Goal: Task Accomplishment & Management: Use online tool/utility

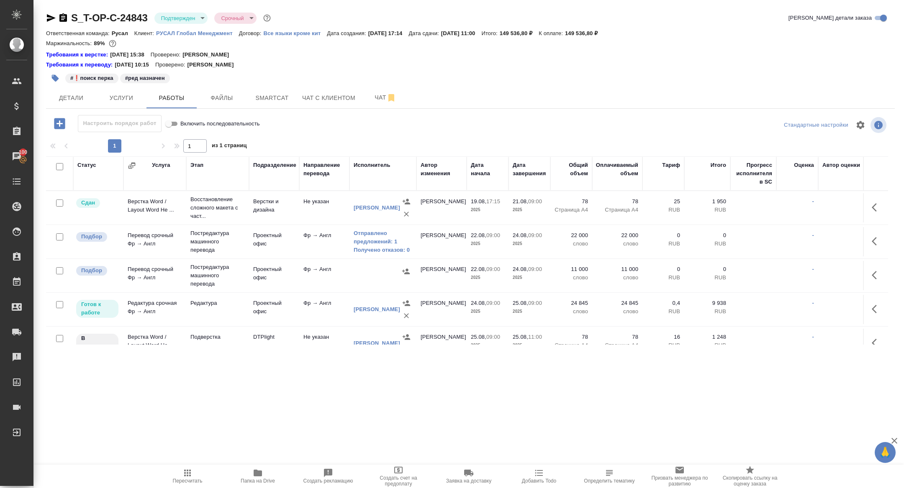
scroll to position [15, 0]
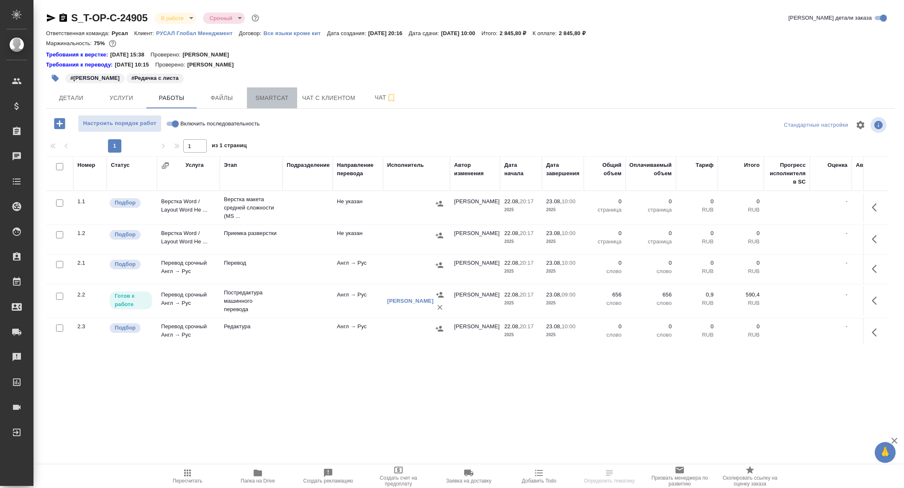
click at [267, 102] on span "Smartcat" at bounding box center [272, 98] width 40 height 10
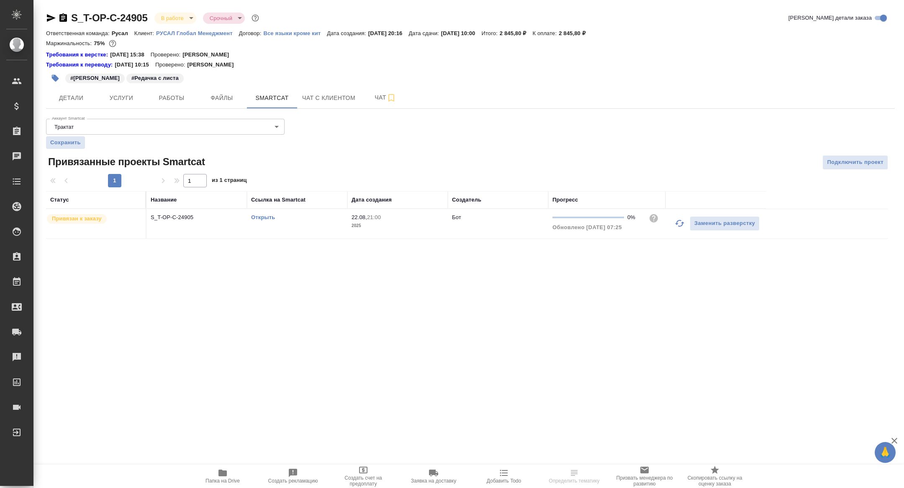
click at [675, 218] on icon "button" at bounding box center [679, 223] width 10 height 10
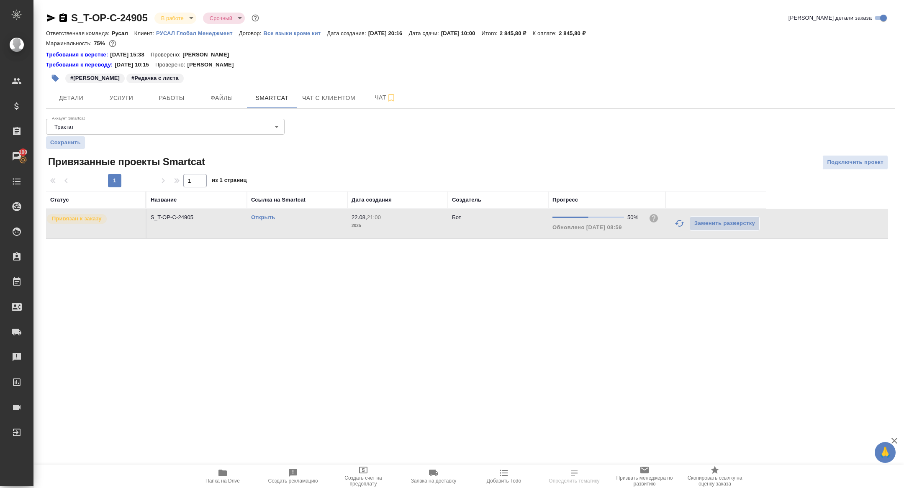
click at [263, 218] on link "Открыть" at bounding box center [263, 217] width 24 height 6
click at [48, 17] on icon "button" at bounding box center [51, 18] width 9 height 8
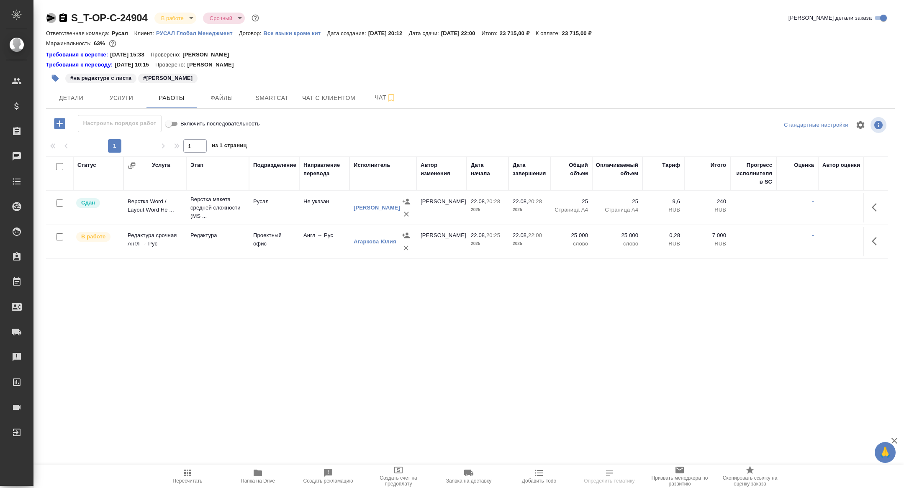
click at [49, 18] on icon "button" at bounding box center [51, 18] width 9 height 8
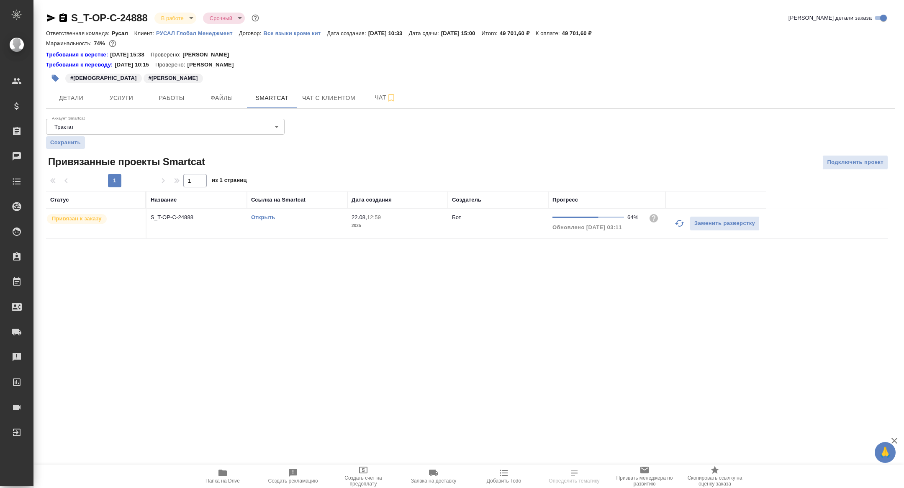
click at [259, 216] on link "Открыть" at bounding box center [263, 217] width 24 height 6
click at [49, 15] on icon "button" at bounding box center [51, 18] width 9 height 8
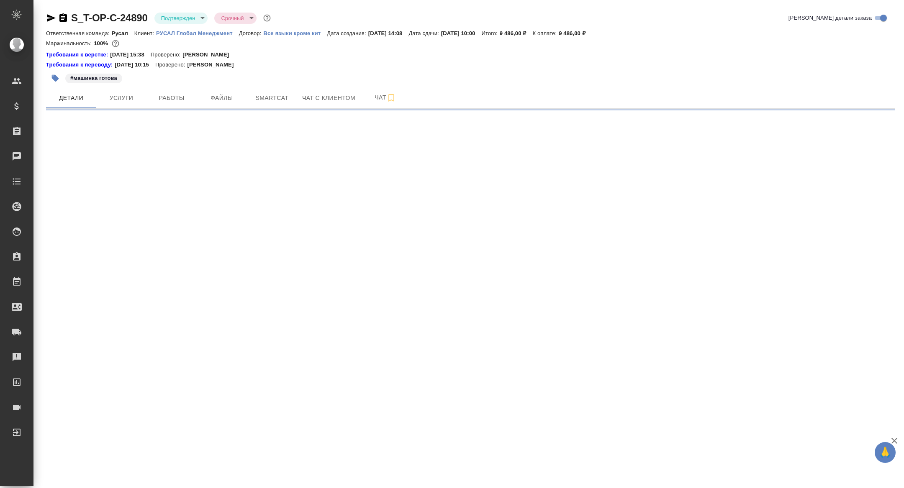
select select "RU"
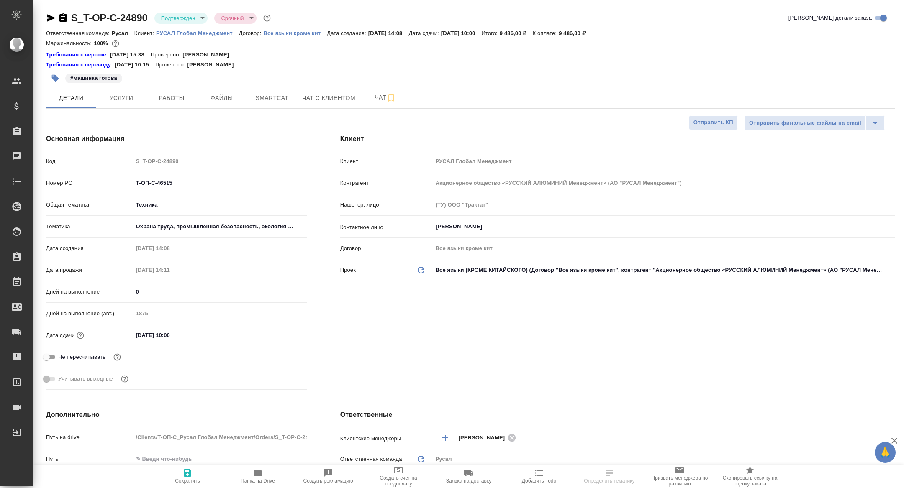
type textarea "x"
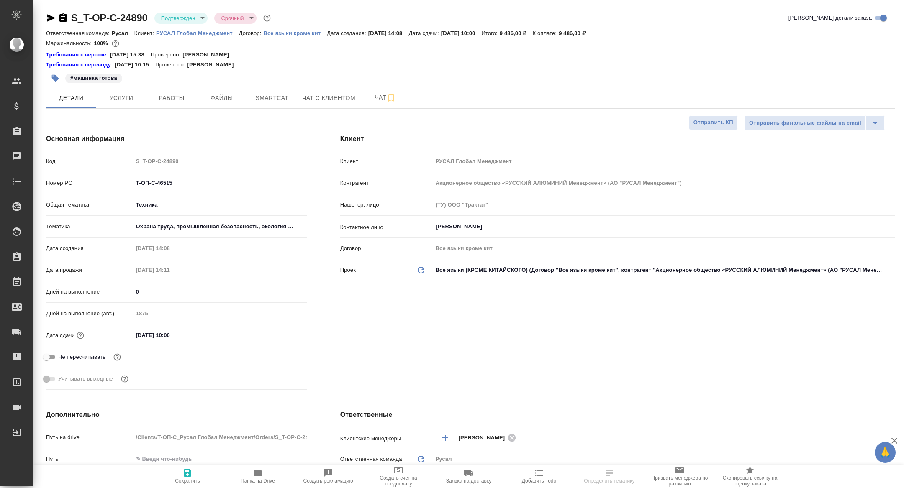
type textarea "x"
type input "Авдеенко Кирилл"
type input "Журавлева Александра"
click at [177, 87] on div "#машинка готова" at bounding box center [329, 78] width 566 height 18
click at [177, 95] on span "Работы" at bounding box center [171, 98] width 40 height 10
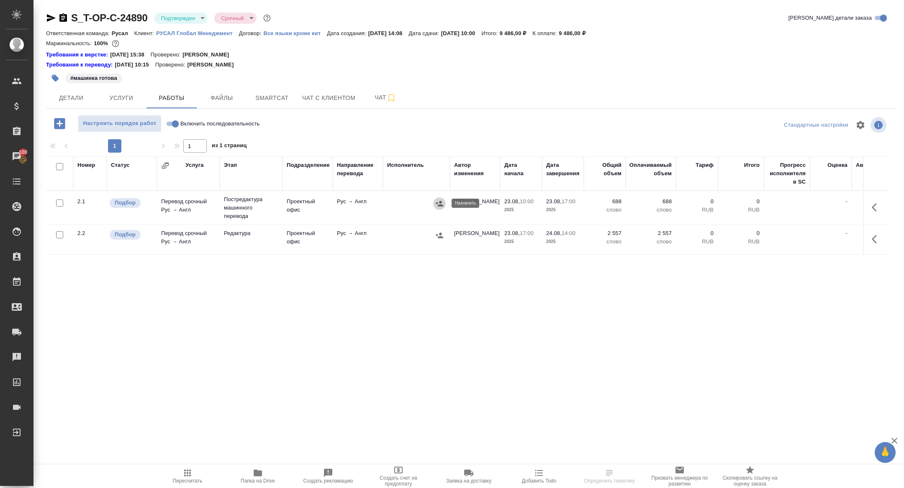
click at [440, 207] on icon "button" at bounding box center [439, 204] width 8 height 8
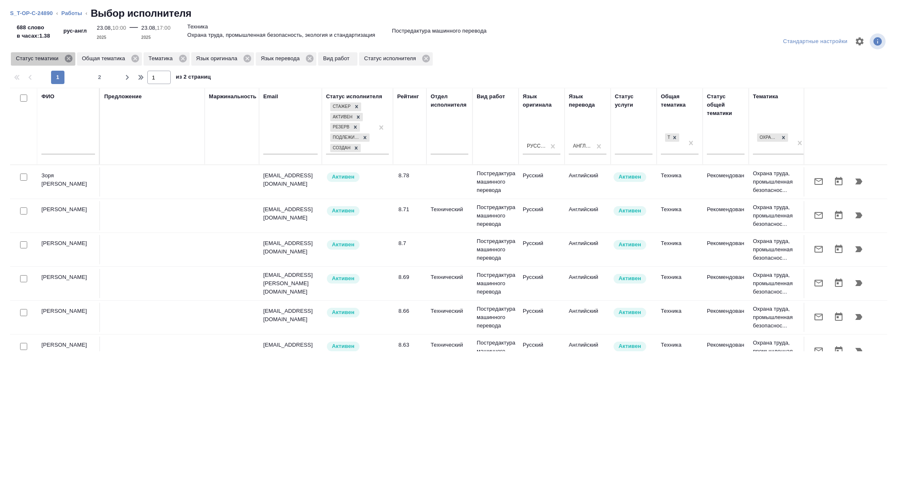
click at [70, 59] on icon at bounding box center [68, 58] width 9 height 9
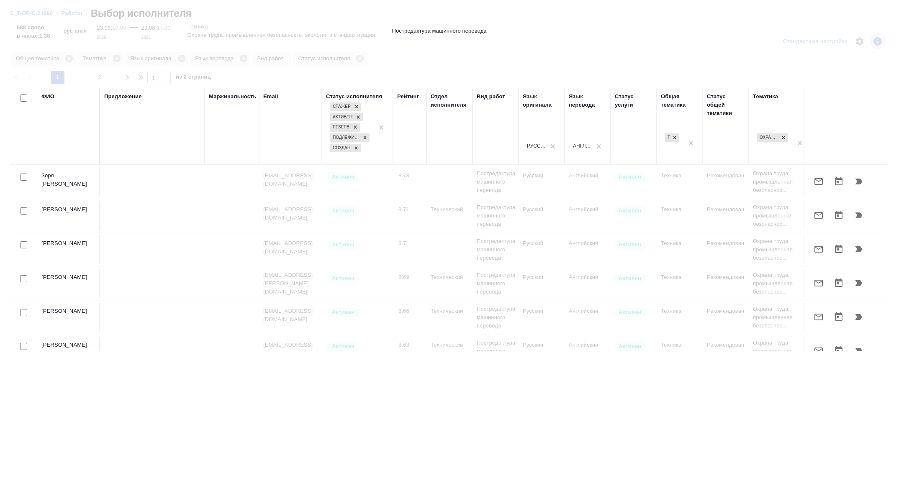
click at [55, 151] on input "text" at bounding box center [68, 149] width 54 height 10
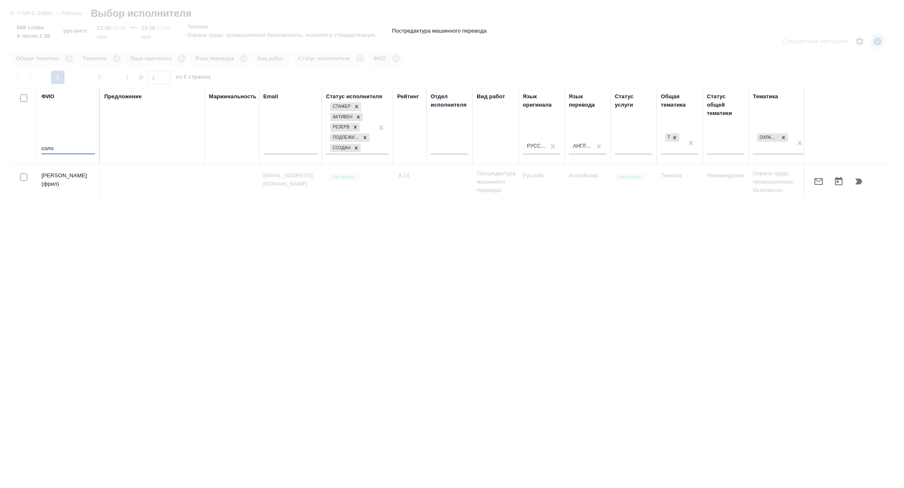
drag, startPoint x: 7, startPoint y: 148, endPoint x: 1, endPoint y: 148, distance: 5.4
click at [10, 148] on table "ФИО соло Предложение Маржинальность Email Статус исполнителя Стажер Активен Рез…" at bounding box center [617, 143] width 1215 height 111
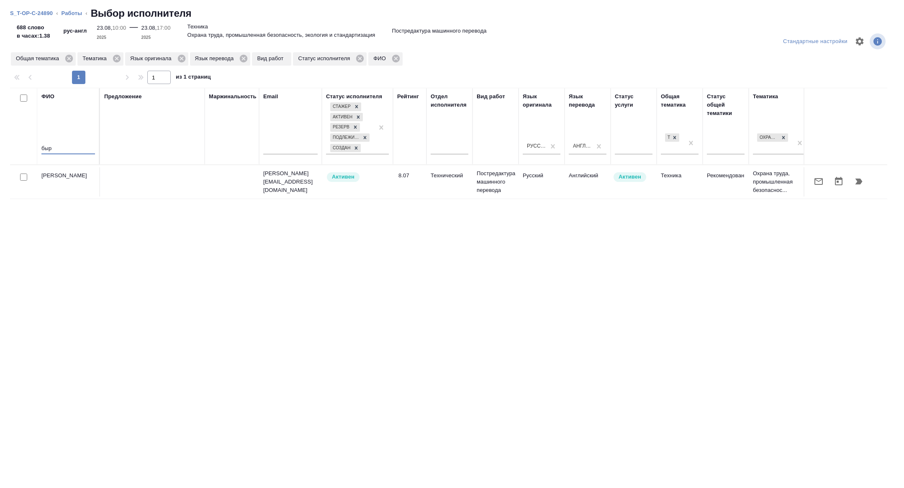
type input "быр"
click at [820, 178] on icon "button" at bounding box center [818, 182] width 10 height 10
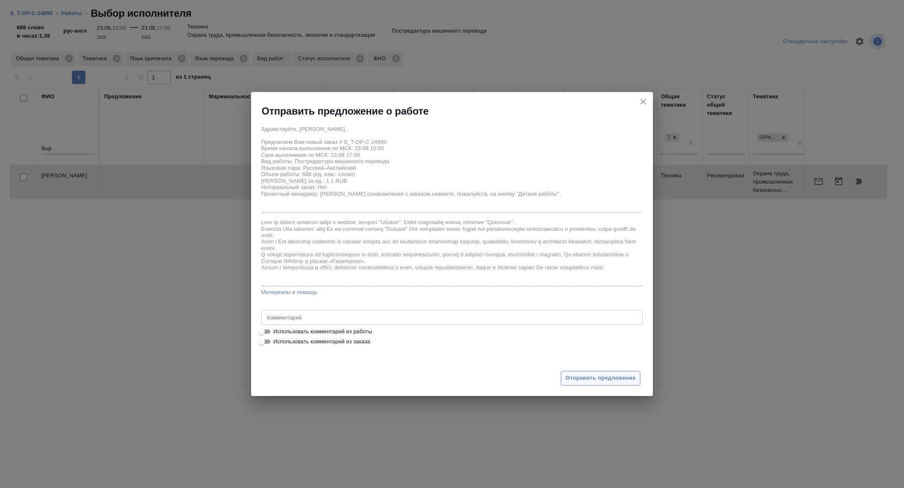
click at [582, 379] on span "Отправить предложение" at bounding box center [600, 379] width 70 height 10
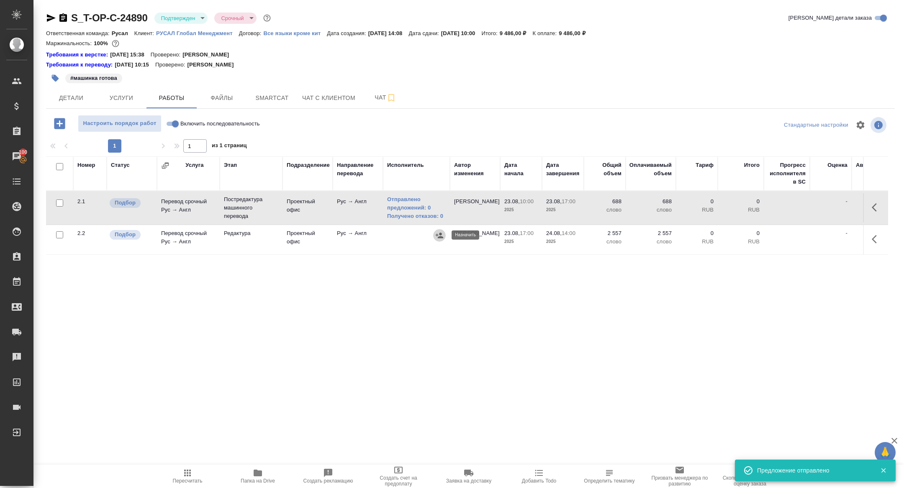
click at [439, 236] on icon "button" at bounding box center [439, 235] width 8 height 5
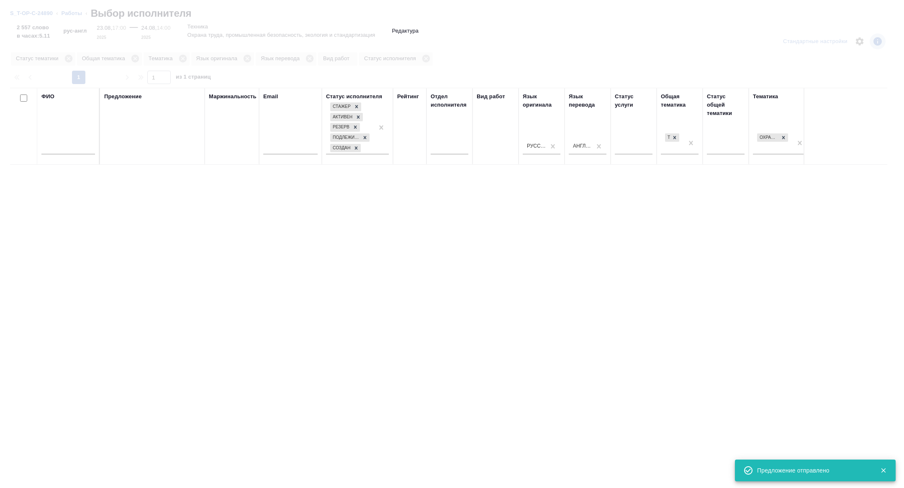
click at [67, 145] on input "text" at bounding box center [68, 149] width 54 height 10
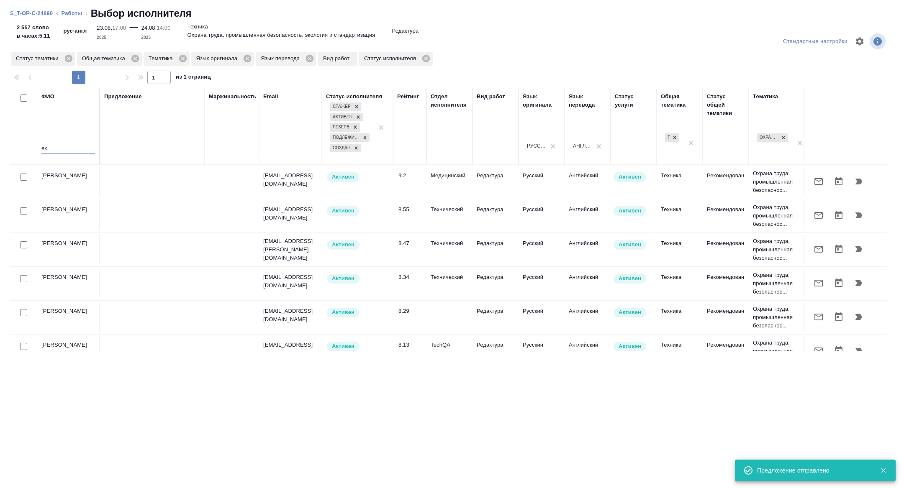
type input "е"
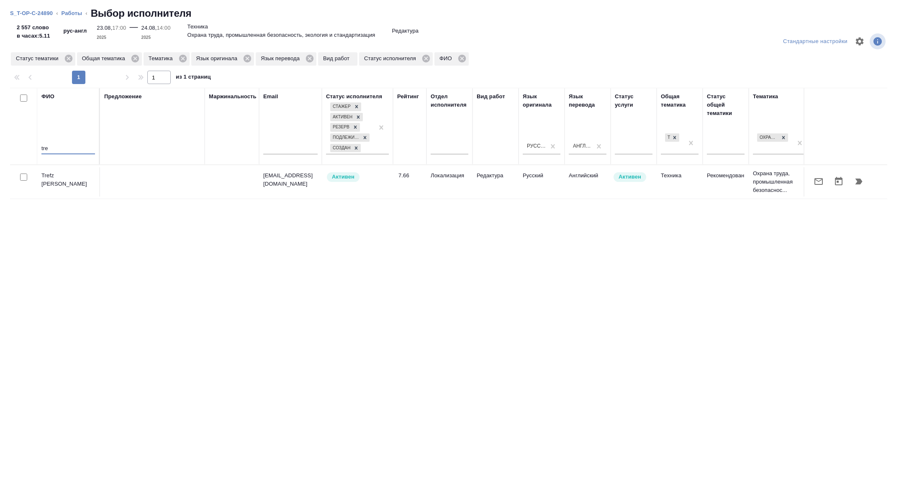
type input "tre"
click at [21, 177] on input "checkbox" at bounding box center [23, 177] width 7 height 7
checkbox input "true"
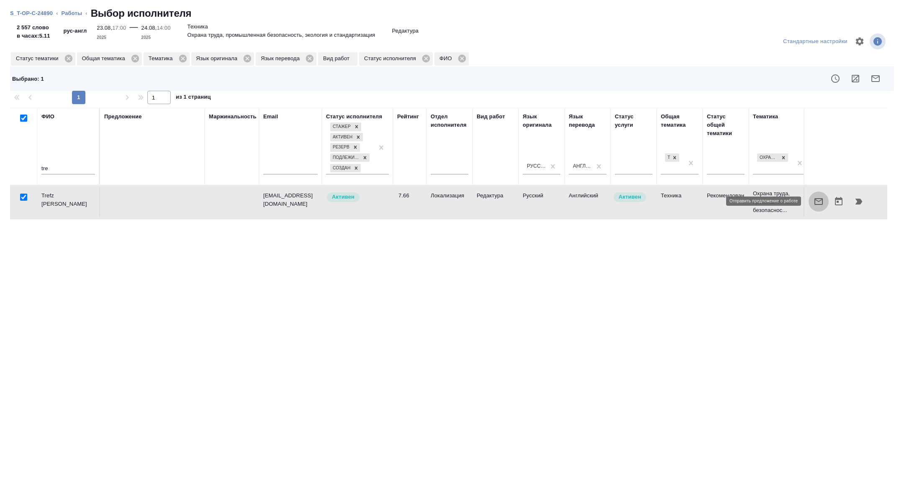
click at [818, 200] on icon "button" at bounding box center [818, 202] width 10 height 10
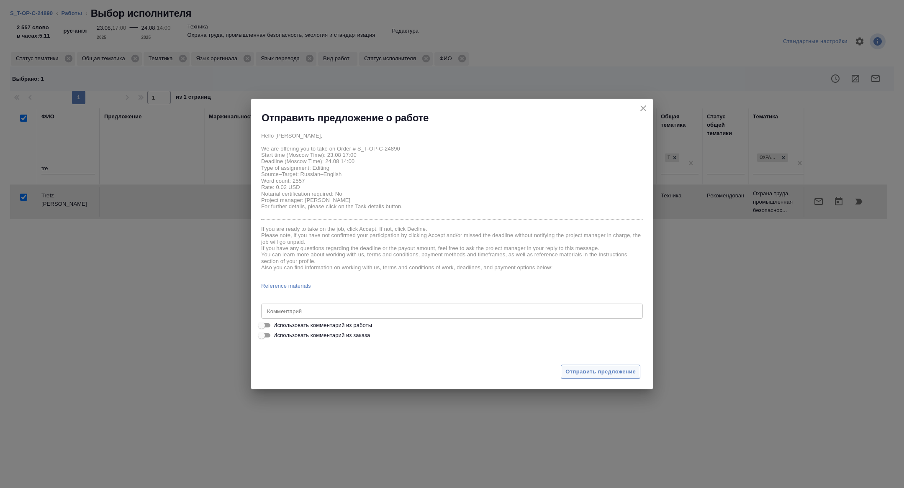
click at [585, 369] on span "Отправить предложение" at bounding box center [600, 372] width 70 height 10
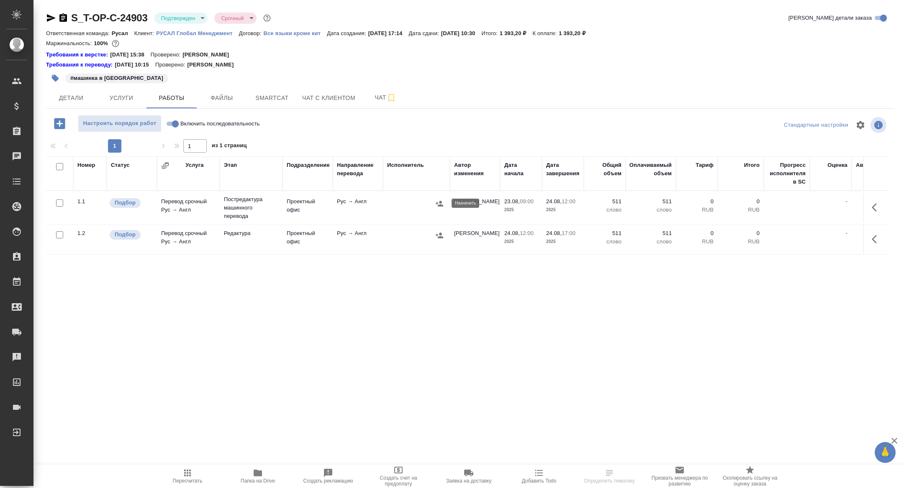
click at [440, 202] on icon "button" at bounding box center [439, 203] width 8 height 5
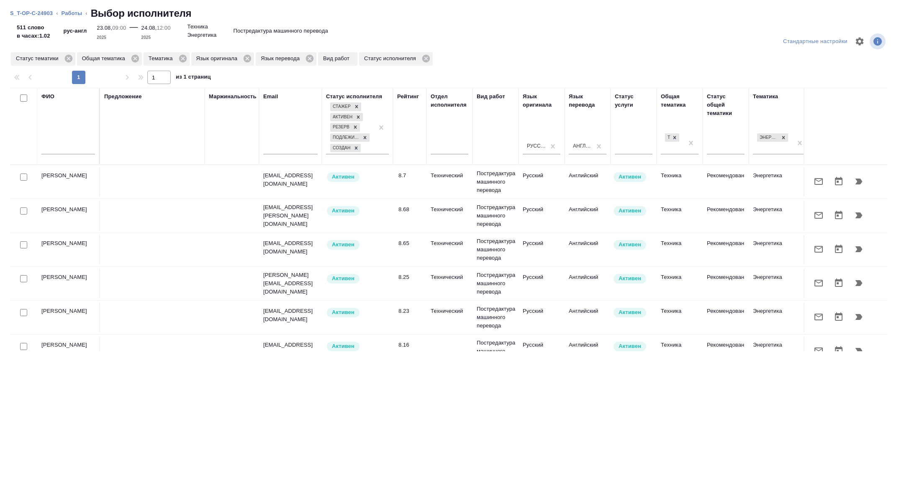
click at [72, 147] on input "text" at bounding box center [68, 149] width 54 height 10
click at [819, 280] on icon "button" at bounding box center [818, 283] width 10 height 10
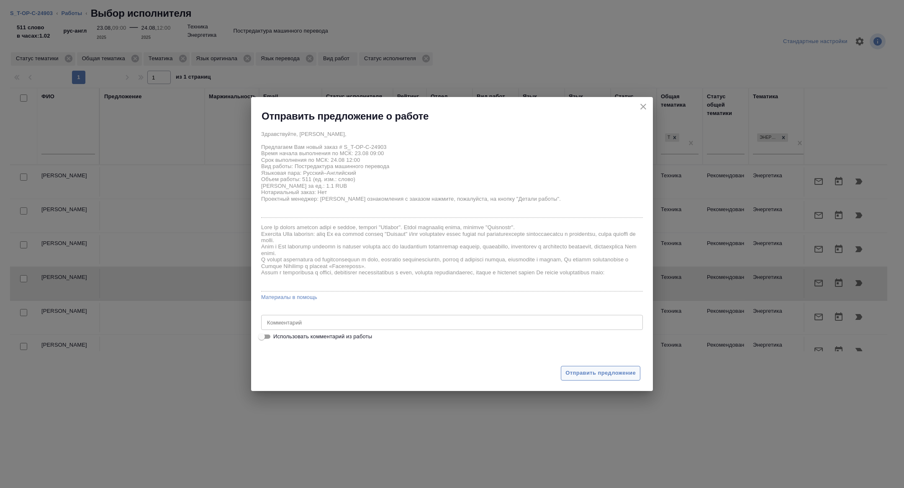
click at [619, 370] on span "Отправить предложение" at bounding box center [600, 374] width 70 height 10
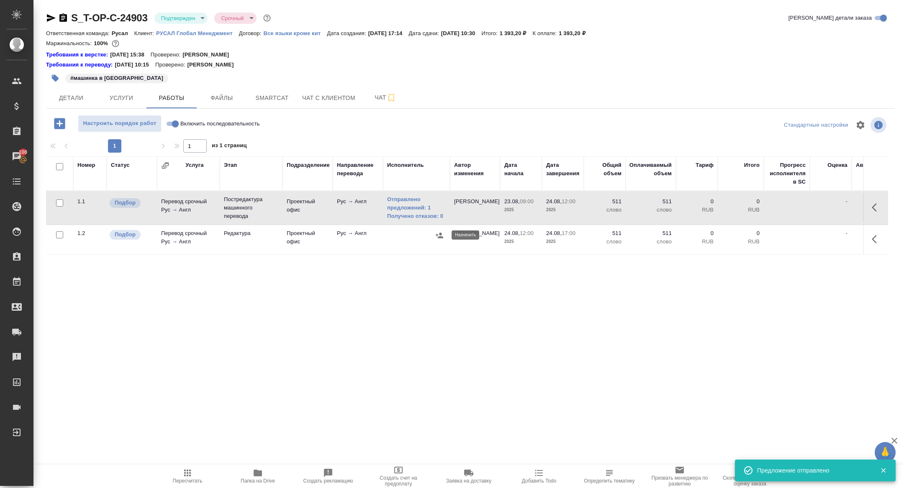
click at [438, 235] on icon "button" at bounding box center [439, 235] width 8 height 5
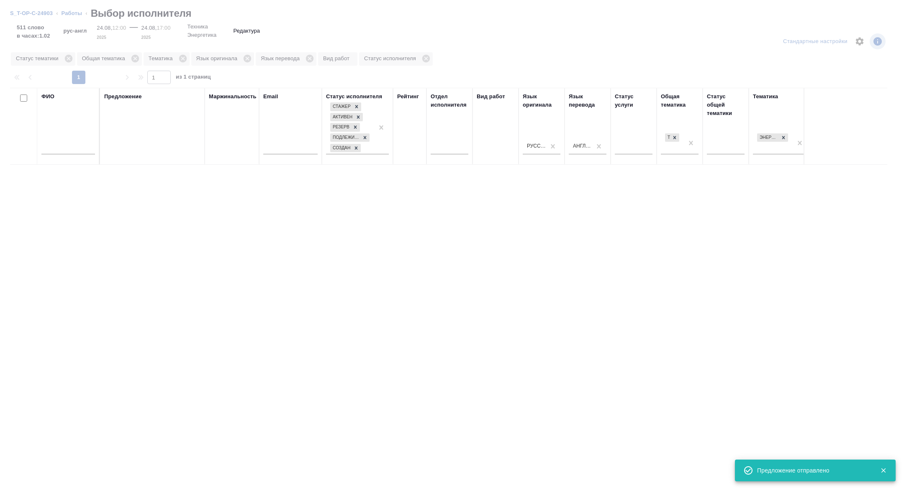
click at [67, 150] on input "text" at bounding box center [68, 149] width 54 height 10
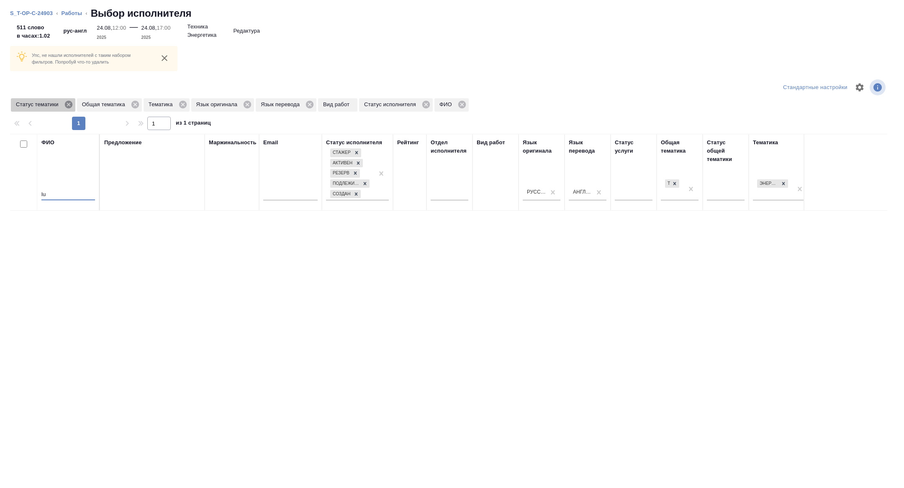
click at [71, 104] on icon at bounding box center [68, 105] width 8 height 8
click at [120, 104] on icon at bounding box center [117, 105] width 8 height 8
drag, startPoint x: 74, startPoint y: 194, endPoint x: 8, endPoint y: 184, distance: 66.4
click at [8, 184] on div "Упс, не нашли исполнителей с таким набором фильтров. Попробуй что-то удалить Ст…" at bounding box center [452, 256] width 904 height 463
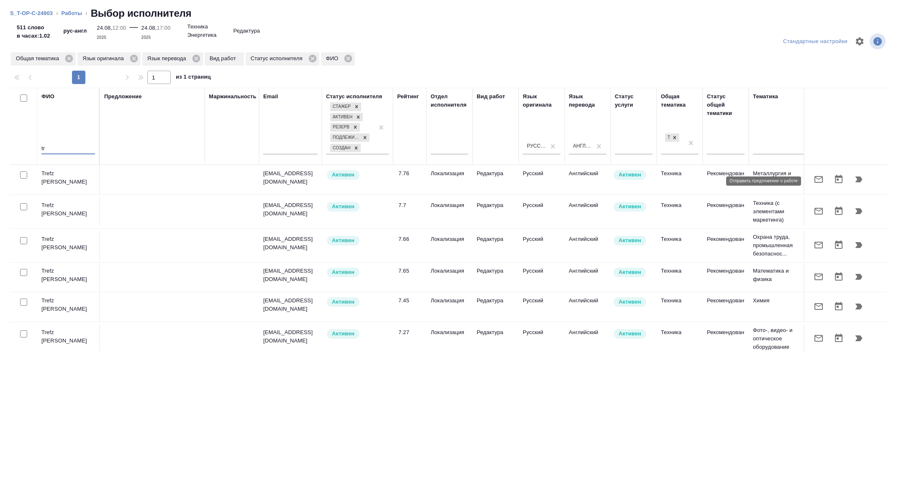
type input "tr"
click at [817, 182] on icon "button" at bounding box center [818, 179] width 10 height 10
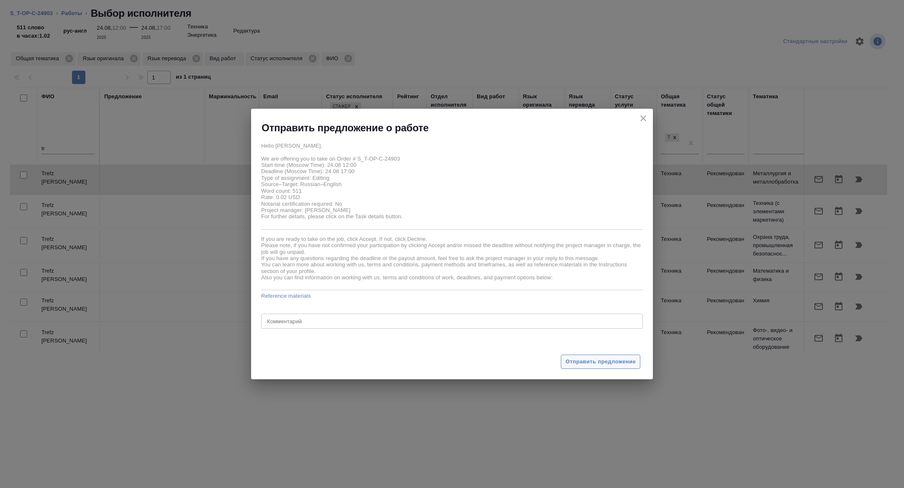
click at [594, 355] on button "Отправить предложение" at bounding box center [600, 362] width 79 height 15
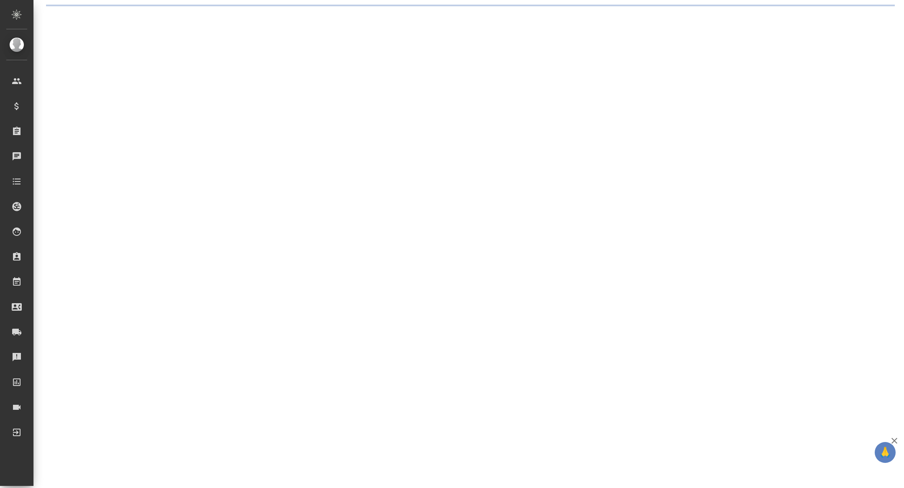
select select "RU"
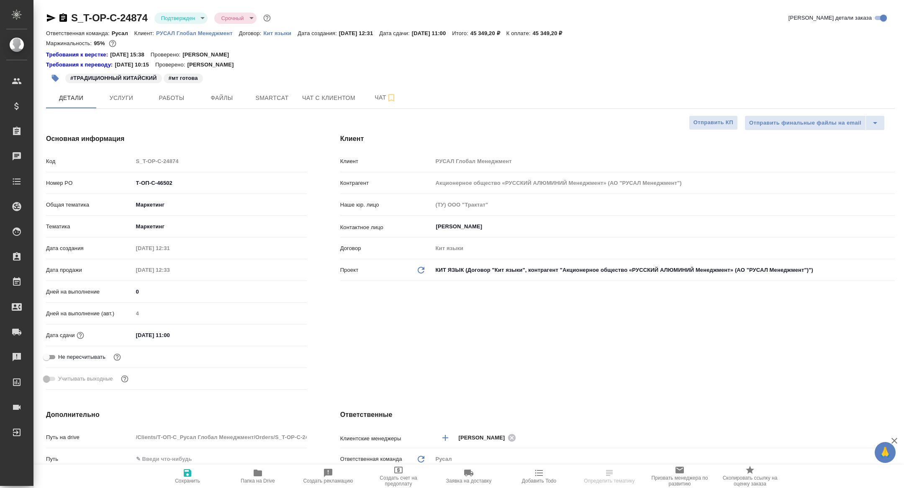
type textarea "x"
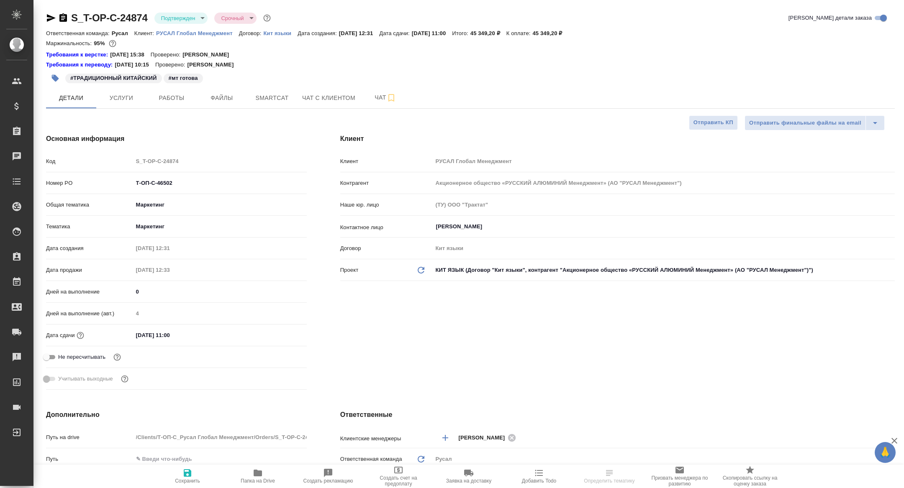
type textarea "x"
click at [173, 96] on span "Работы" at bounding box center [171, 98] width 40 height 10
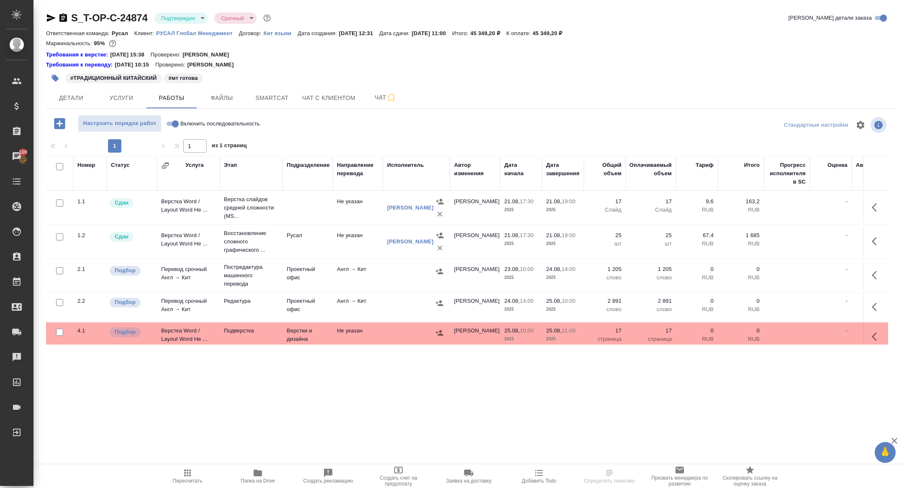
scroll to position [6, 0]
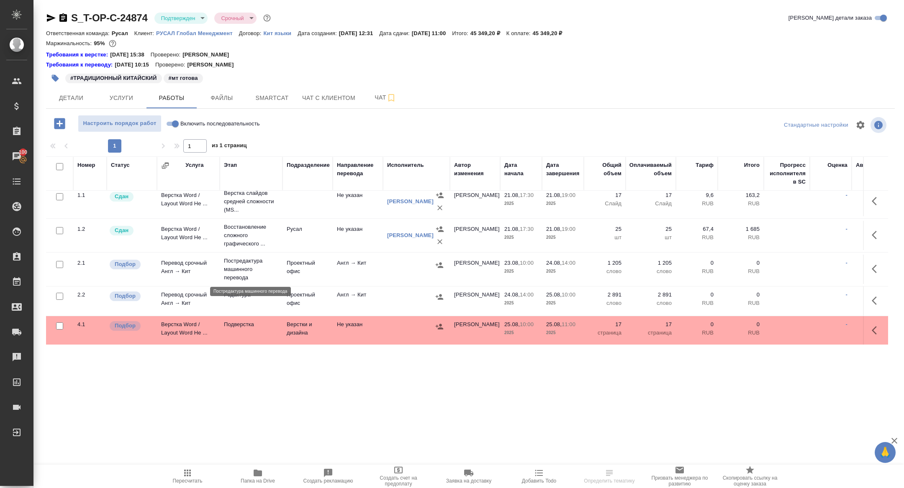
click at [241, 270] on p "Постредактура машинного перевода" at bounding box center [251, 269] width 54 height 25
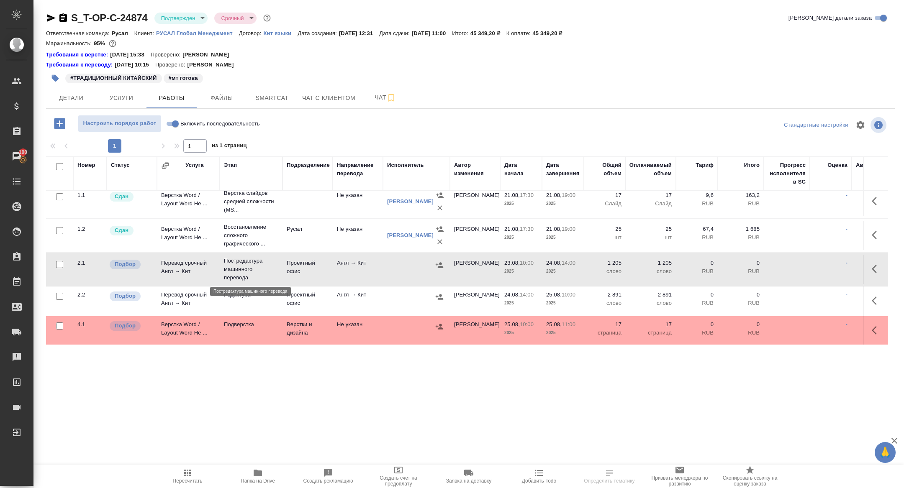
click at [241, 270] on p "Постредактура машинного перевода" at bounding box center [251, 269] width 54 height 25
click at [59, 166] on input "checkbox" at bounding box center [59, 166] width 7 height 7
checkbox input "true"
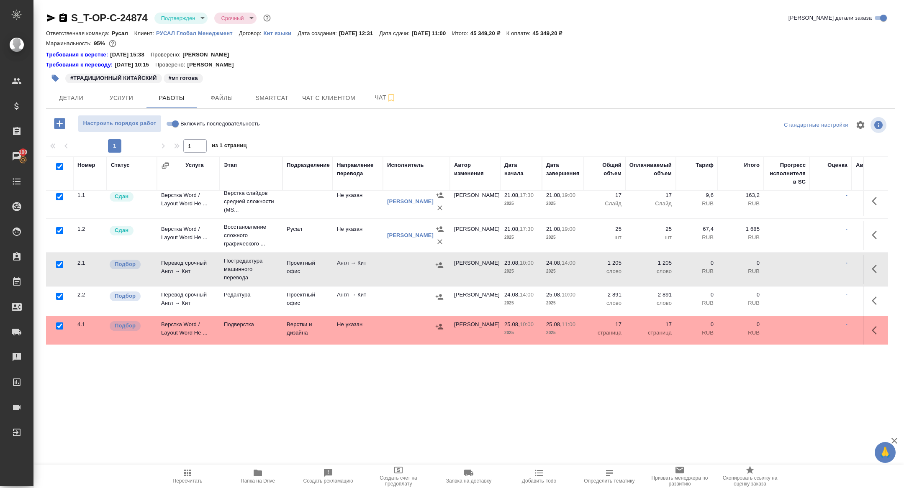
checkbox input "true"
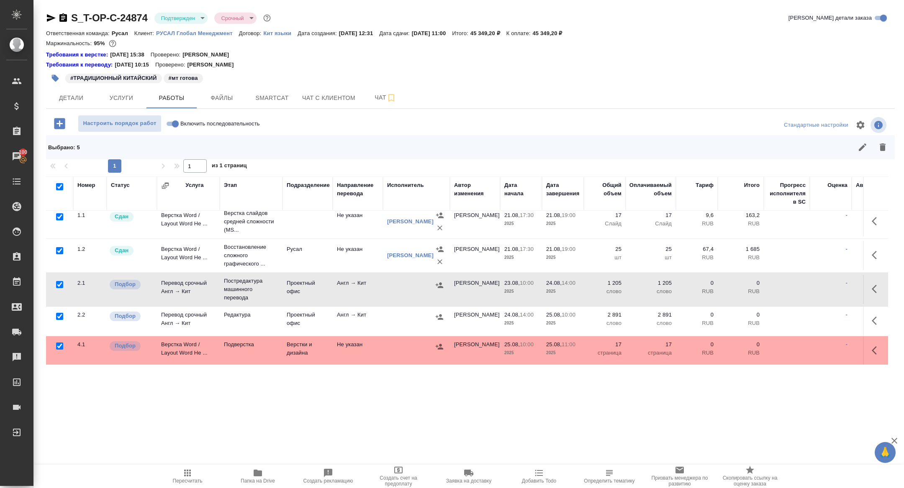
click at [59, 250] on input "checkbox" at bounding box center [59, 250] width 7 height 7
checkbox input "false"
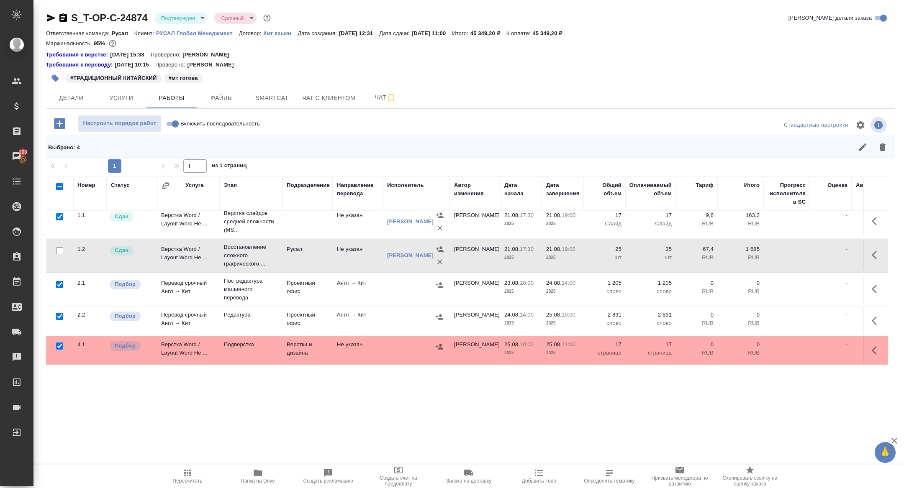
click at [59, 213] on input "checkbox" at bounding box center [59, 216] width 7 height 7
checkbox input "false"
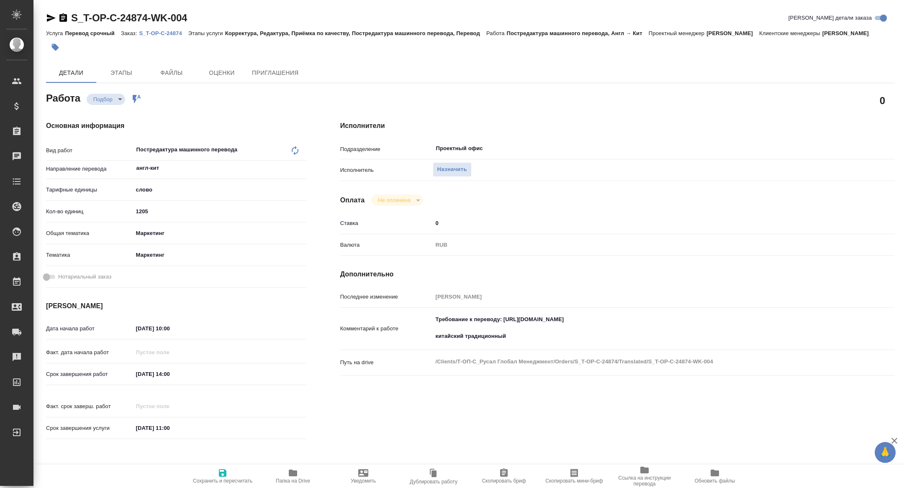
type textarea "x"
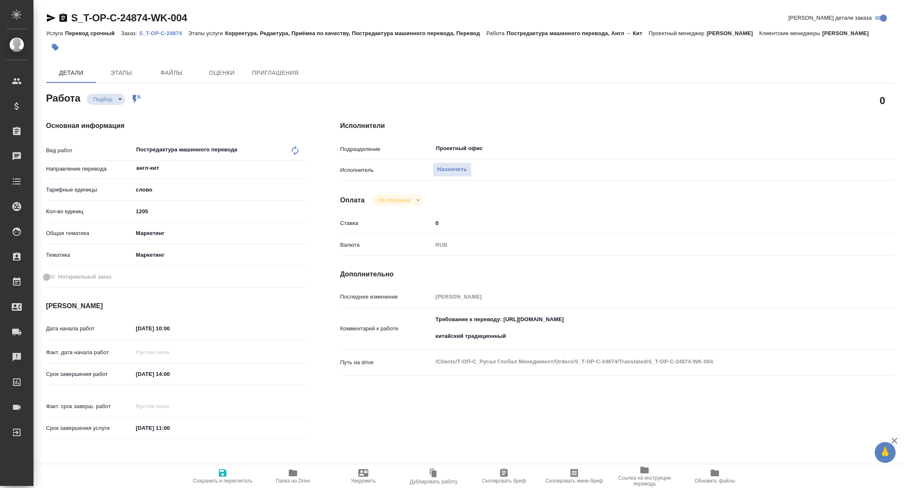
type textarea "x"
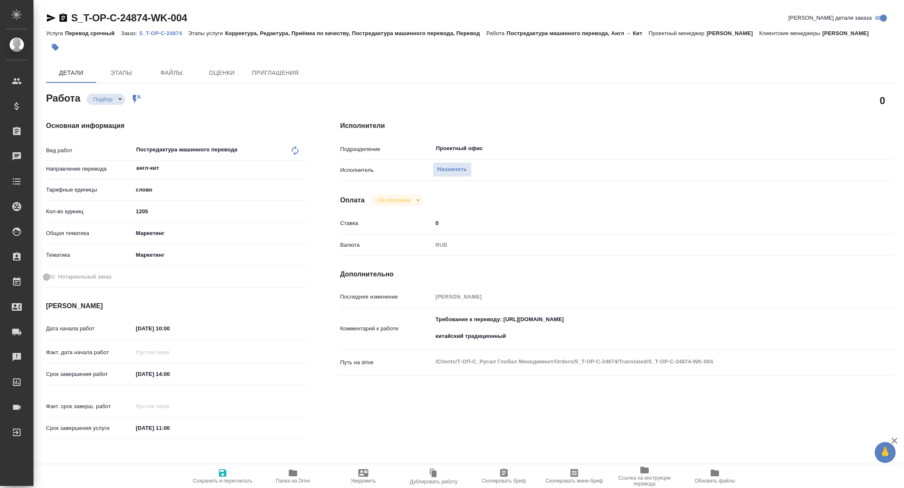
type textarea "x"
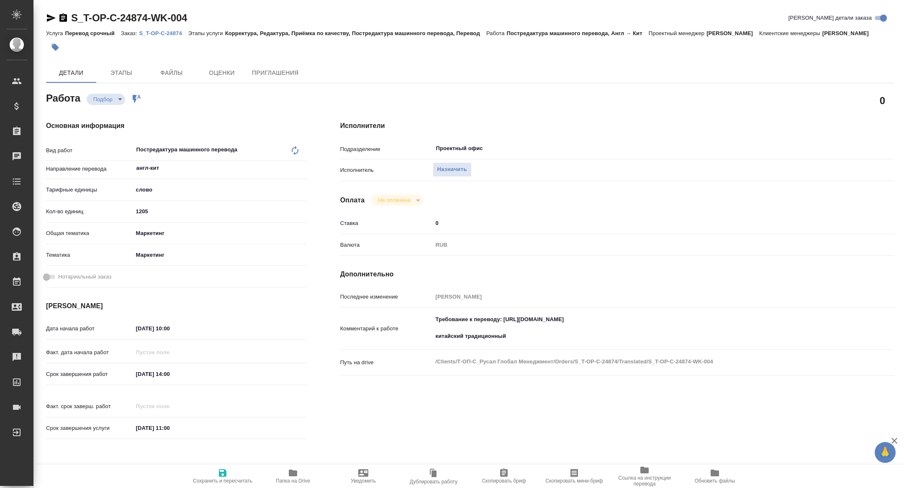
type textarea "x"
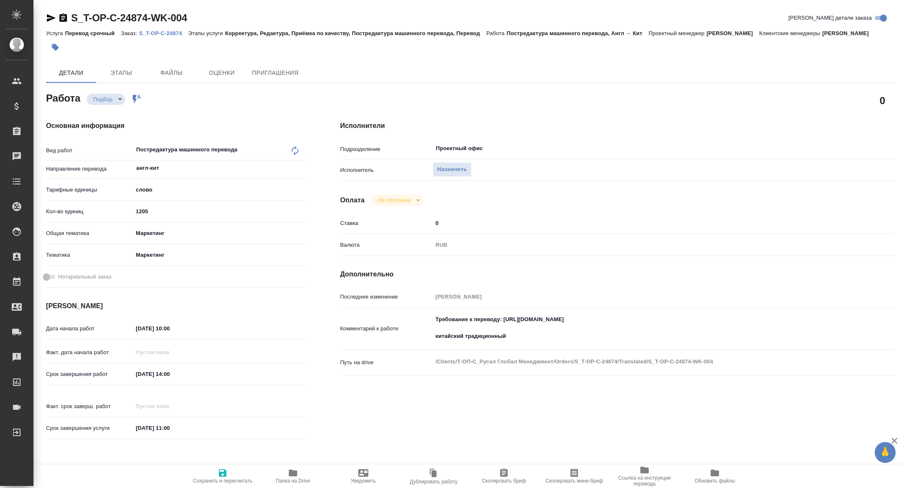
type textarea "x"
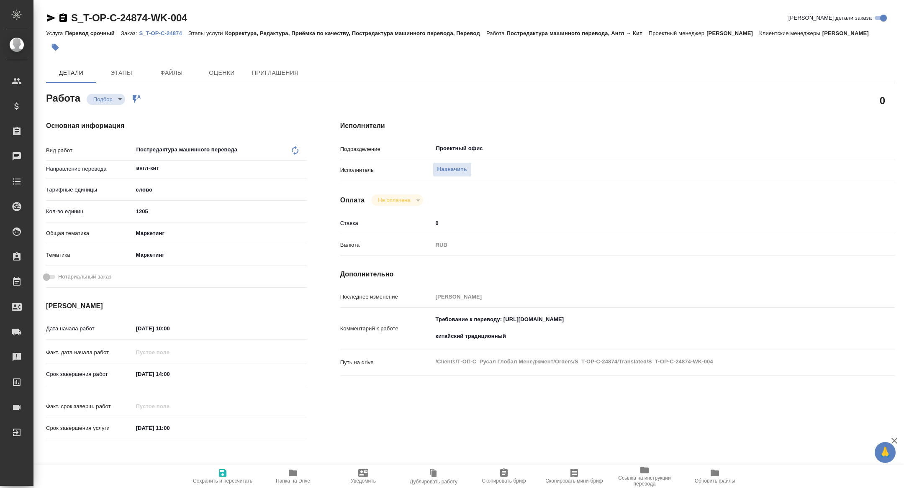
click at [567, 481] on span "Скопировать мини-бриф" at bounding box center [573, 481] width 57 height 6
type textarea "x"
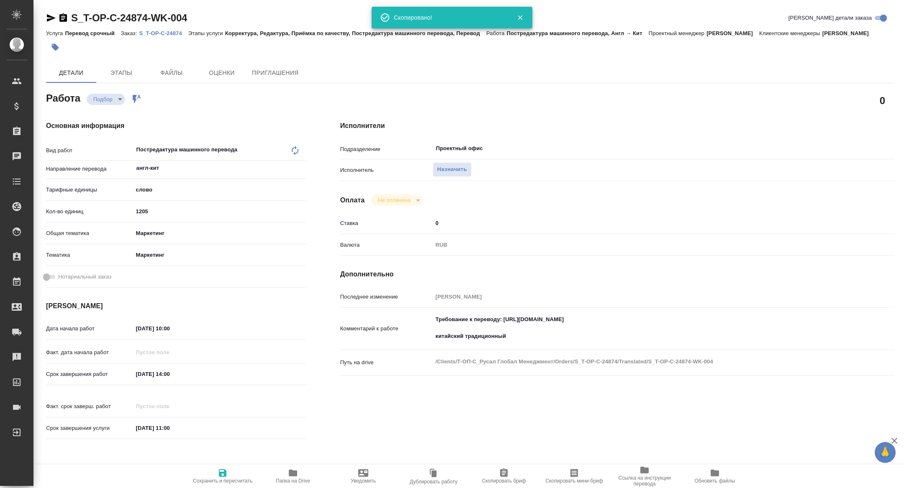
type textarea "x"
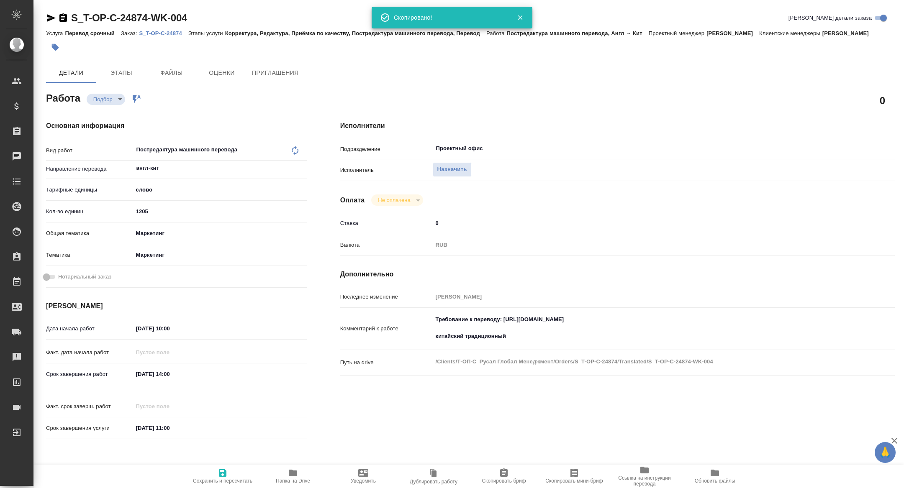
type textarea "x"
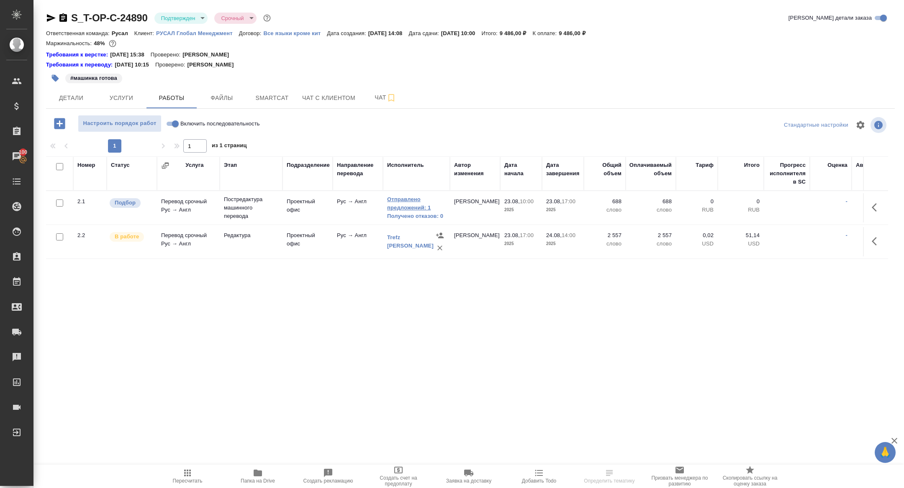
click at [409, 211] on link "Отправлено предложений: 1" at bounding box center [416, 203] width 59 height 17
click at [174, 123] on input "Включить последовательность" at bounding box center [175, 124] width 30 height 10
checkbox input "true"
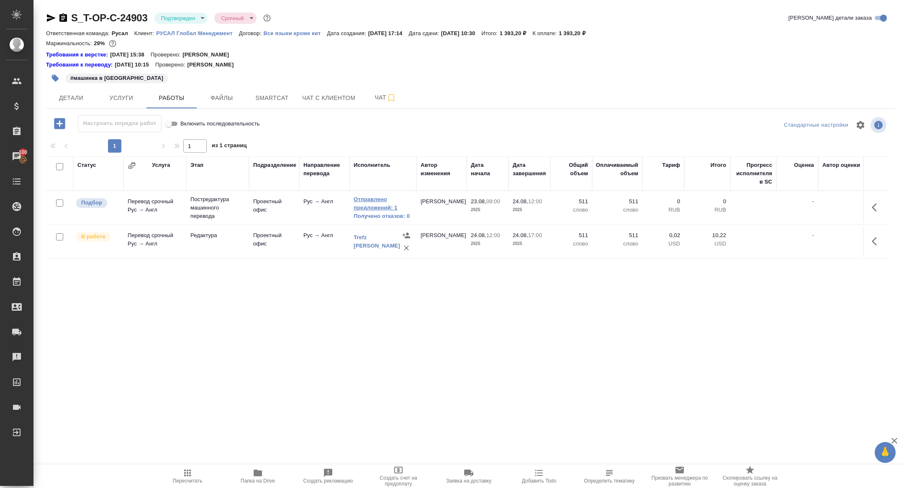
click at [374, 206] on link "Отправлено предложений: 1" at bounding box center [382, 203] width 59 height 17
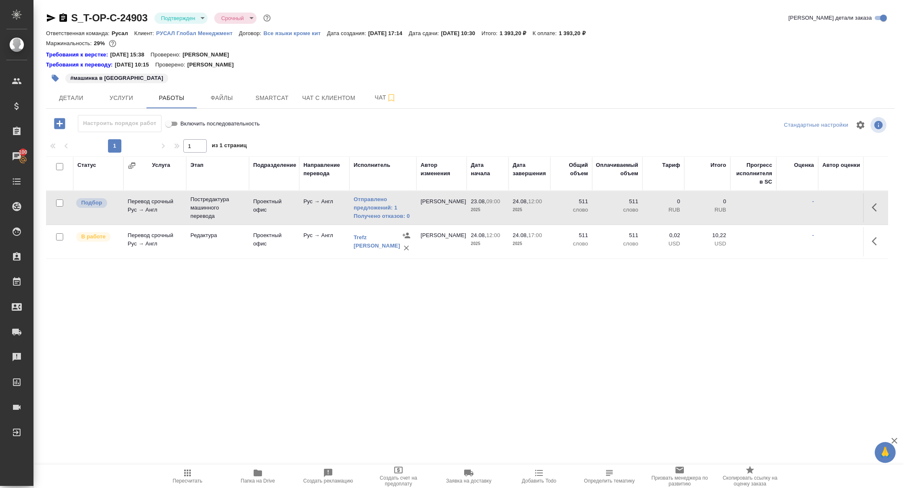
click at [171, 126] on input "Включить последовательность" at bounding box center [169, 124] width 30 height 10
checkbox input "false"
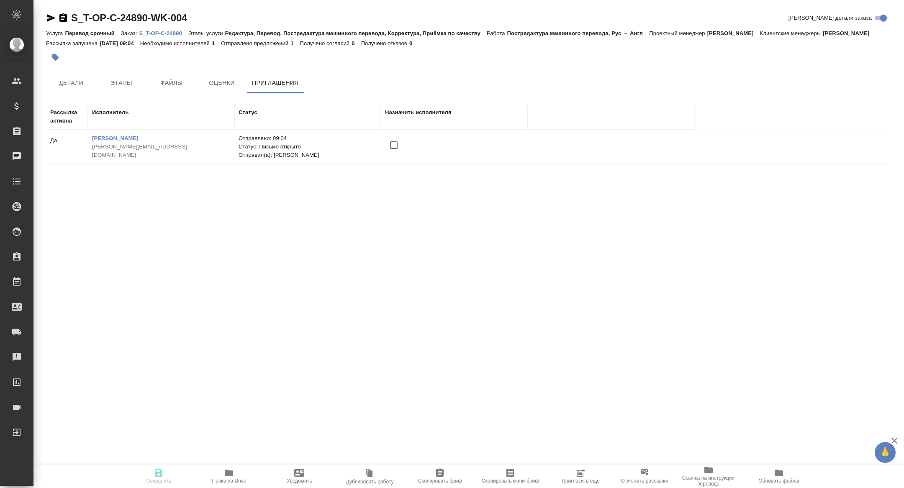
click at [579, 473] on icon "button" at bounding box center [580, 473] width 10 height 10
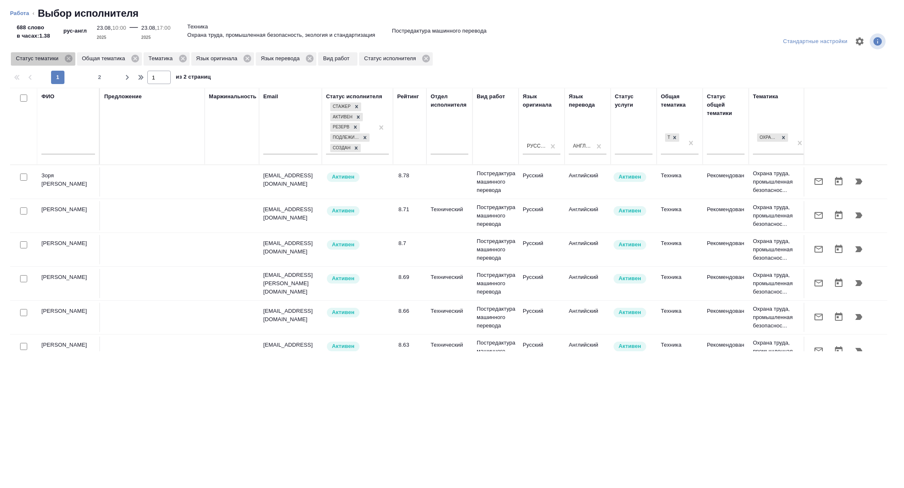
click at [65, 59] on span "Статус тематики" at bounding box center [39, 58] width 56 height 8
click at [71, 59] on icon at bounding box center [68, 59] width 8 height 8
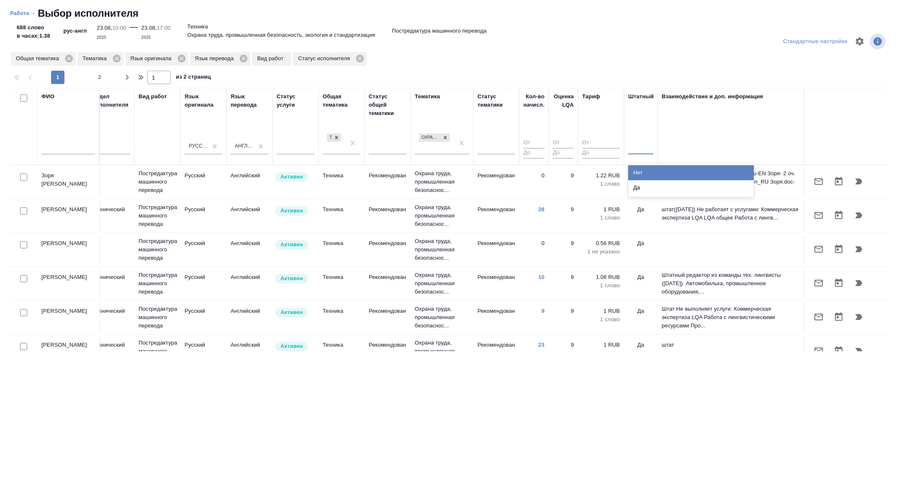
click at [638, 153] on div at bounding box center [640, 146] width 25 height 16
click at [638, 172] on div "Нет" at bounding box center [690, 172] width 125 height 15
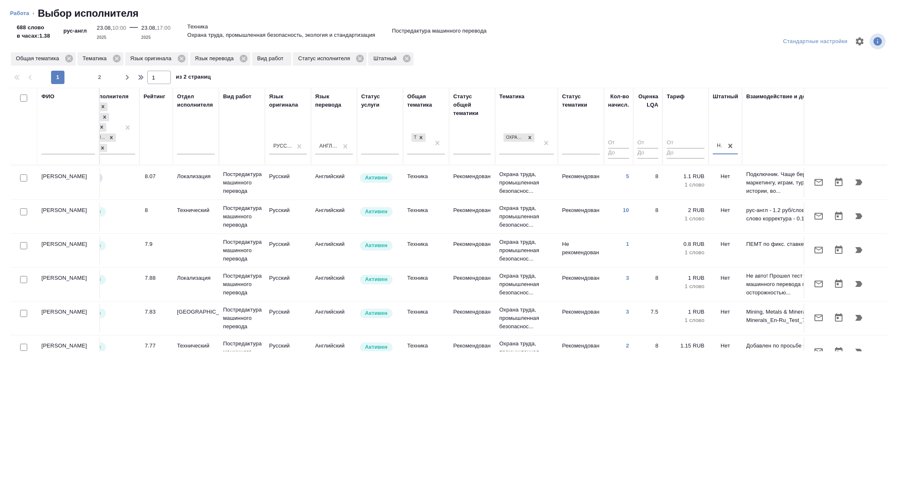
scroll to position [135, 248]
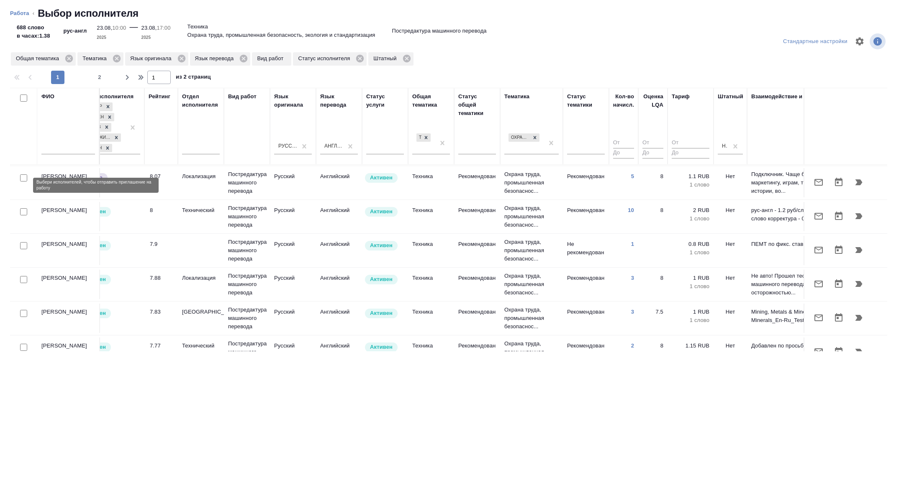
click at [23, 182] on input "checkbox" at bounding box center [23, 177] width 7 height 7
checkbox input "true"
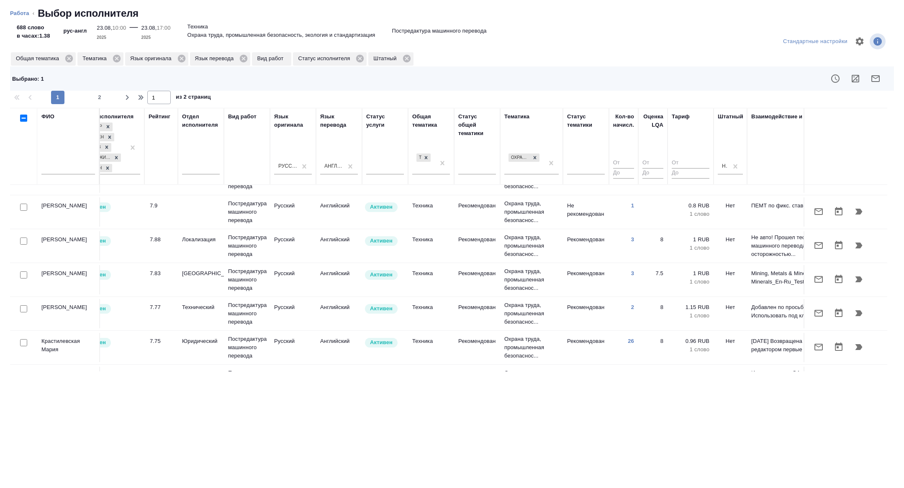
scroll to position [195, 248]
click at [24, 210] on input "checkbox" at bounding box center [23, 205] width 7 height 7
checkbox input "true"
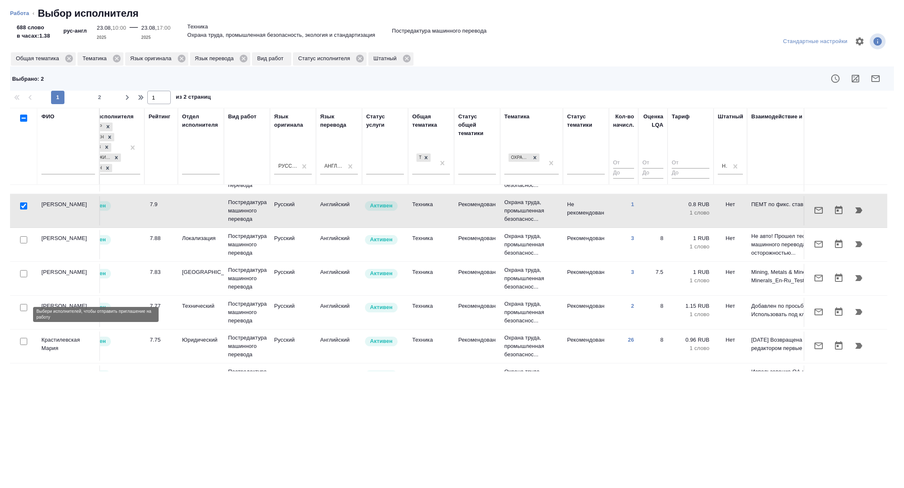
click at [23, 311] on input "checkbox" at bounding box center [23, 307] width 7 height 7
checkbox input "true"
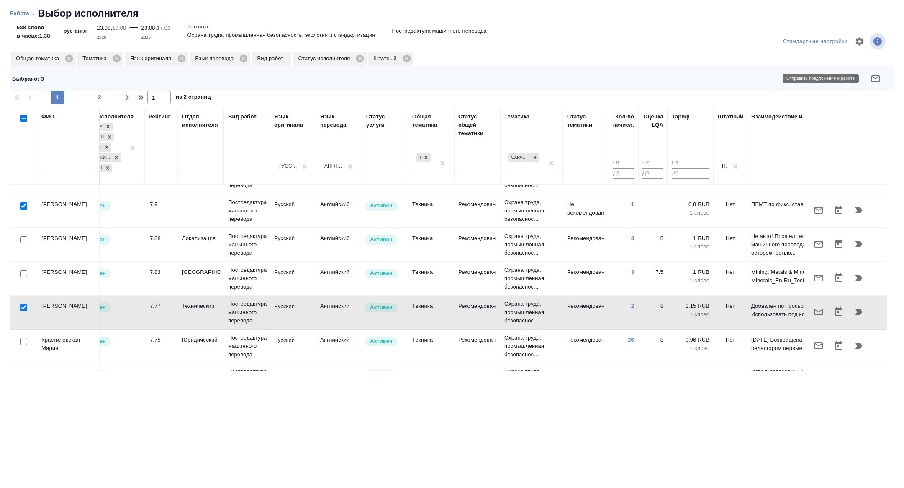
click at [879, 78] on icon "button" at bounding box center [875, 78] width 8 height 7
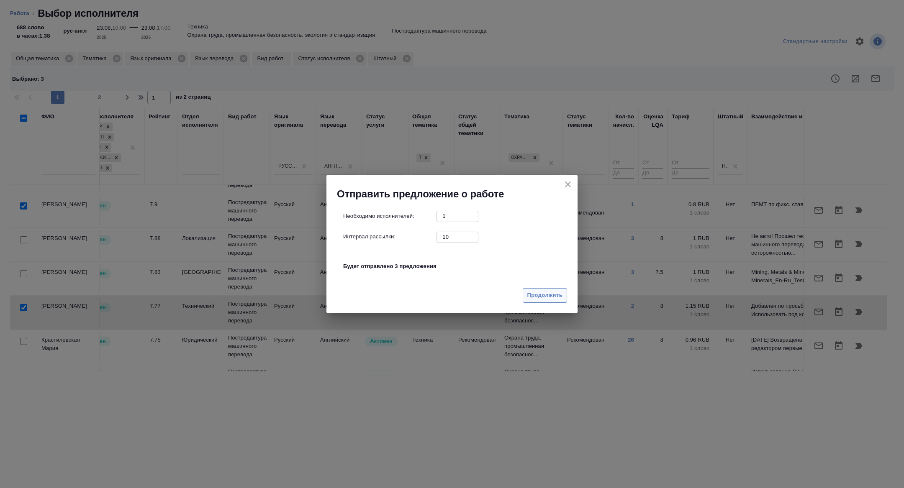
click at [560, 297] on span "Продолжить" at bounding box center [544, 296] width 35 height 10
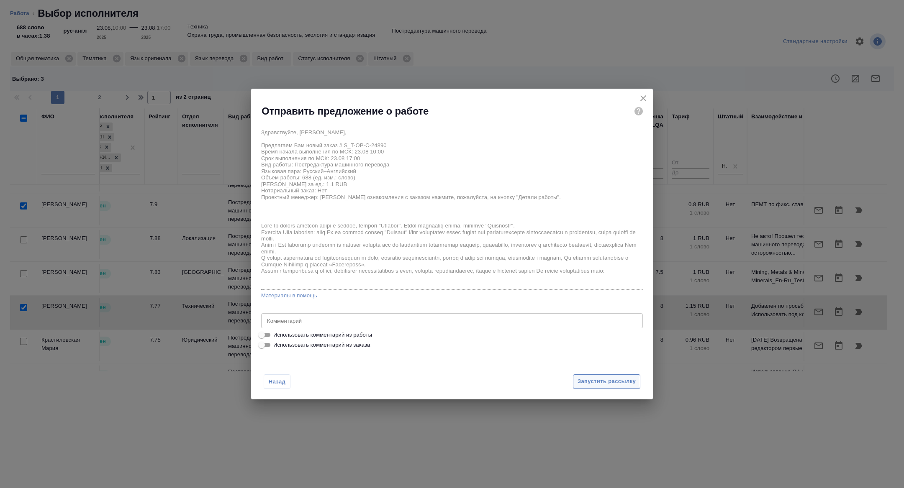
click at [604, 388] on button "Запустить рассылку" at bounding box center [606, 381] width 67 height 15
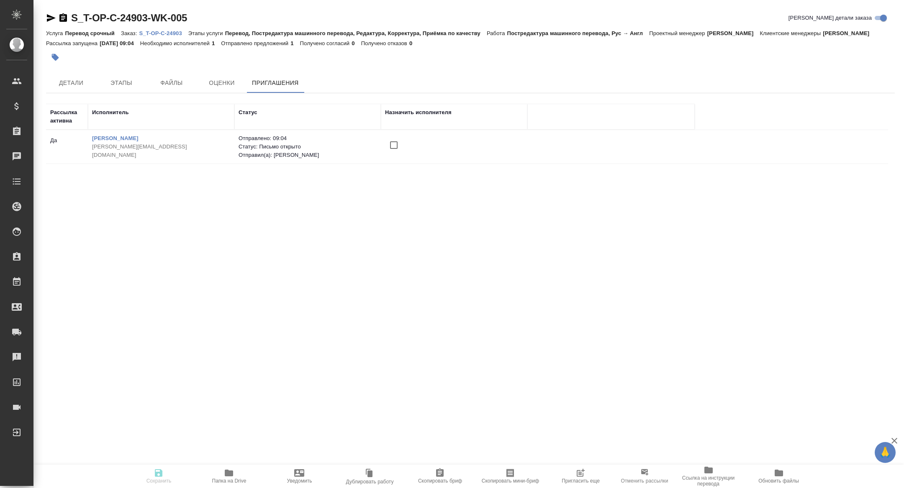
click at [577, 469] on icon "button" at bounding box center [580, 473] width 10 height 10
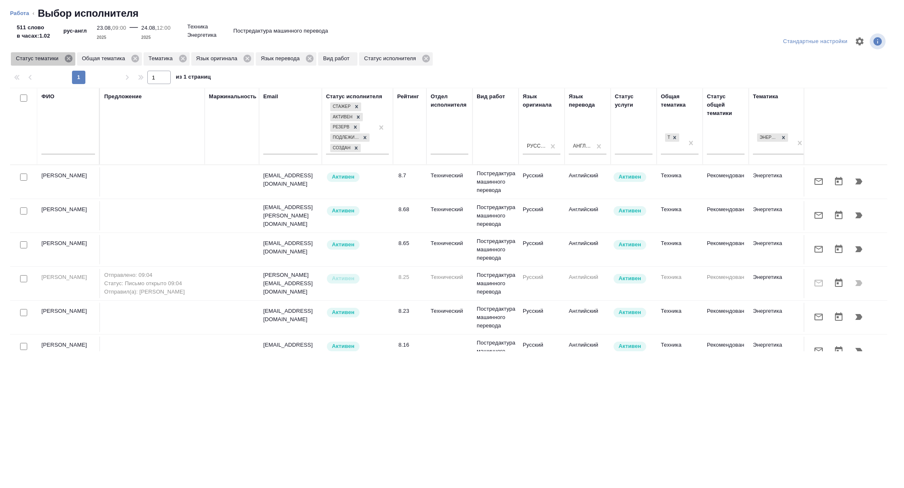
click at [69, 60] on icon at bounding box center [68, 59] width 8 height 8
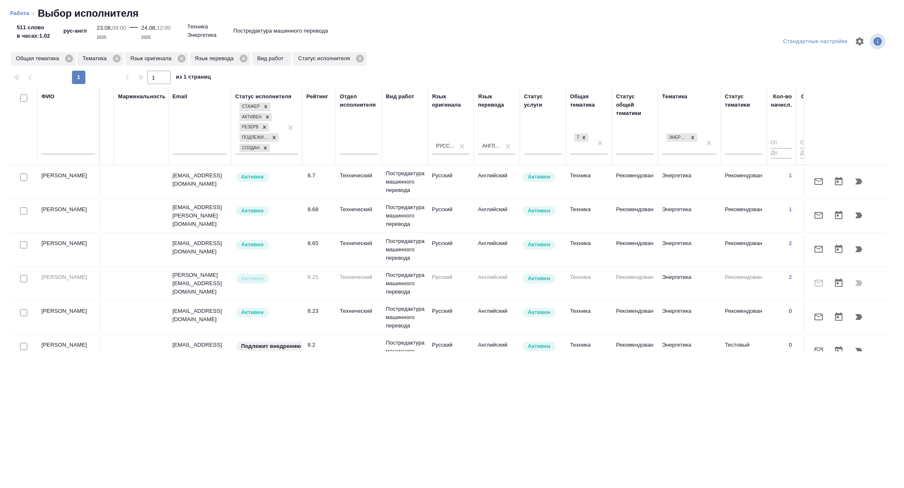
scroll to position [0, 338]
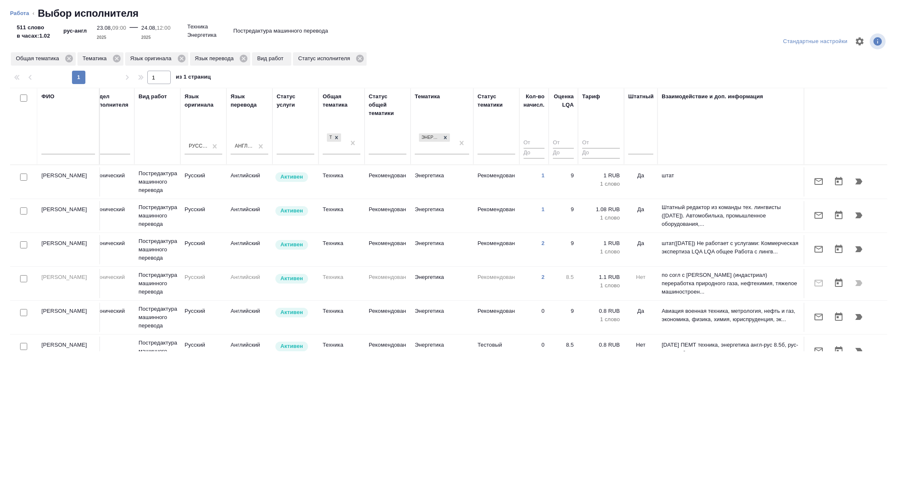
click at [645, 154] on div at bounding box center [640, 149] width 25 height 22
click at [638, 147] on div at bounding box center [640, 146] width 25 height 12
click at [638, 170] on div "Нет" at bounding box center [690, 172] width 125 height 15
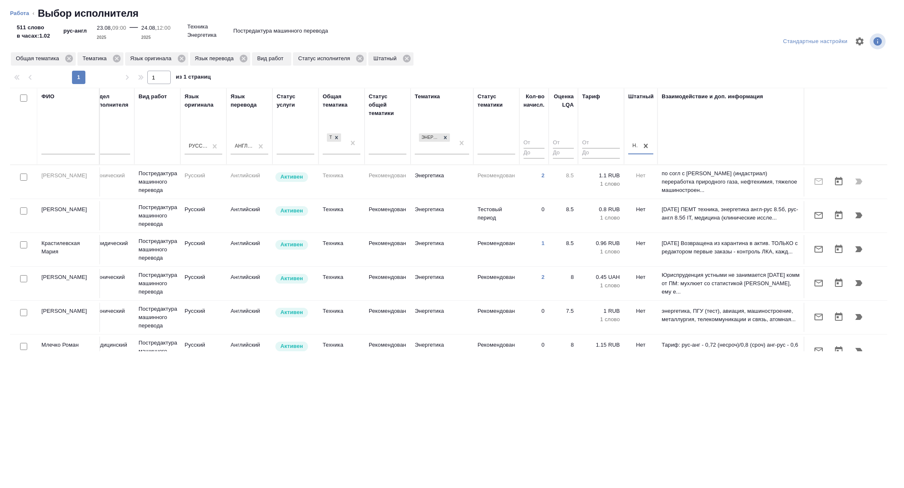
click at [25, 248] on input "checkbox" at bounding box center [23, 244] width 7 height 7
checkbox input "true"
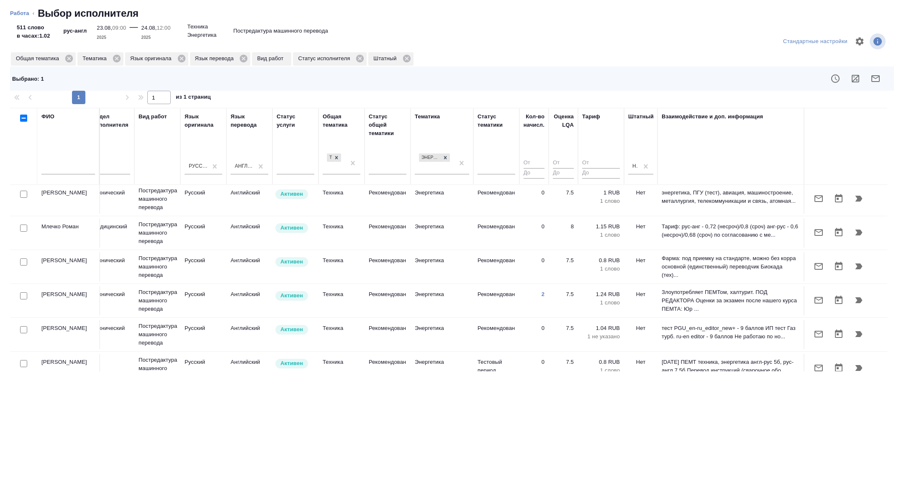
scroll to position [152, 338]
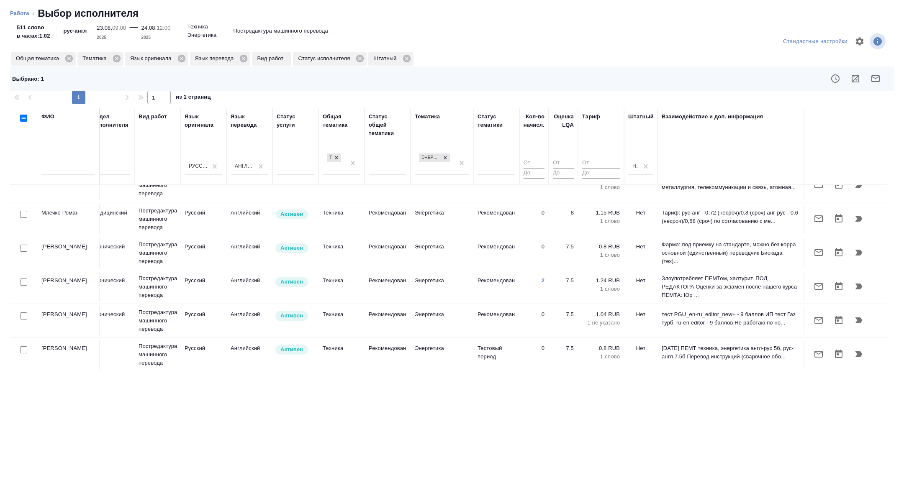
click at [23, 286] on input "checkbox" at bounding box center [23, 282] width 7 height 7
checkbox input "true"
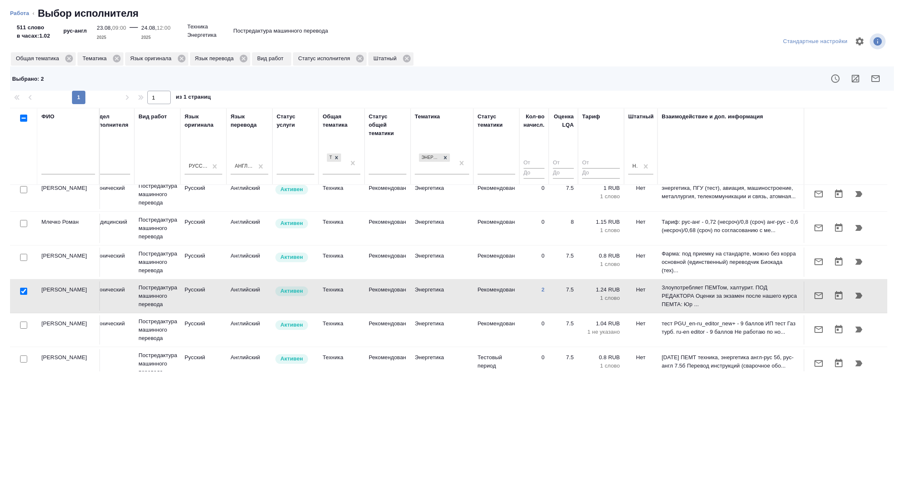
scroll to position [0, 338]
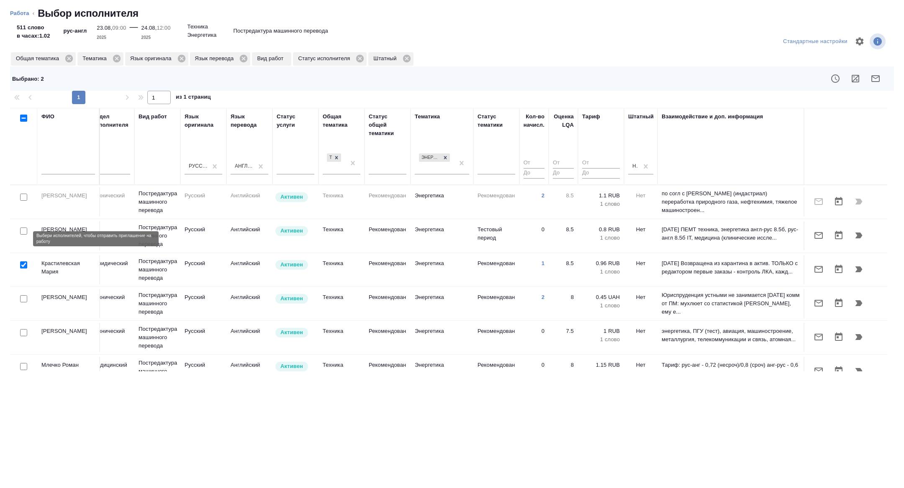
click at [23, 235] on input "checkbox" at bounding box center [23, 231] width 7 height 7
checkbox input "true"
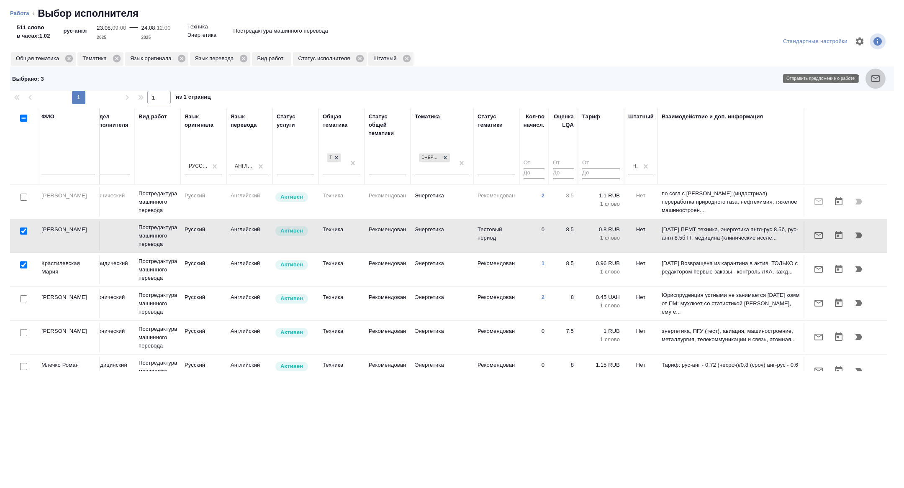
click at [870, 76] on icon "button" at bounding box center [875, 79] width 10 height 10
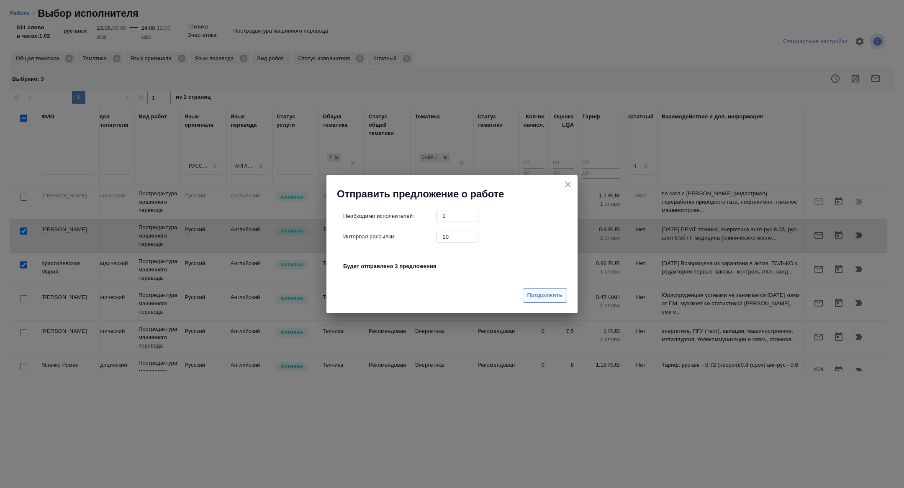
click at [547, 294] on span "Продолжить" at bounding box center [544, 296] width 35 height 10
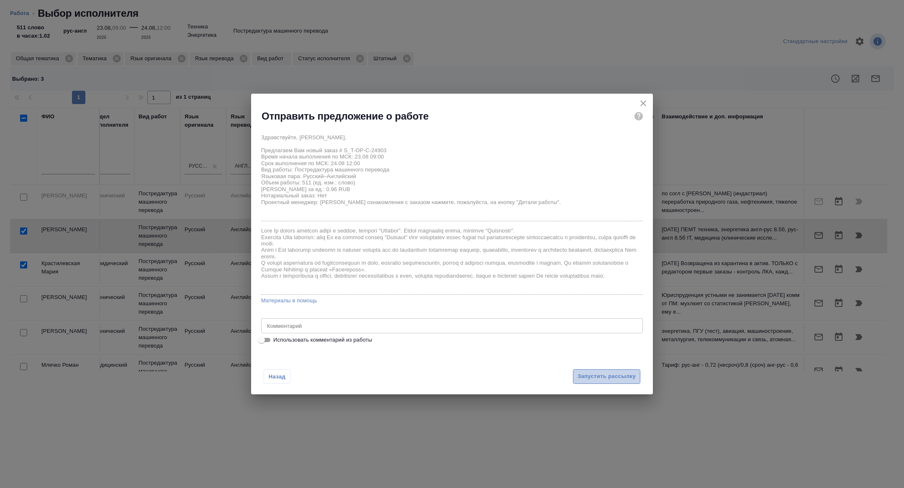
click at [607, 380] on span "Запустить рассылку" at bounding box center [606, 377] width 58 height 10
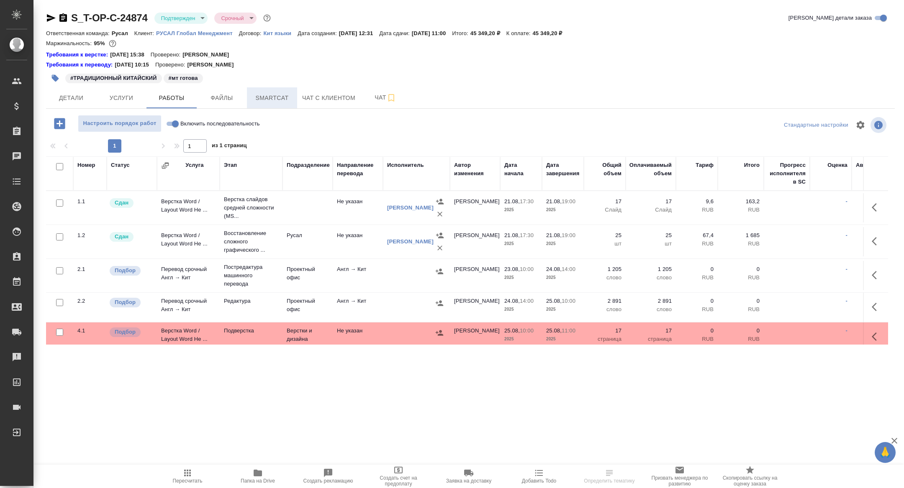
click at [290, 99] on span "Smartcat" at bounding box center [272, 98] width 40 height 10
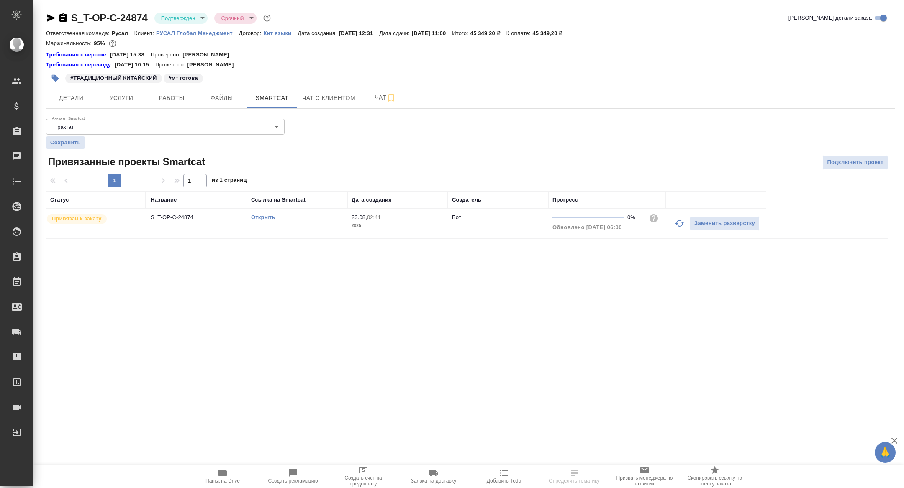
click at [259, 216] on link "Открыть" at bounding box center [263, 217] width 24 height 6
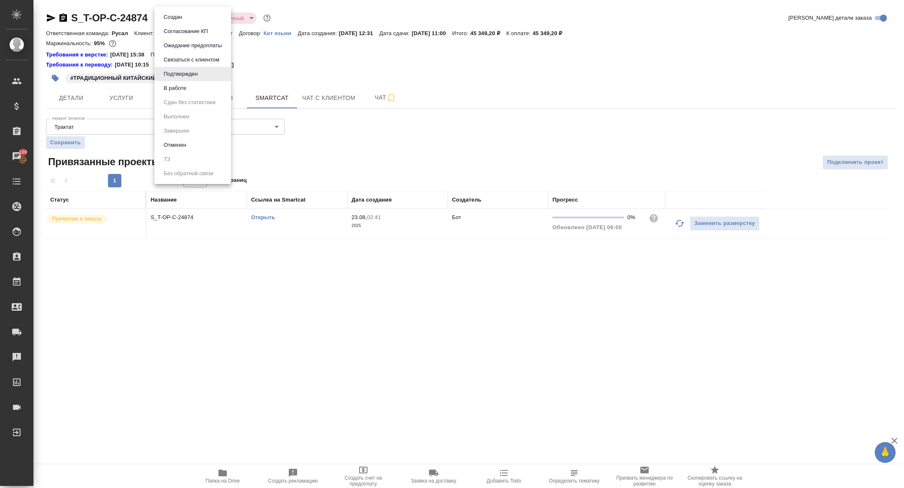
click at [171, 19] on body "🙏 .cls-1 fill:#fff; AWATERA [PERSON_NAME] Спецификации Заказы 100 Чаты Todo Про…" at bounding box center [452, 244] width 904 height 488
click at [172, 92] on button "В работе" at bounding box center [175, 88] width 28 height 9
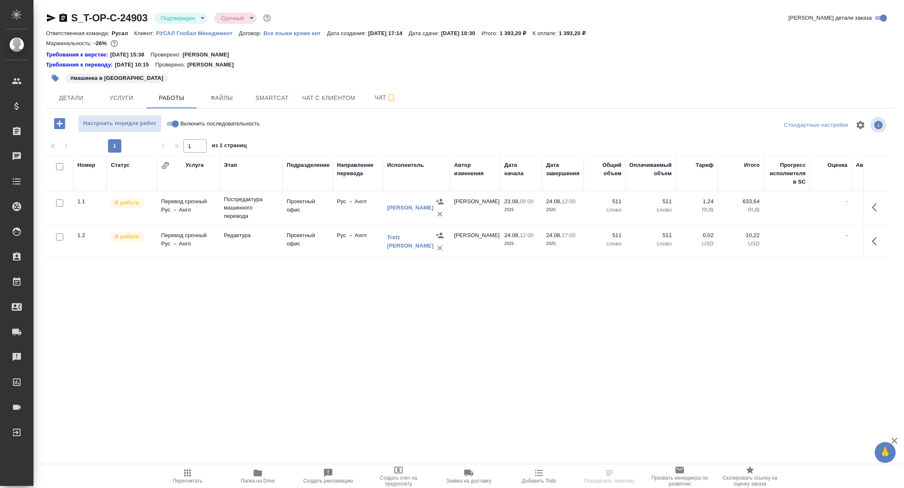
click at [170, 20] on body "🙏 .cls-1 fill:#fff; AWATERA [PERSON_NAME] Спецификации Заказы Чаты Todo Проекты…" at bounding box center [452, 244] width 904 height 488
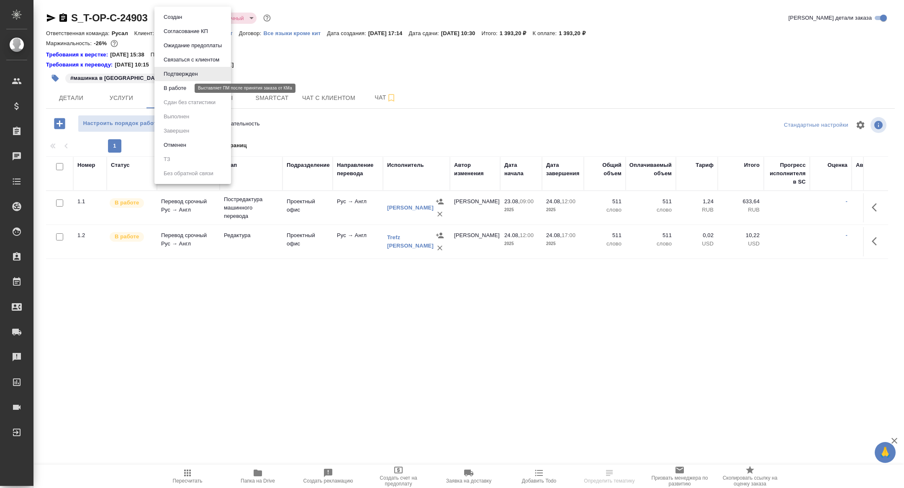
click at [171, 88] on button "В работе" at bounding box center [175, 88] width 28 height 9
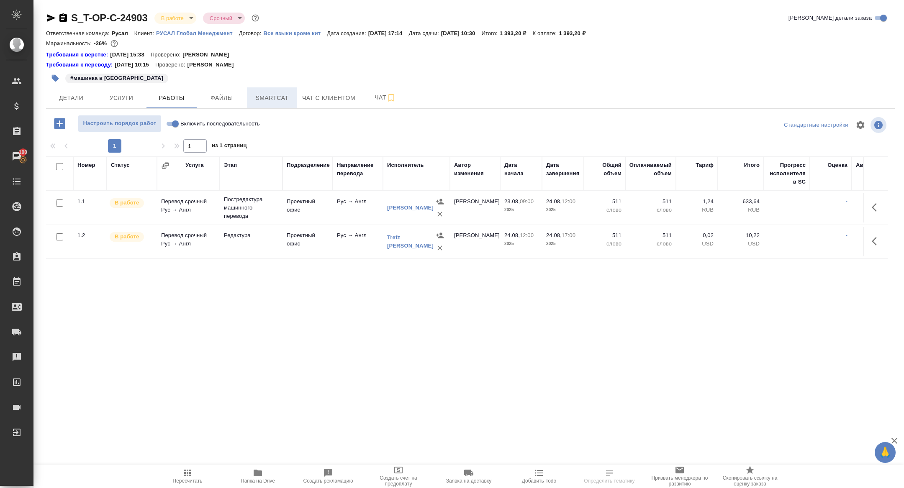
click at [270, 100] on span "Smartcat" at bounding box center [272, 98] width 40 height 10
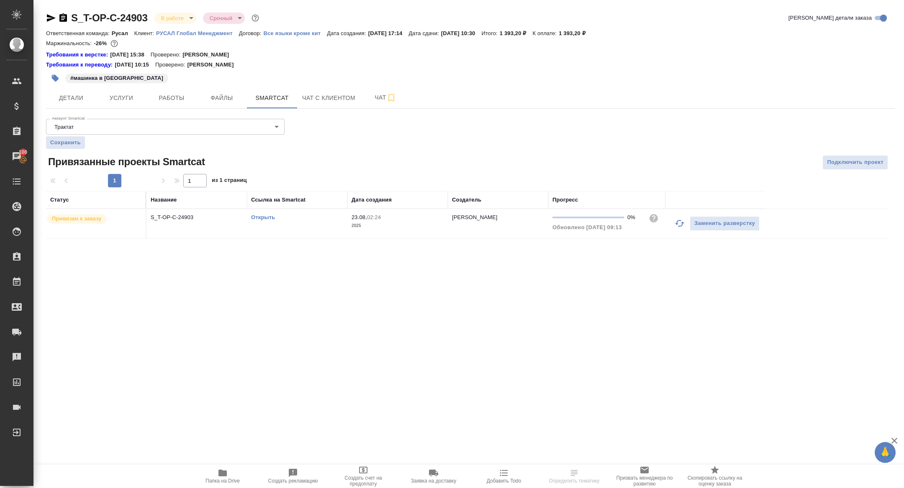
click at [258, 215] on link "Открыть" at bounding box center [263, 217] width 24 height 6
click at [181, 102] on span "Работы" at bounding box center [171, 98] width 40 height 10
click at [156, 107] on button "Работы" at bounding box center [171, 97] width 50 height 21
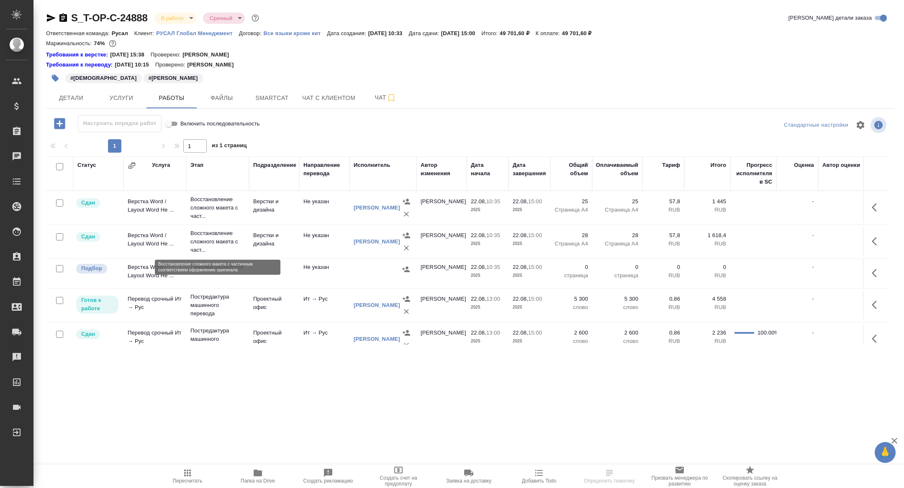
scroll to position [222, 0]
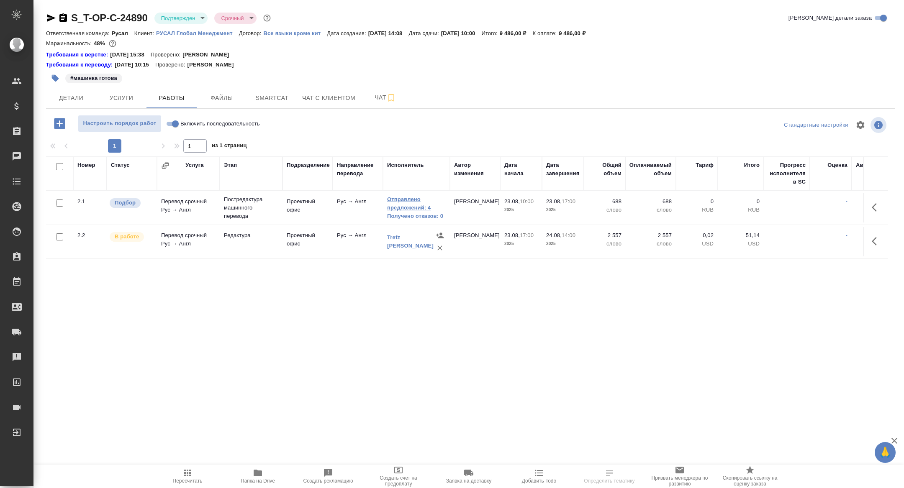
click at [413, 202] on link "Отправлено предложений: 4" at bounding box center [416, 203] width 59 height 17
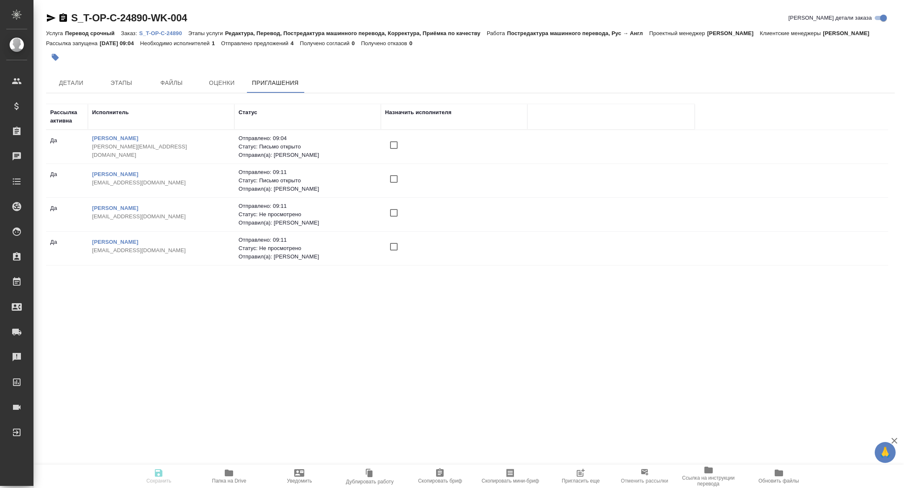
click at [585, 485] on button "Пригласить еще" at bounding box center [580, 476] width 70 height 23
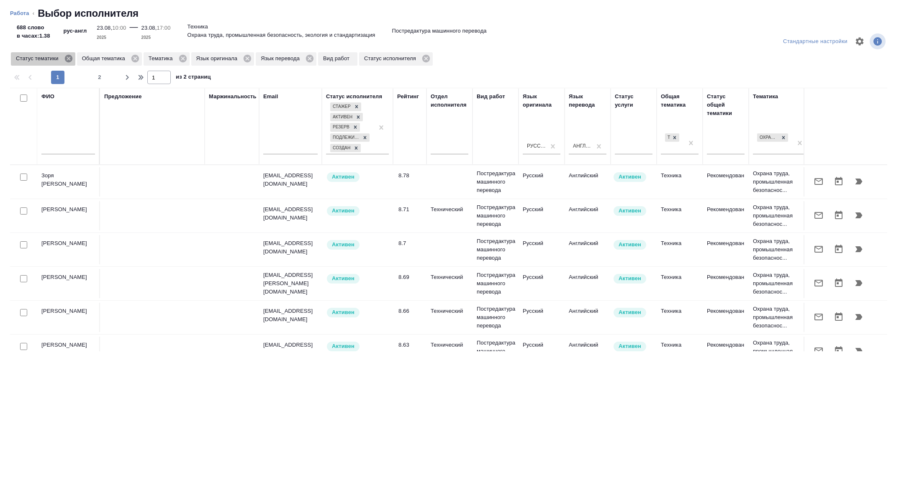
click at [73, 57] on icon at bounding box center [68, 58] width 9 height 9
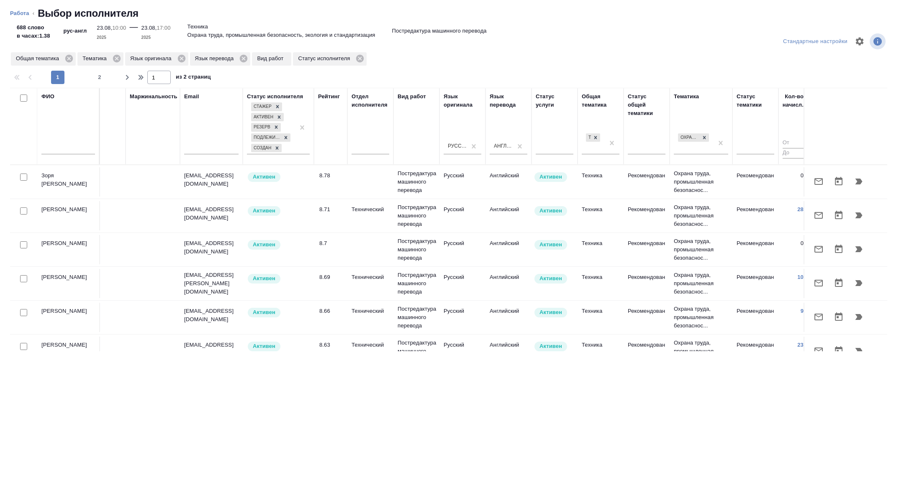
scroll to position [0, 338]
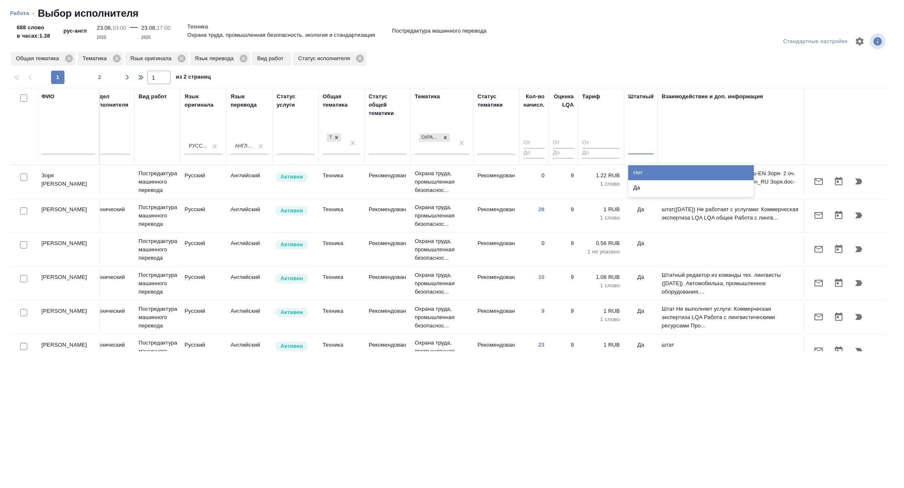
click at [639, 146] on div at bounding box center [640, 146] width 25 height 12
click at [635, 172] on div "Нет" at bounding box center [690, 172] width 125 height 15
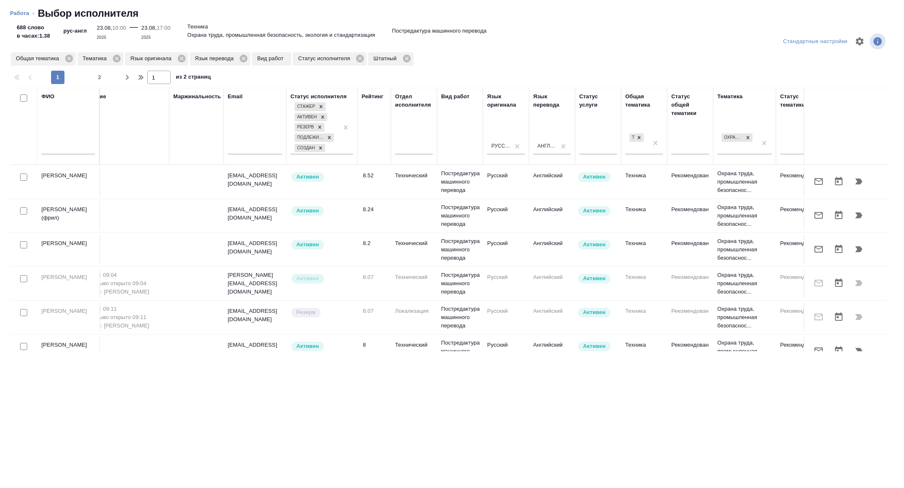
scroll to position [0, 0]
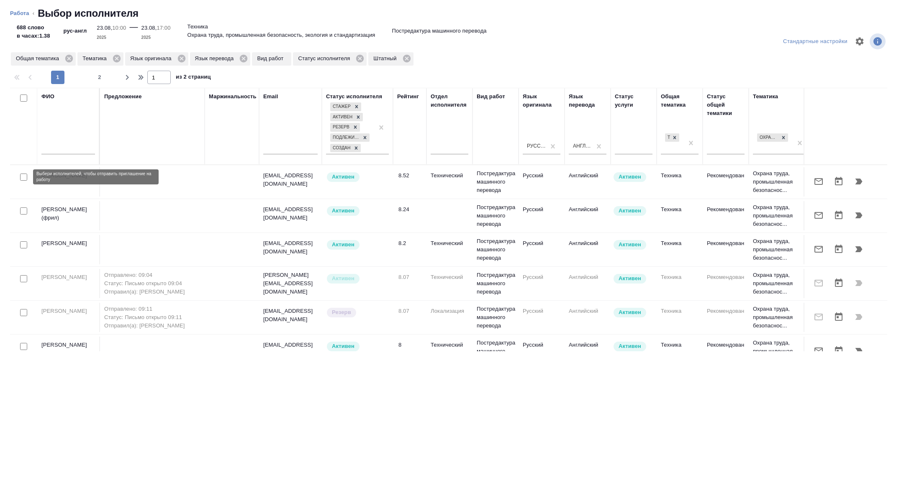
click at [22, 176] on input "checkbox" at bounding box center [23, 177] width 7 height 7
checkbox input "true"
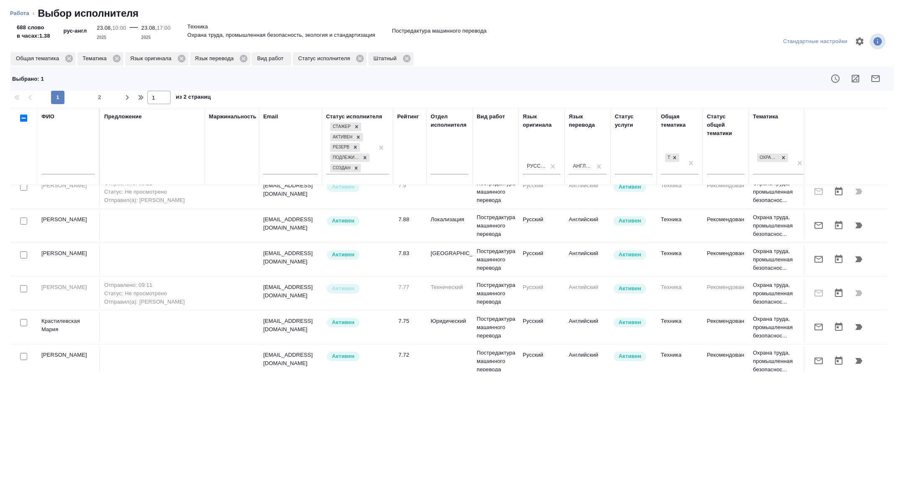
scroll to position [215, 0]
click at [25, 223] on input "checkbox" at bounding box center [23, 219] width 7 height 7
checkbox input "true"
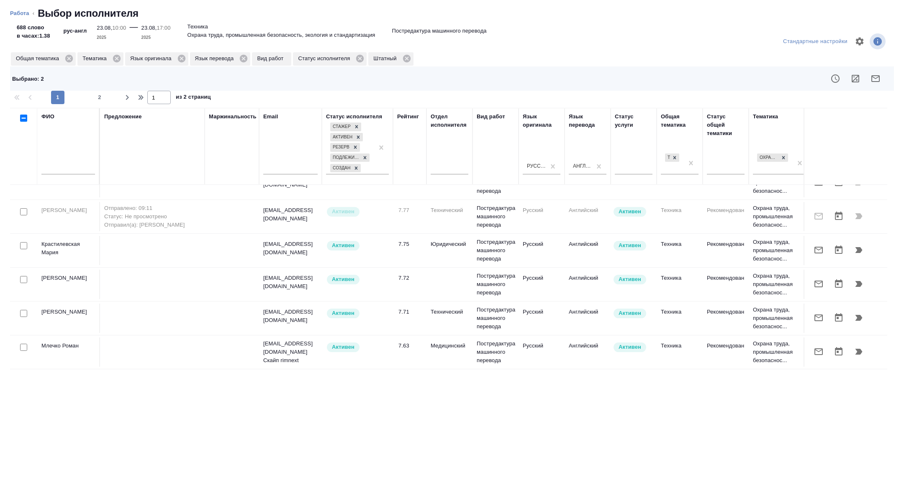
scroll to position [292, 0]
click at [24, 248] on input "checkbox" at bounding box center [23, 244] width 7 height 7
checkbox input "true"
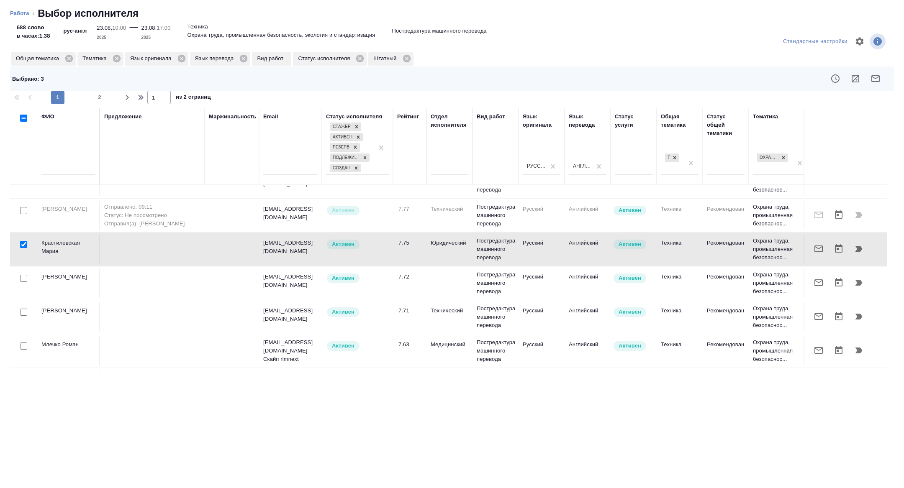
scroll to position [343, 0]
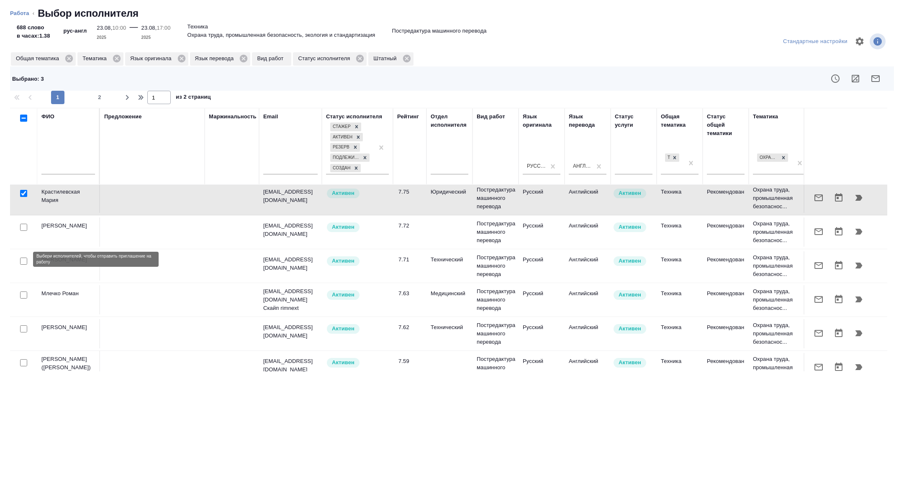
click at [23, 231] on input "checkbox" at bounding box center [23, 227] width 7 height 7
checkbox input "true"
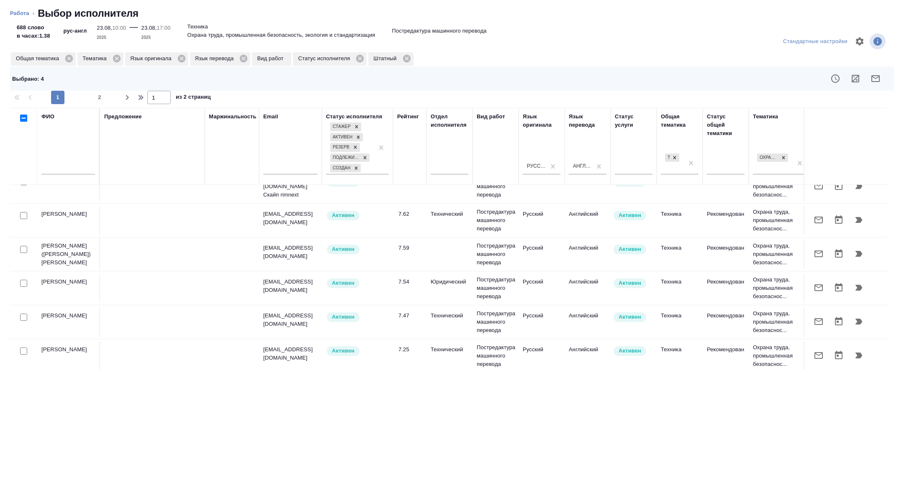
scroll to position [458, 0]
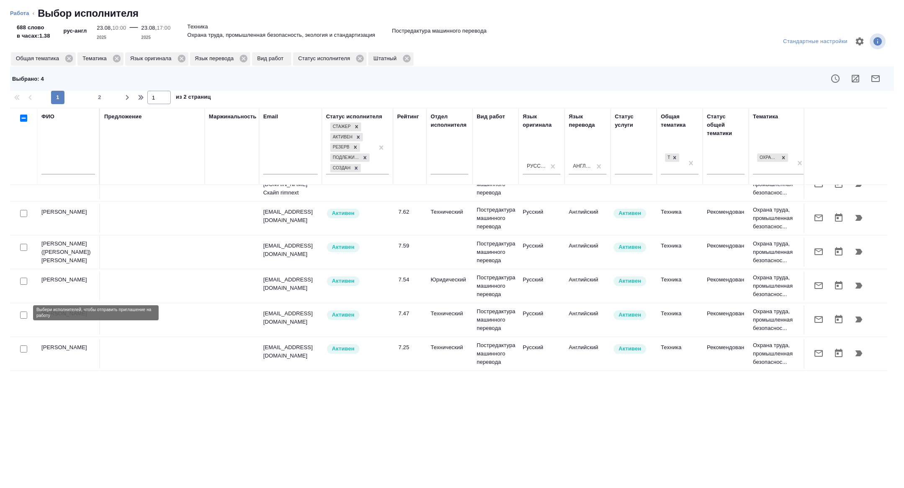
click at [23, 285] on input "checkbox" at bounding box center [23, 281] width 7 height 7
checkbox input "true"
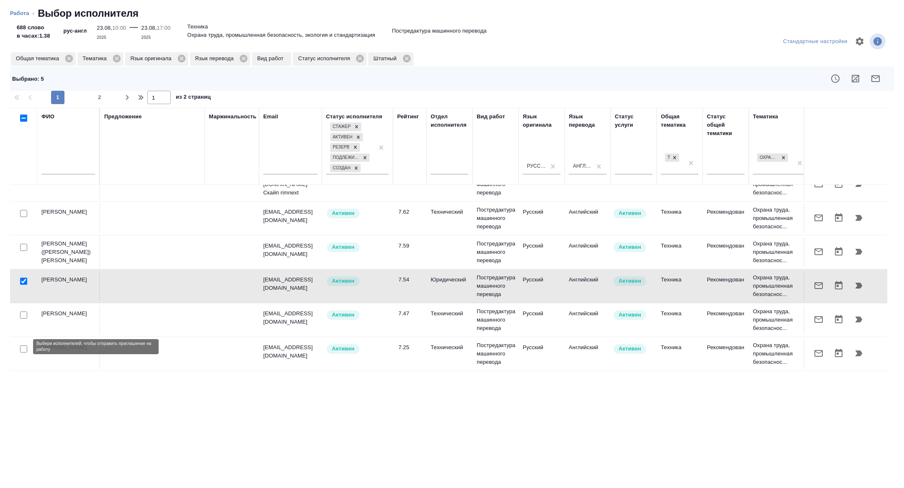
click at [23, 319] on input "checkbox" at bounding box center [23, 315] width 7 height 7
checkbox input "true"
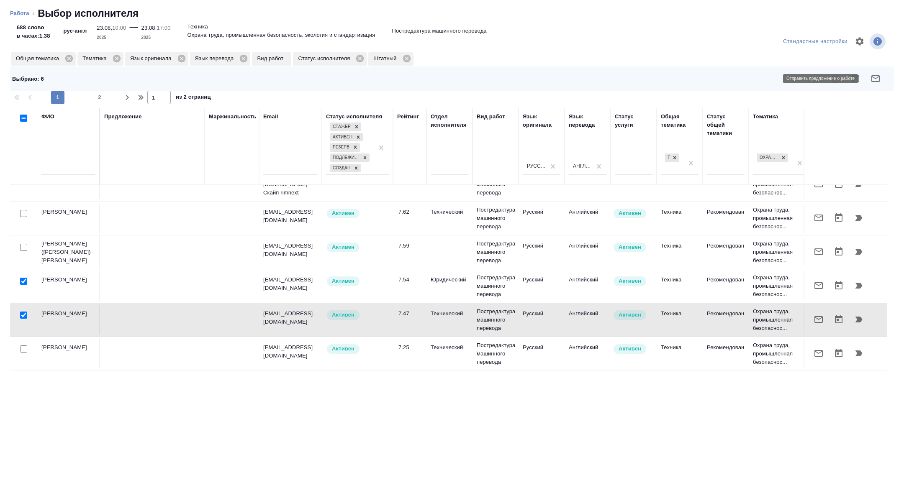
click at [875, 77] on icon "button" at bounding box center [875, 79] width 10 height 10
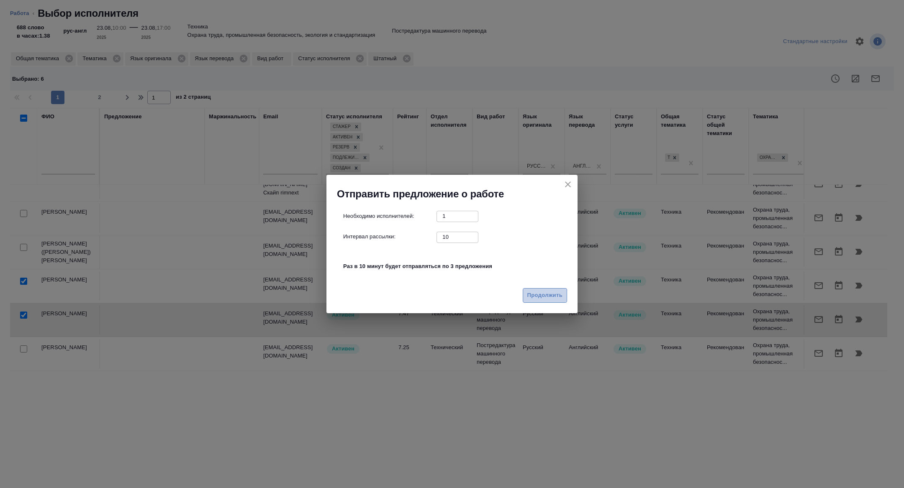
click at [552, 295] on span "Продолжить" at bounding box center [544, 296] width 35 height 10
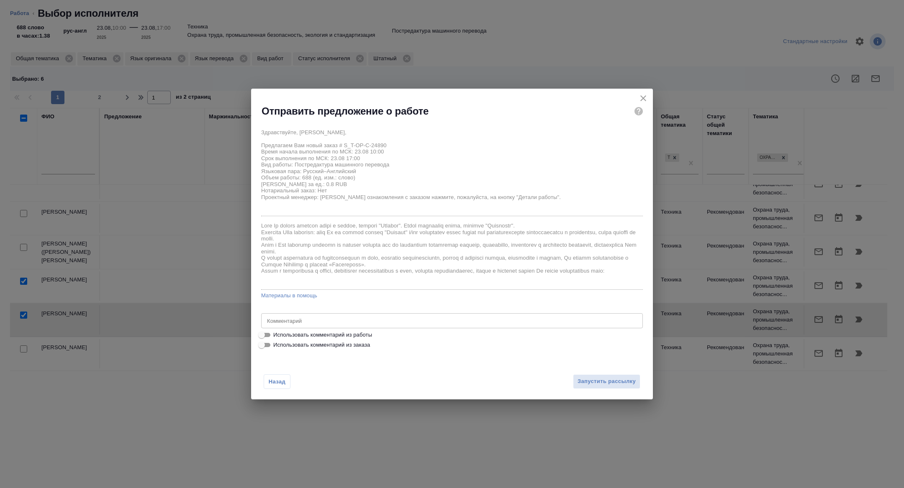
click at [596, 391] on div "Назад Запустить рассылку" at bounding box center [452, 376] width 402 height 46
click at [593, 387] on button "Запустить рассылку" at bounding box center [606, 381] width 67 height 15
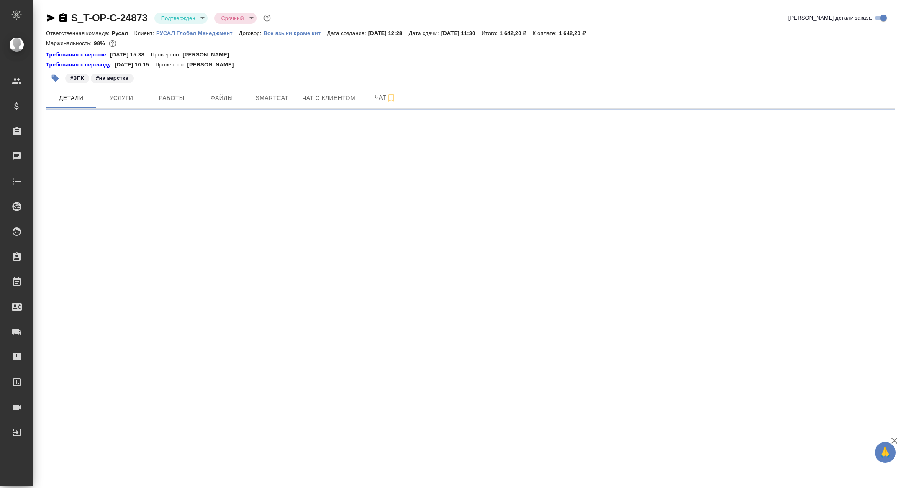
select select "RU"
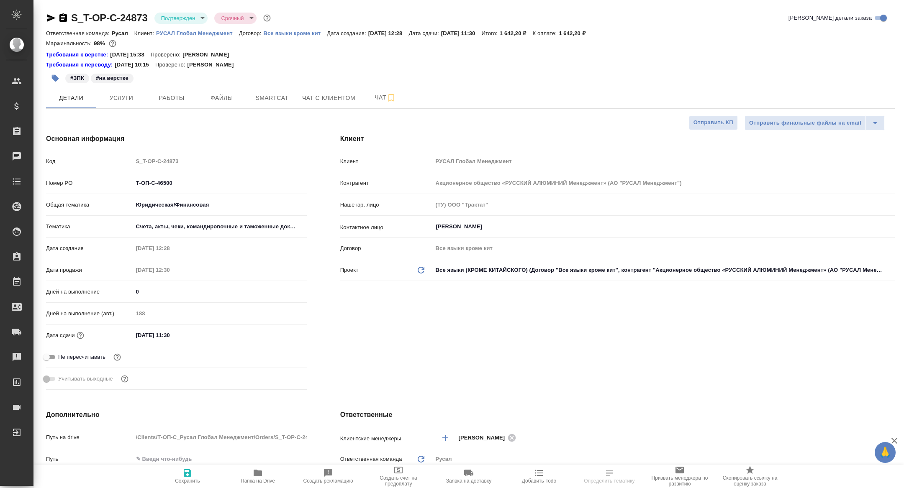
type textarea "x"
click at [160, 103] on button "Работы" at bounding box center [171, 97] width 50 height 21
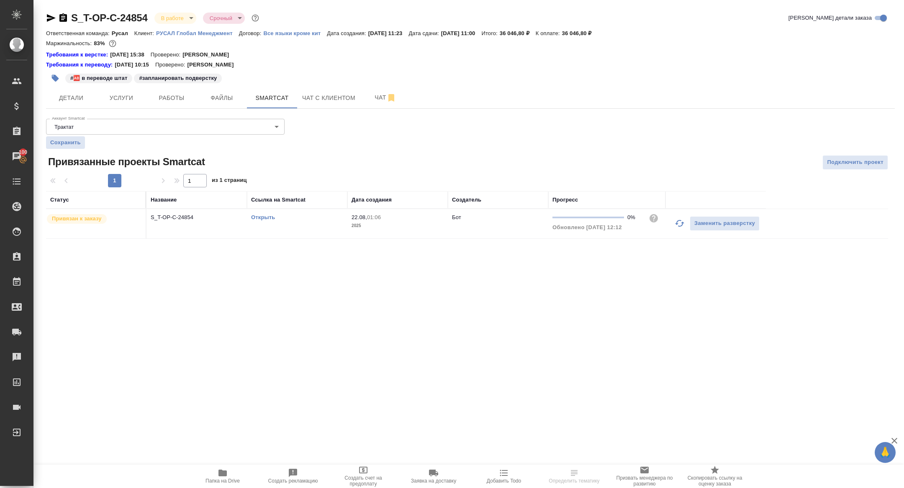
click at [166, 110] on div "S_T-OP-C-24854 В работе inProgress Срочный urgent Кратко детали заказа Ответств…" at bounding box center [469, 130] width 857 height 260
click at [164, 101] on span "Работы" at bounding box center [171, 98] width 40 height 10
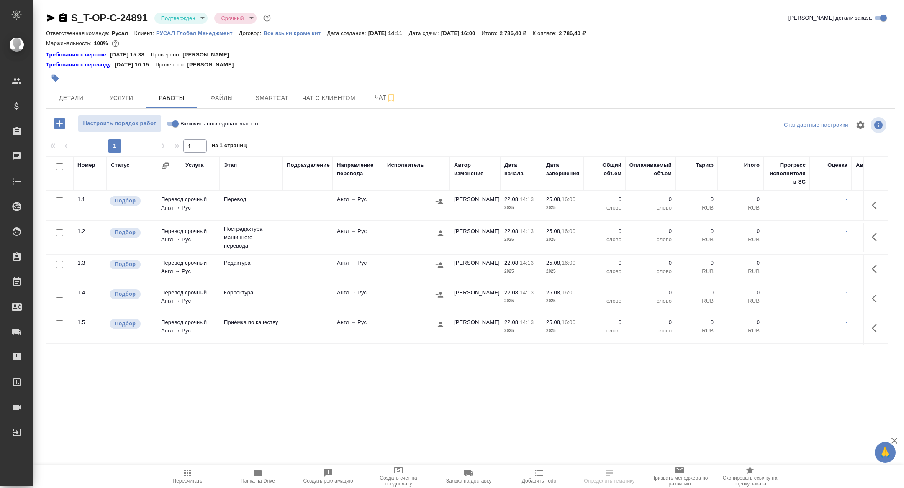
scroll to position [28, 0]
click at [261, 465] on button "Папка на Drive" at bounding box center [258, 476] width 70 height 23
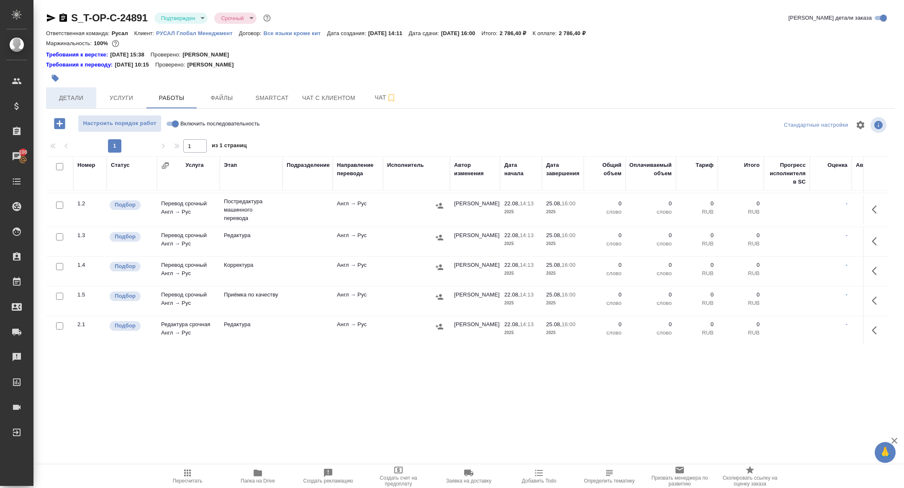
click at [69, 98] on span "Детали" at bounding box center [71, 98] width 40 height 10
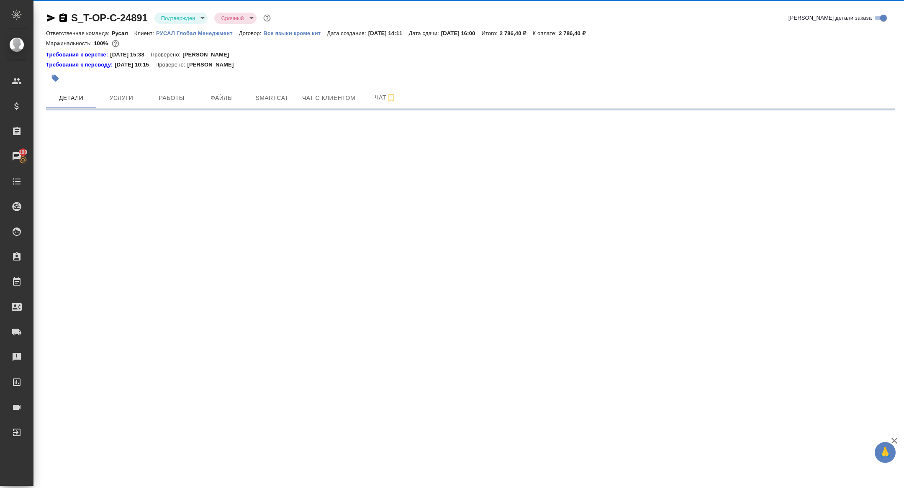
select select "RU"
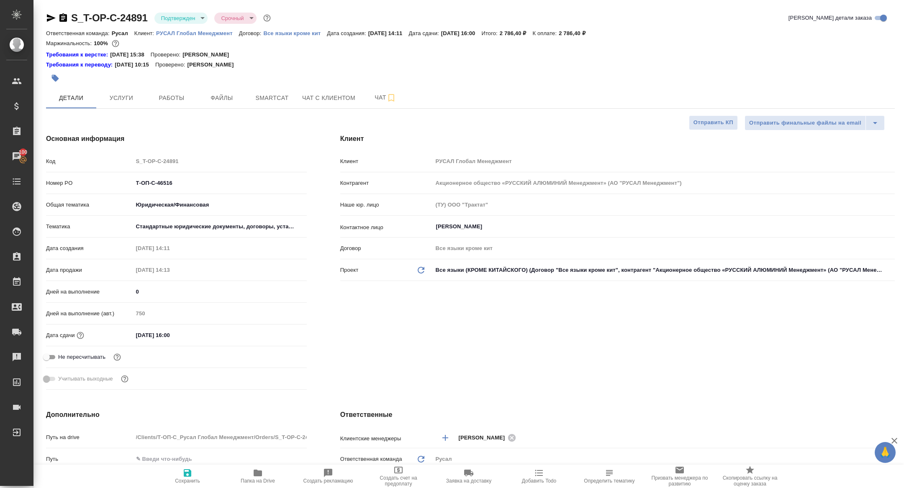
type textarea "x"
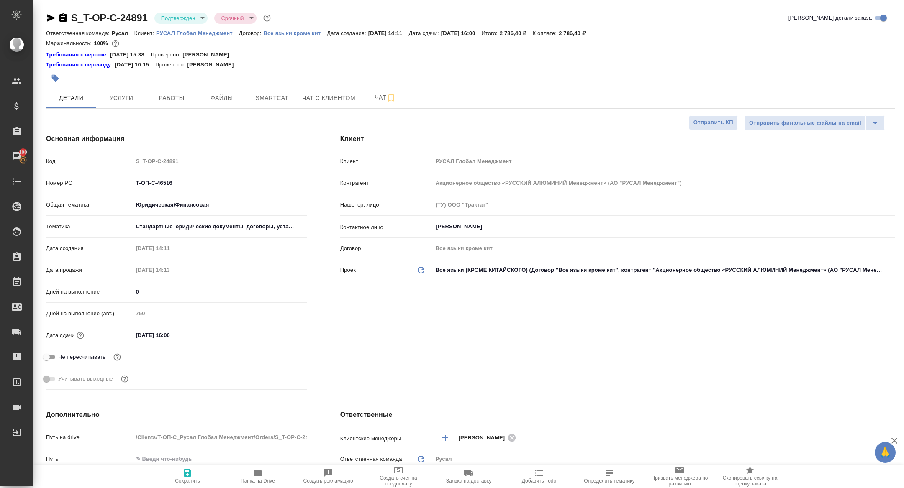
type textarea "x"
click at [64, 16] on icon "button" at bounding box center [63, 18] width 10 height 10
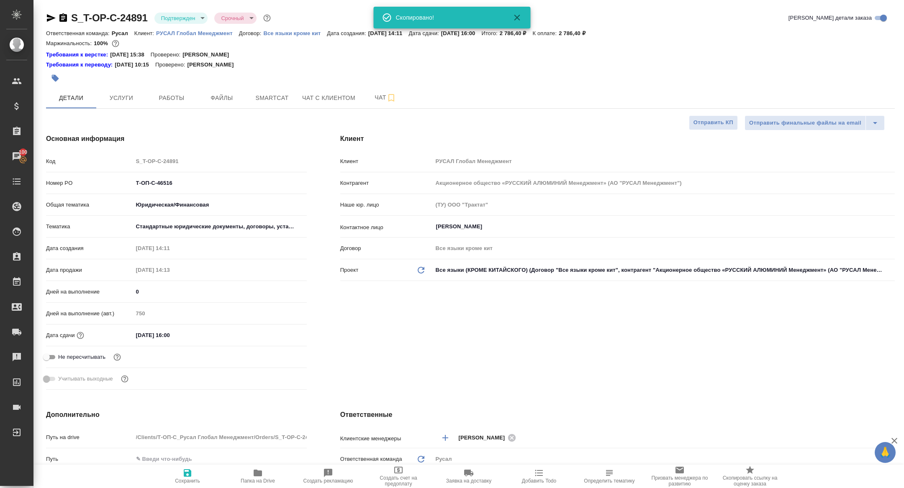
type textarea "x"
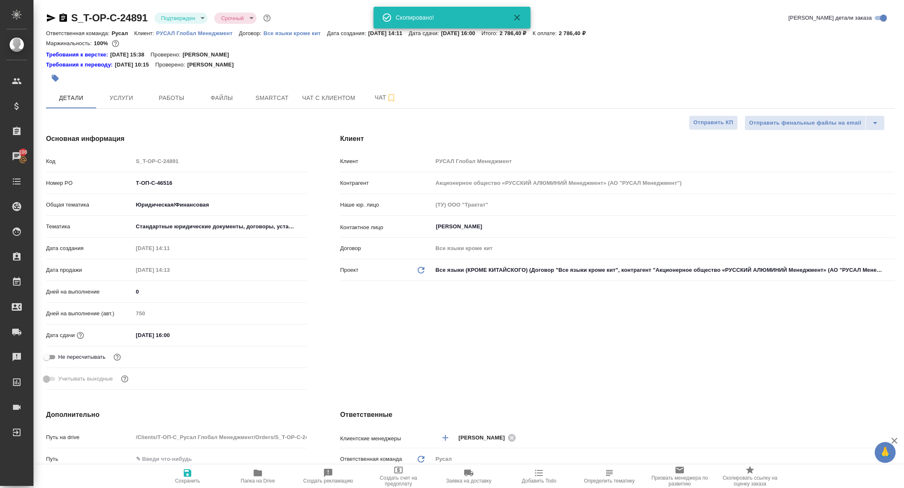
type textarea "x"
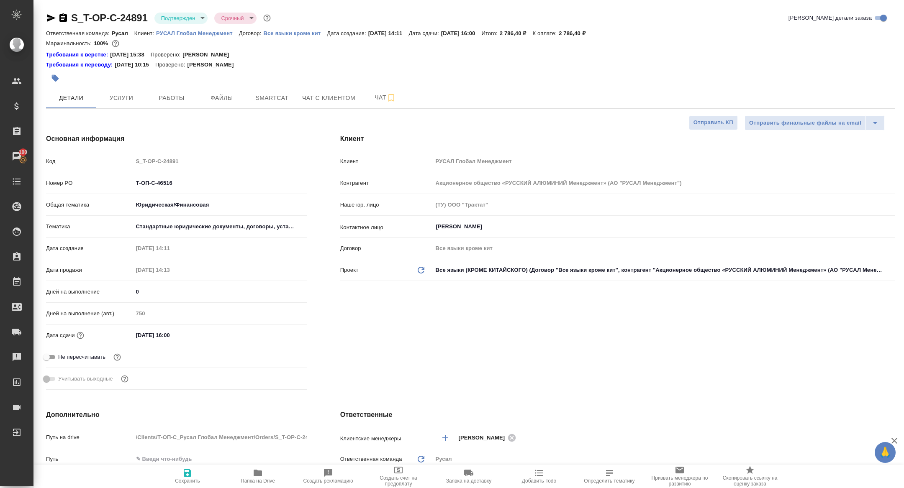
type textarea "x"
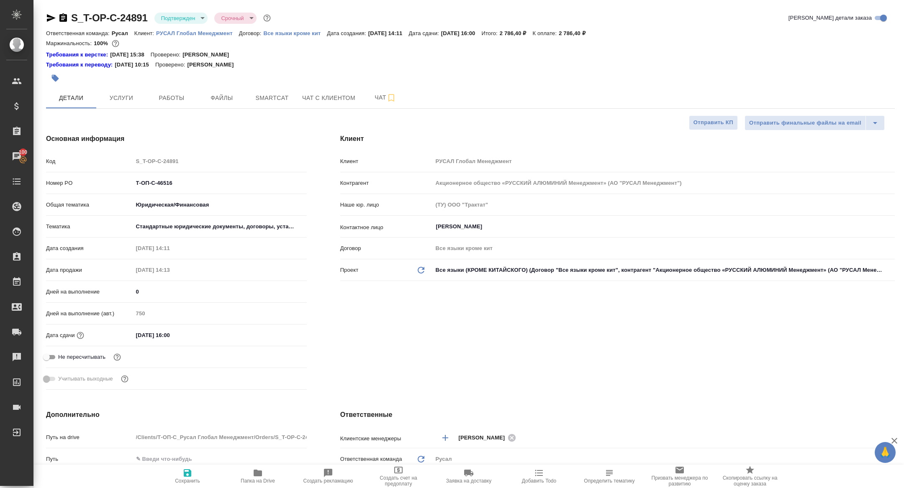
type textarea "x"
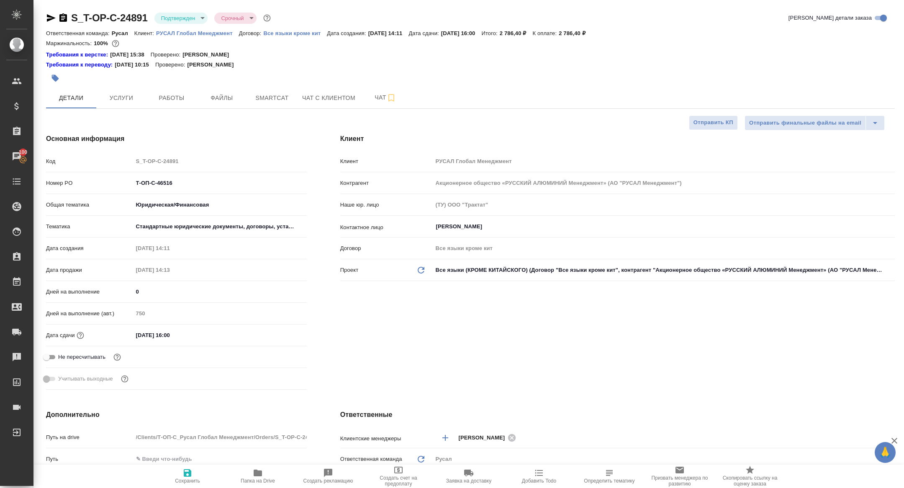
type textarea "x"
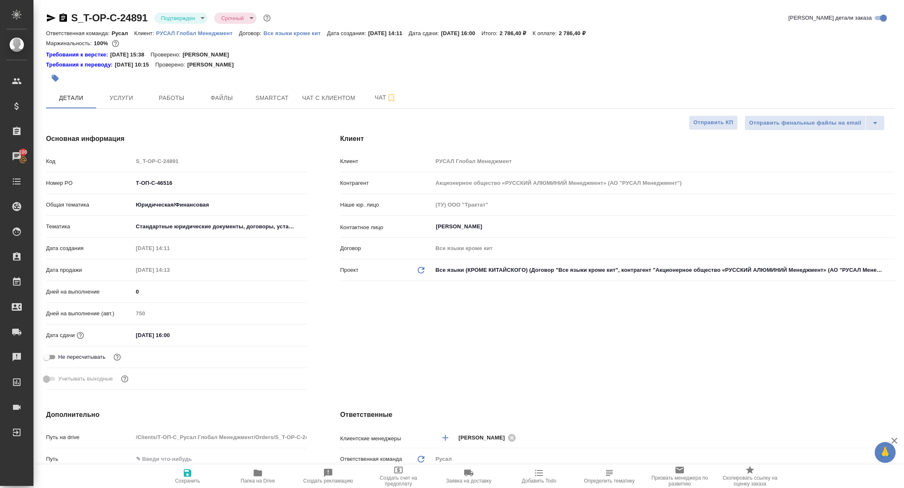
type textarea "x"
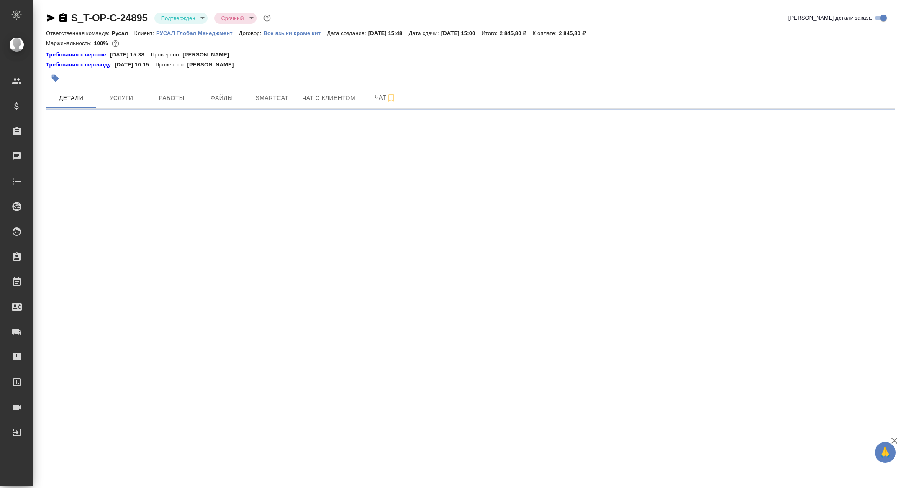
select select "RU"
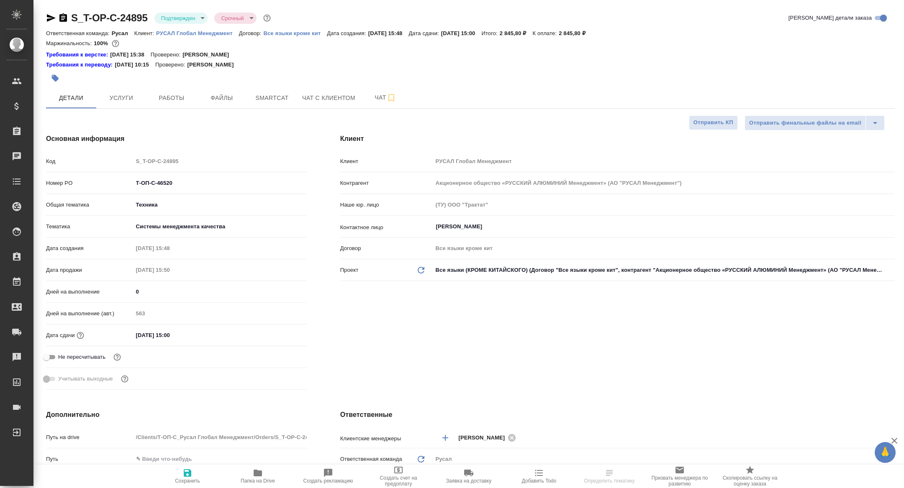
type textarea "x"
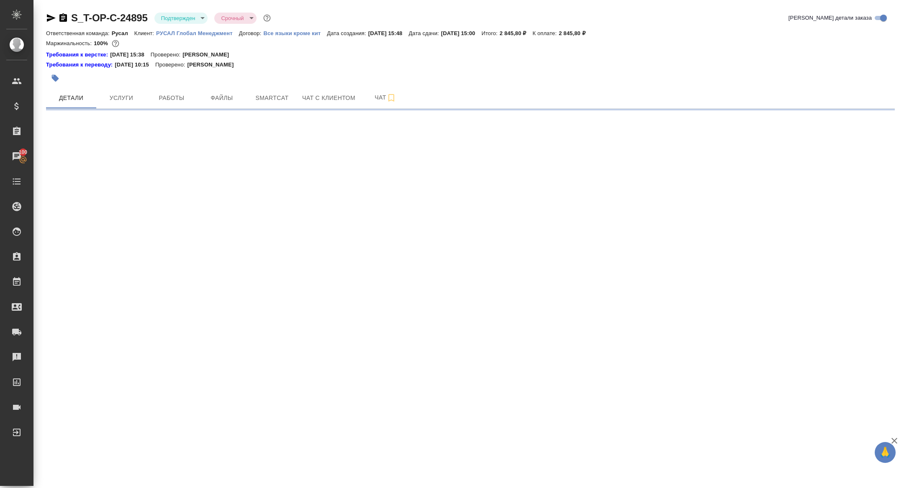
select select "RU"
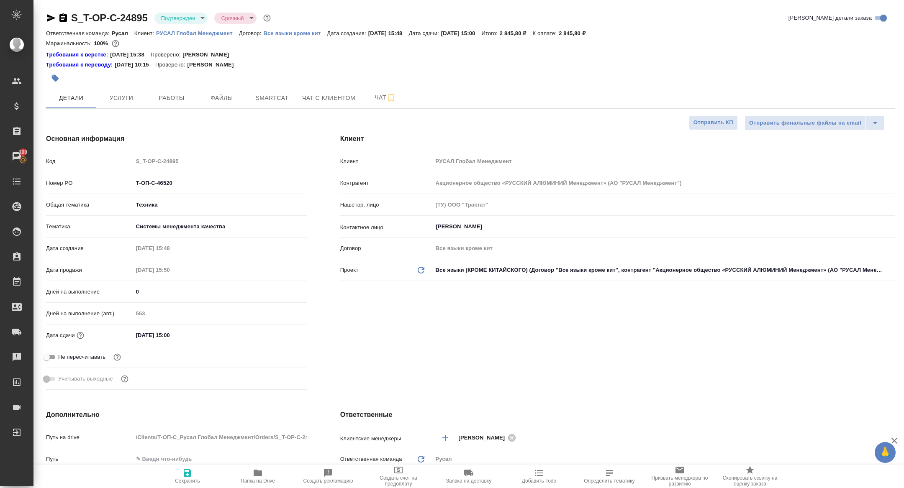
type textarea "x"
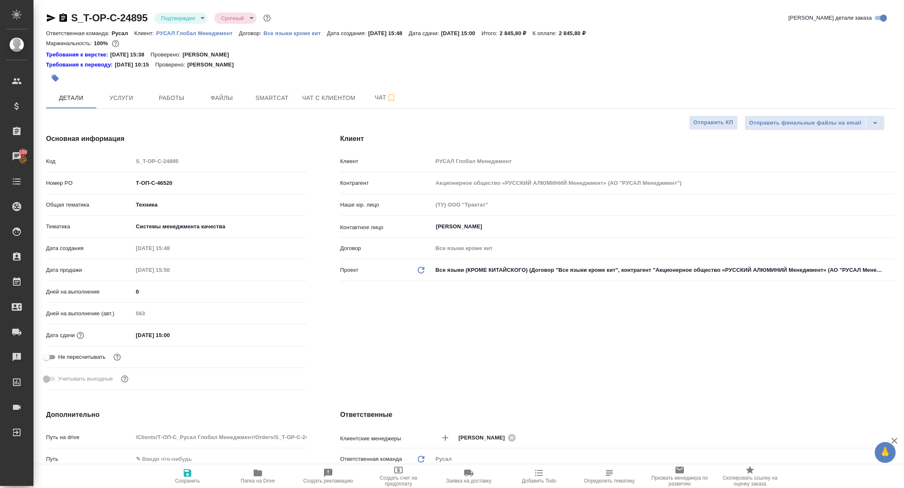
type textarea "x"
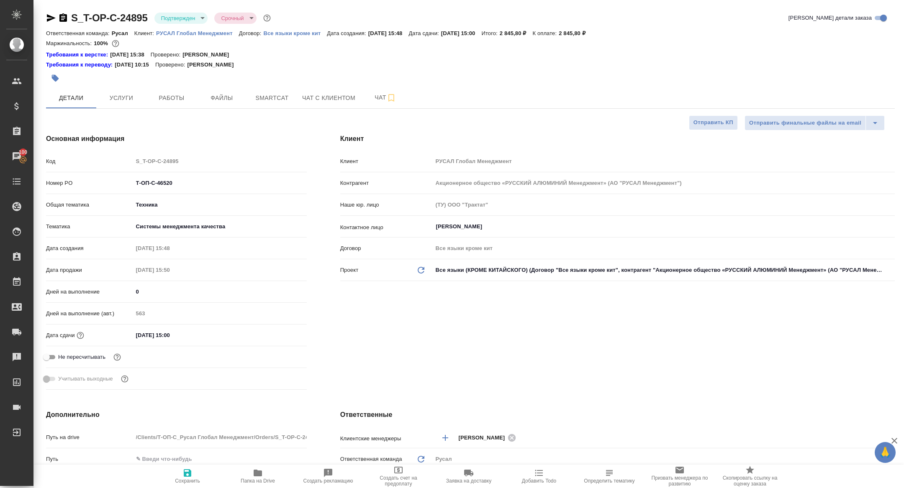
type textarea "x"
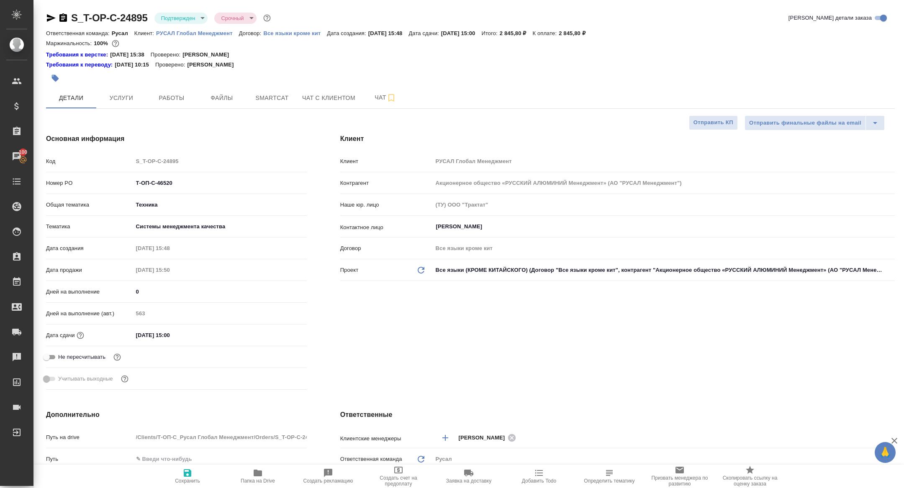
type textarea "x"
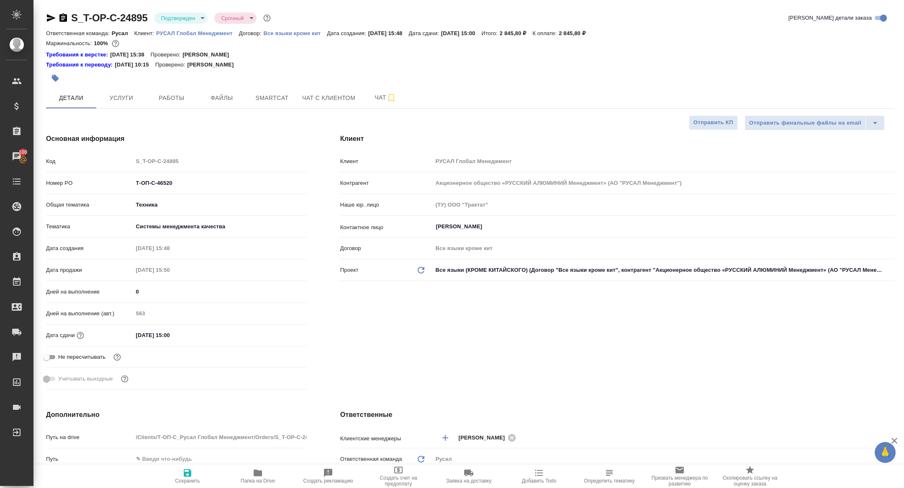
type textarea "x"
click at [174, 76] on div at bounding box center [329, 78] width 566 height 18
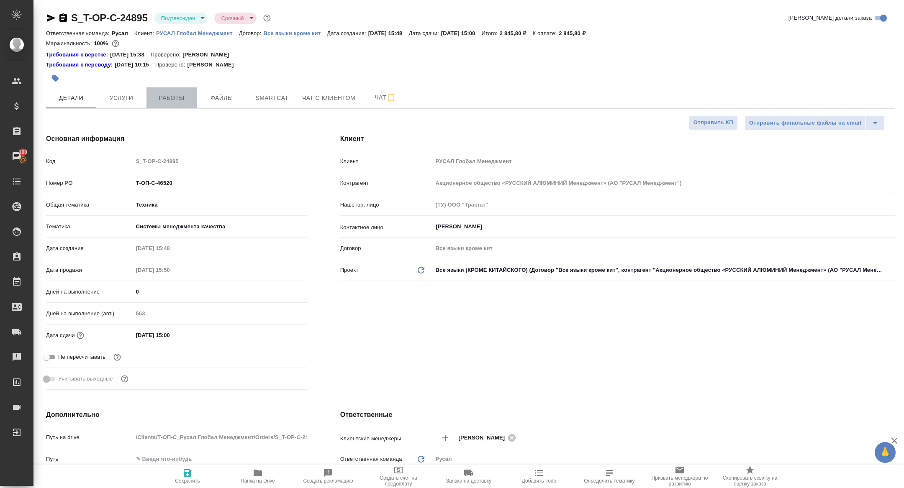
click at [174, 94] on span "Работы" at bounding box center [171, 98] width 40 height 10
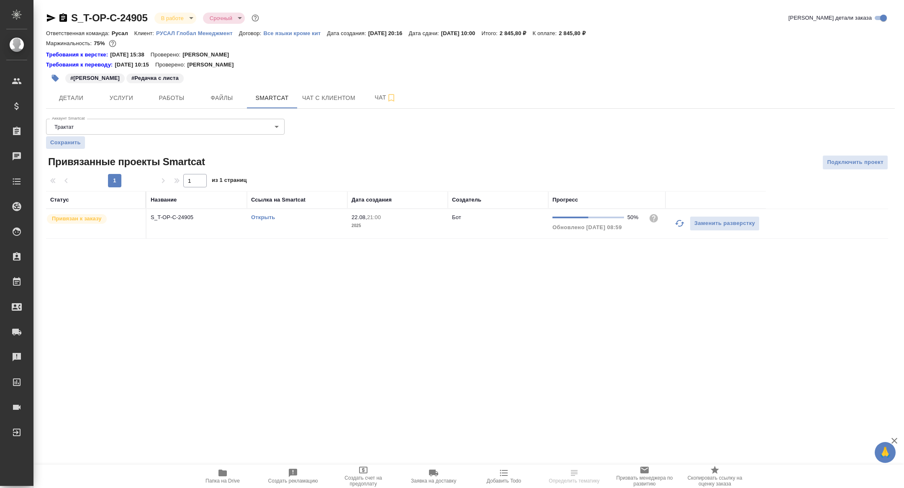
click at [261, 215] on link "Открыть" at bounding box center [263, 217] width 24 height 6
click at [229, 482] on span "Папка на Drive" at bounding box center [222, 481] width 34 height 6
click at [66, 97] on span "Детали" at bounding box center [71, 98] width 40 height 10
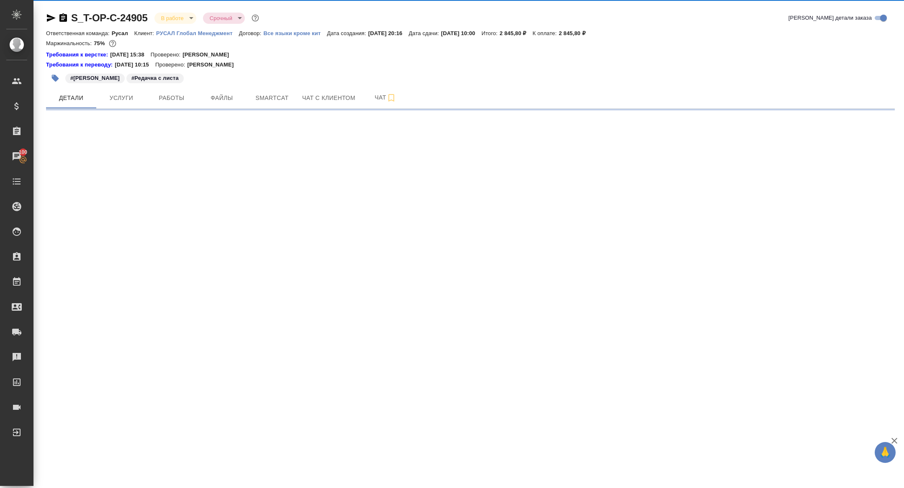
select select "RU"
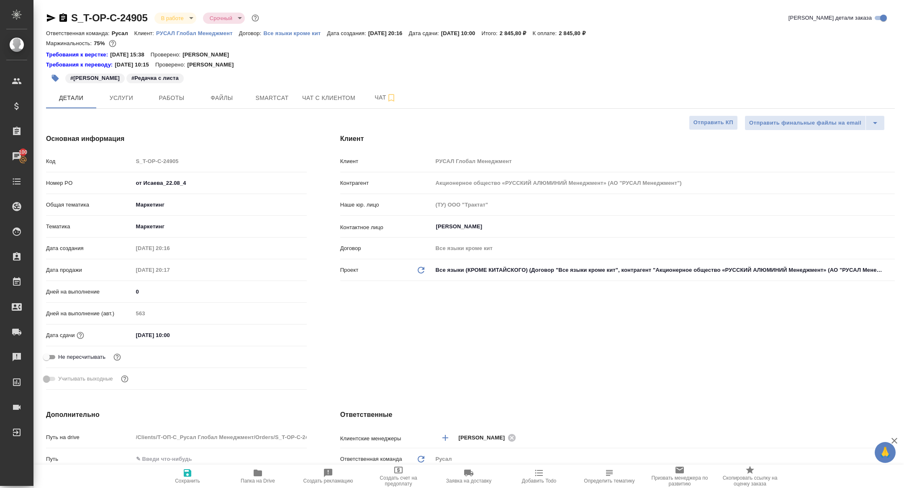
type textarea "x"
drag, startPoint x: 193, startPoint y: 183, endPoint x: 88, endPoint y: 174, distance: 105.8
click at [90, 174] on div "Код S_T-OP-C-24905 Номер PO от Исаева_22.08_4 Общая тематика Маркетинг marketin…" at bounding box center [176, 273] width 261 height 239
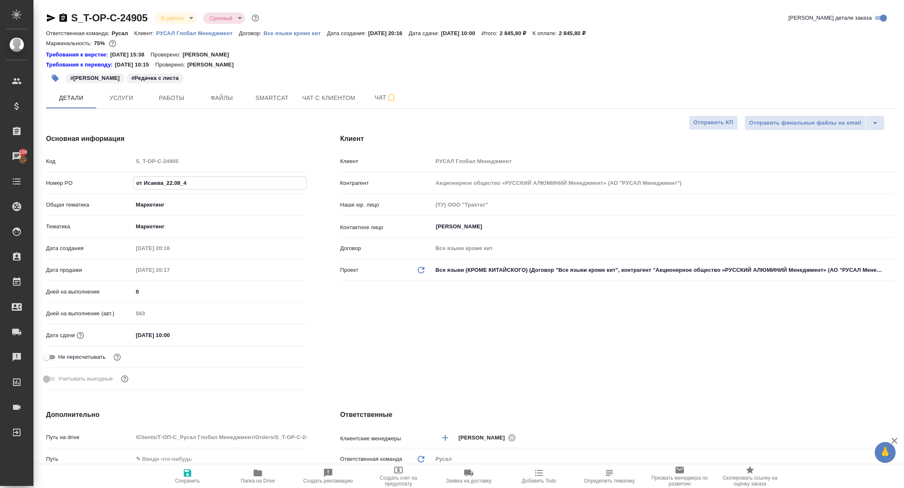
click at [64, 15] on icon "button" at bounding box center [63, 17] width 8 height 8
type textarea "x"
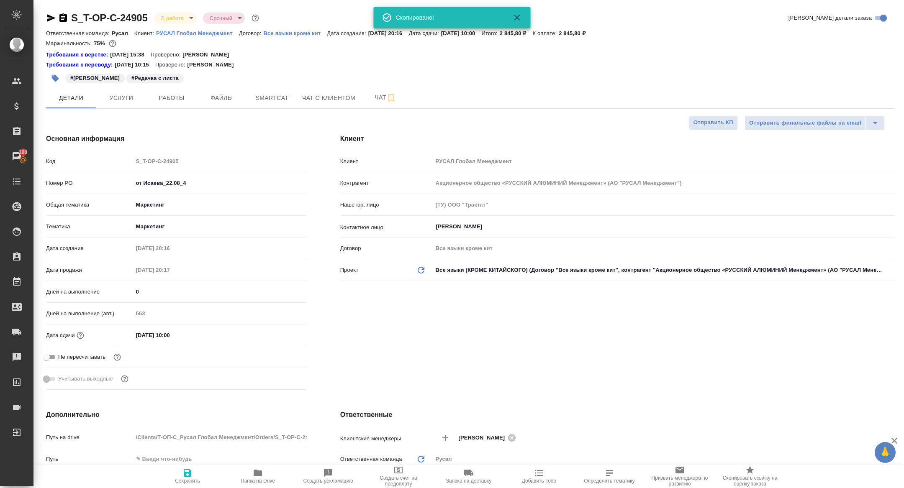
type textarea "x"
click at [45, 16] on div "S_T-OP-C-24905 В работе inProgress Срочный urgent Кратко детали заказа Ответств…" at bounding box center [469, 458] width 857 height 917
click at [51, 16] on icon "button" at bounding box center [51, 18] width 9 height 8
type textarea "x"
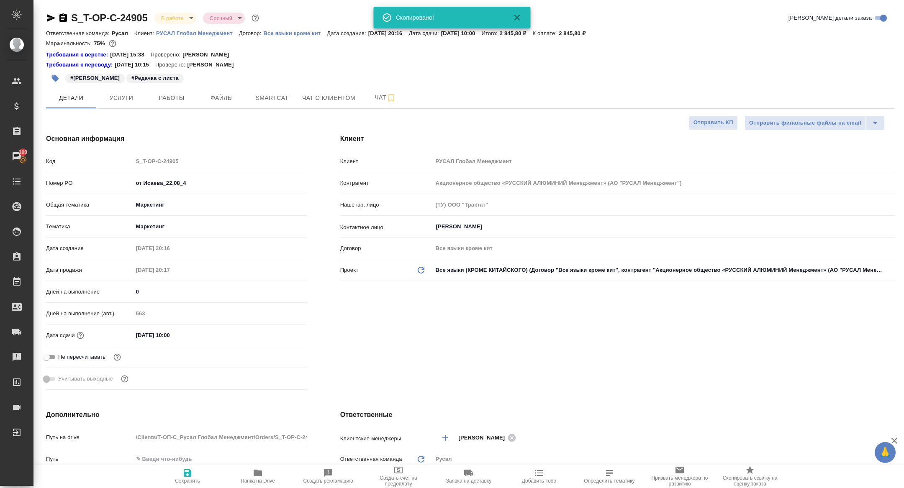
type textarea "x"
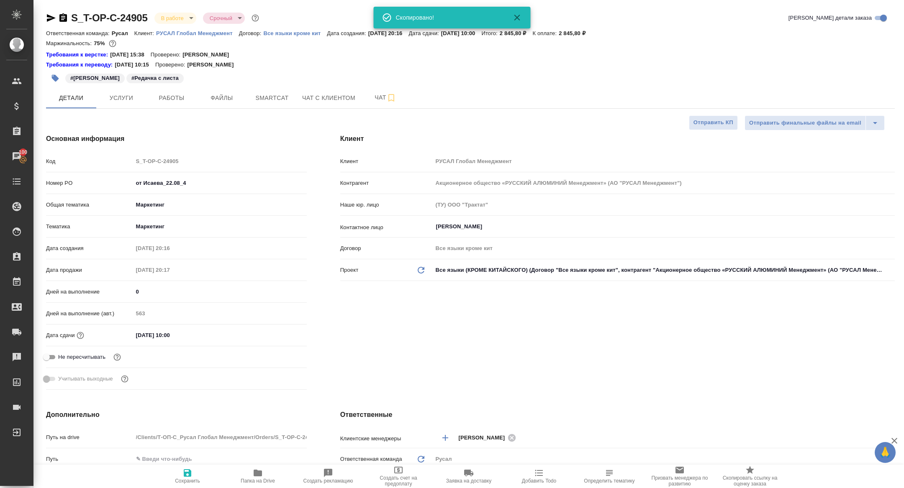
click at [169, 25] on div "S_T-OP-C-24905 В работе inProgress Срочный urgent Кратко детали заказа" at bounding box center [470, 19] width 848 height 17
click at [169, 15] on body "🙏 .cls-1 fill:#fff; AWATERA Zhuravleva Alexandra Клиенты Спецификации Заказы 10…" at bounding box center [452, 244] width 904 height 488
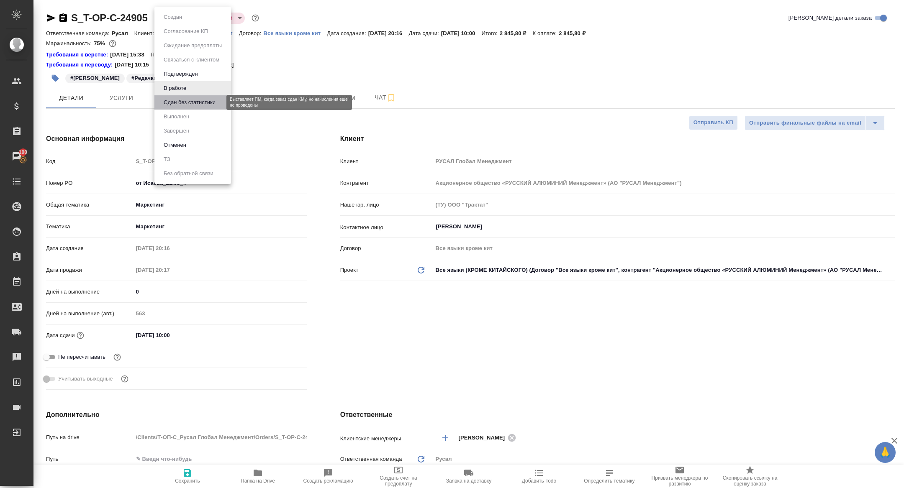
click at [185, 105] on button "Сдан без статистики" at bounding box center [189, 102] width 57 height 9
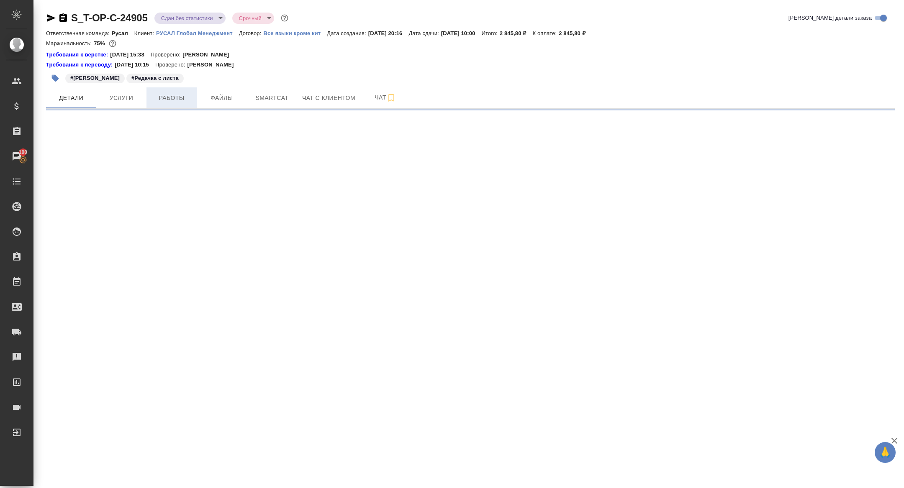
click at [163, 102] on span "Работы" at bounding box center [171, 98] width 40 height 10
select select "RU"
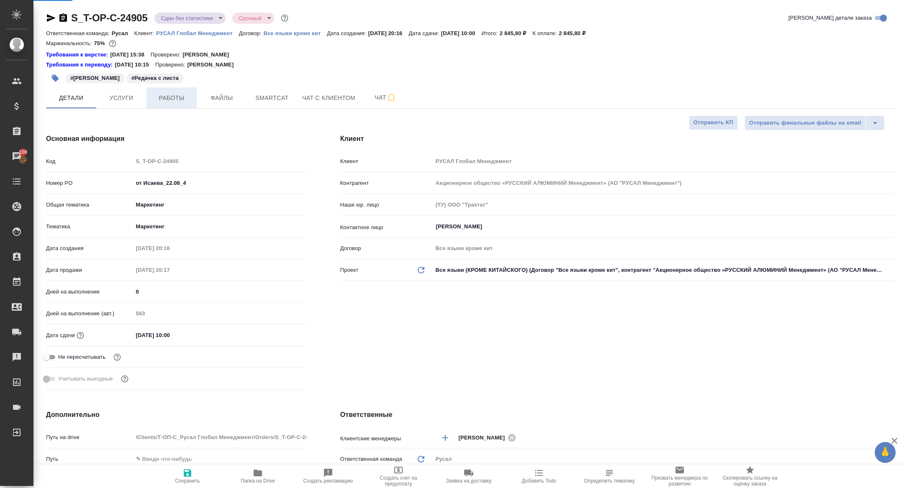
type textarea "x"
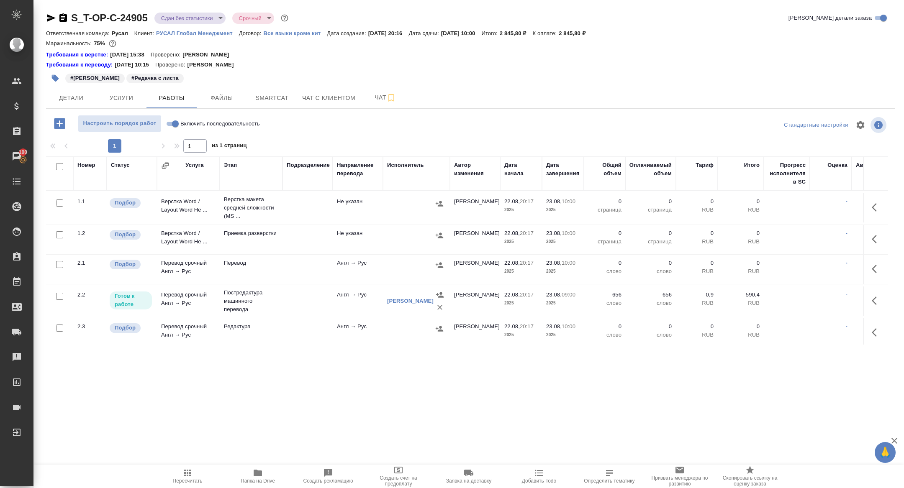
click at [59, 167] on input "checkbox" at bounding box center [59, 166] width 7 height 7
checkbox input "true"
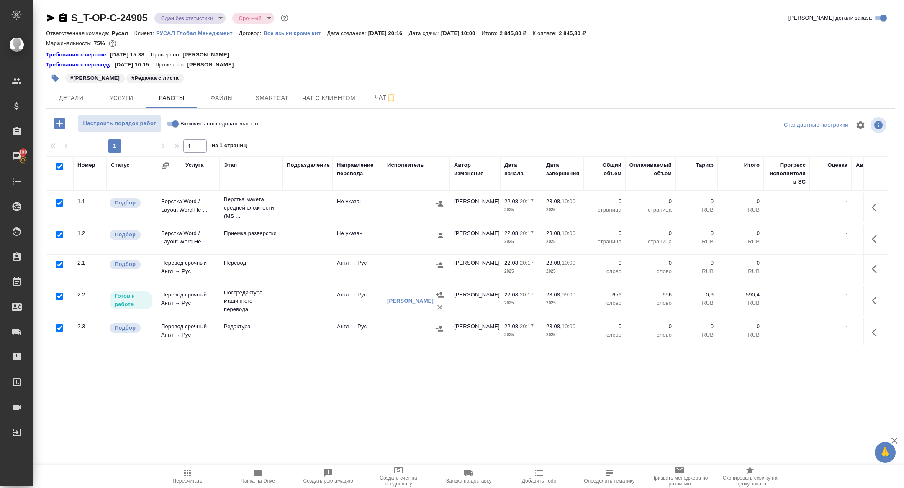
checkbox input "true"
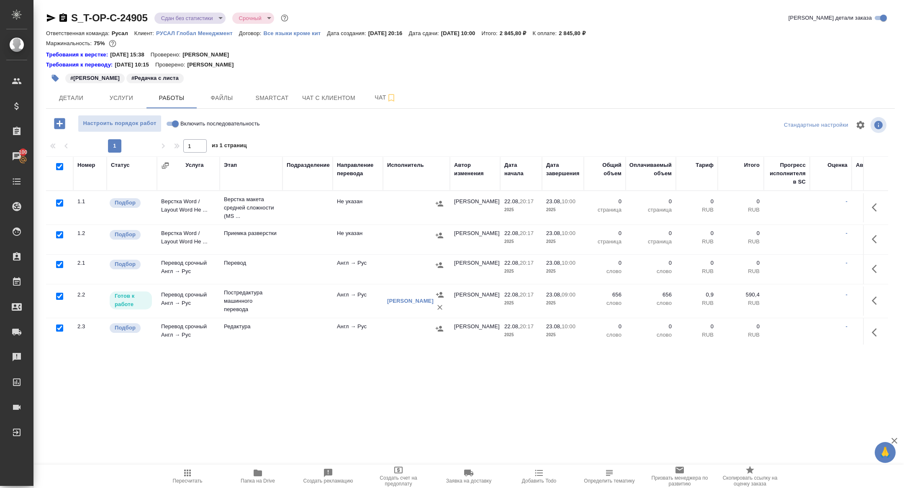
checkbox input "true"
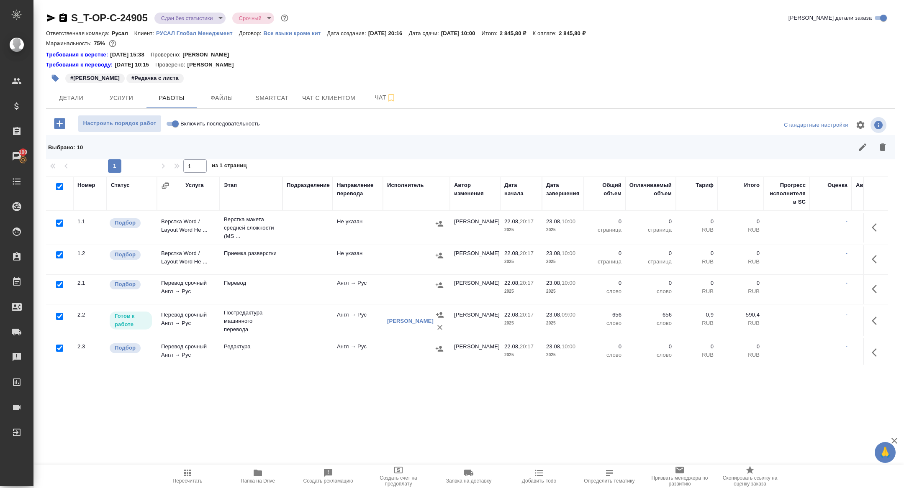
click at [59, 315] on input "checkbox" at bounding box center [59, 316] width 7 height 7
checkbox input "false"
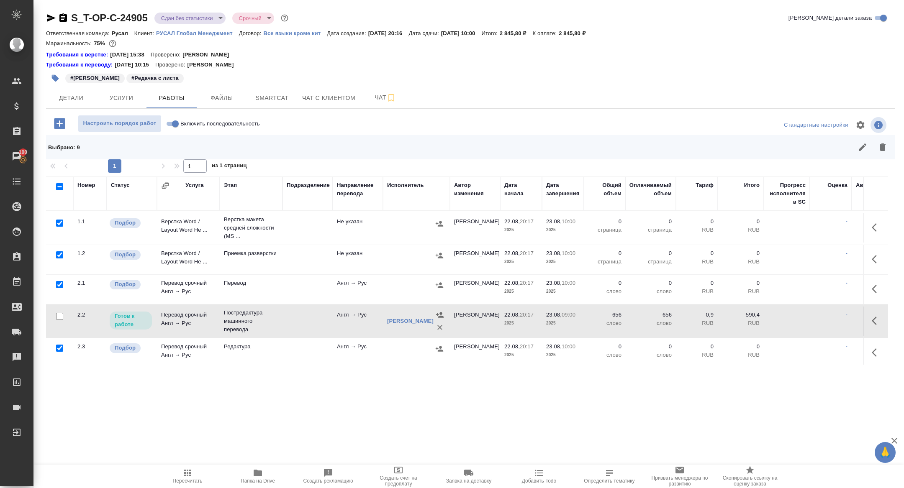
scroll to position [150, 0]
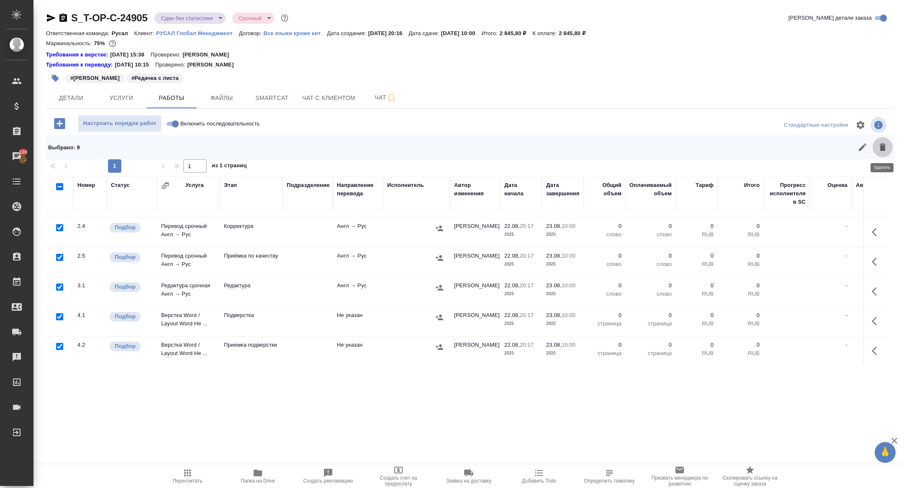
click at [878, 150] on icon "button" at bounding box center [882, 147] width 10 height 10
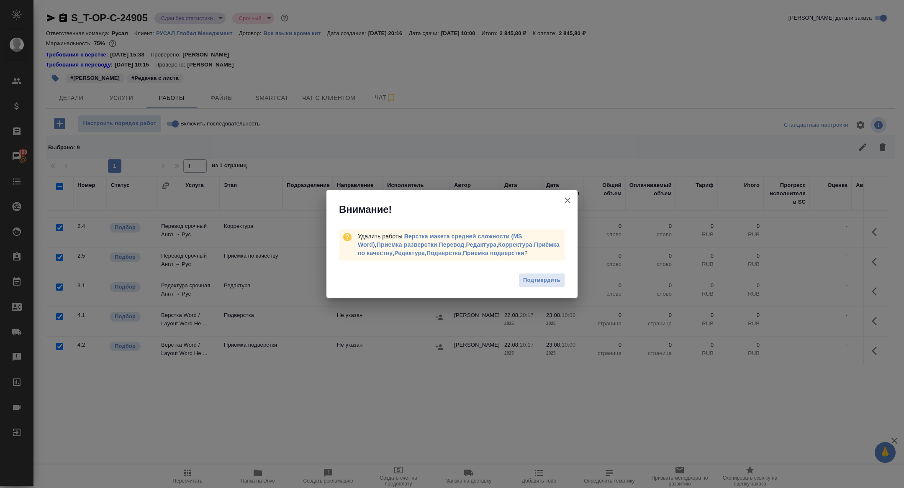
click at [537, 269] on div "Подтвердить" at bounding box center [451, 281] width 251 height 33
click at [537, 282] on span "Подтвердить" at bounding box center [541, 281] width 37 height 10
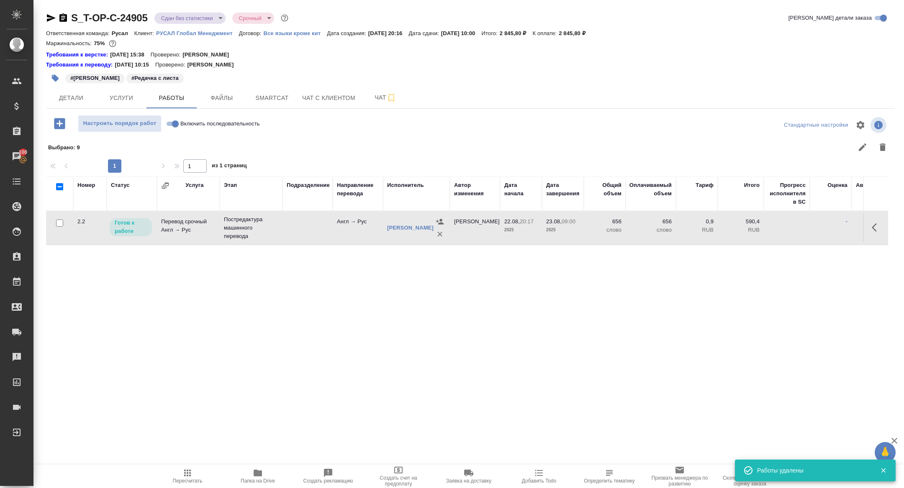
scroll to position [0, 0]
click at [121, 98] on span "Услуги" at bounding box center [121, 98] width 40 height 10
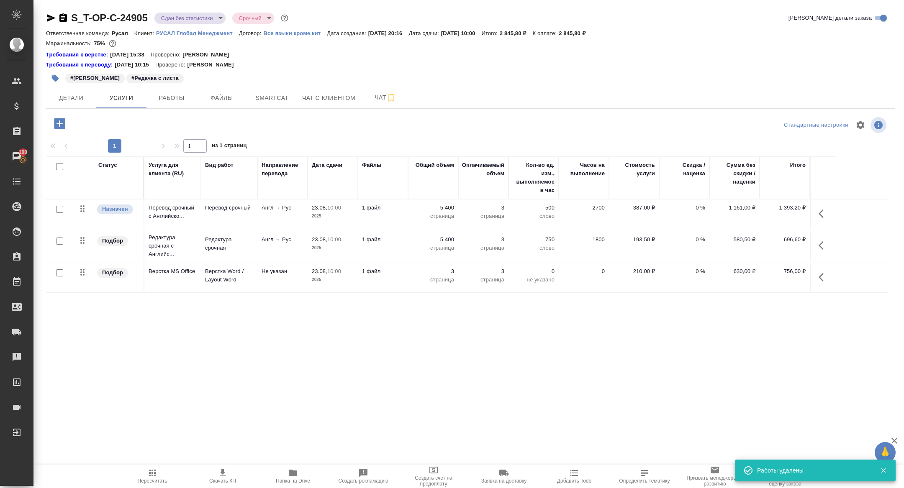
click at [61, 121] on icon "button" at bounding box center [59, 123] width 11 height 11
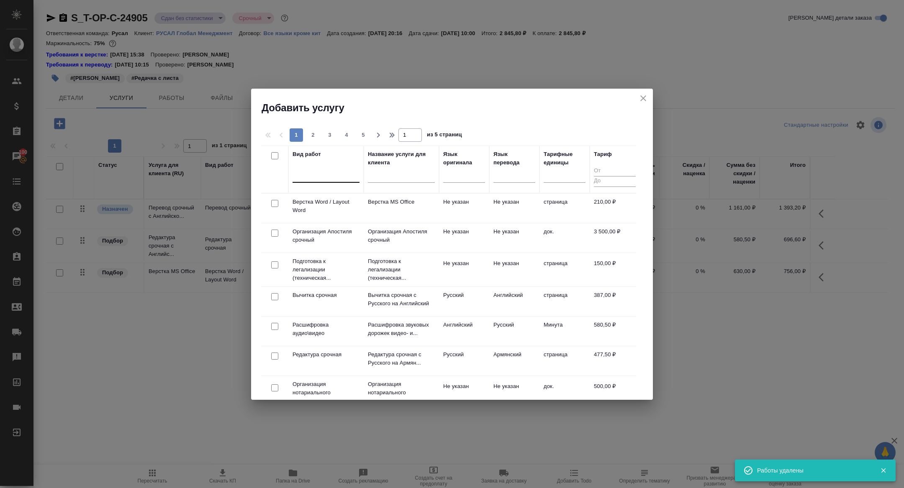
click at [313, 175] on div at bounding box center [325, 174] width 67 height 12
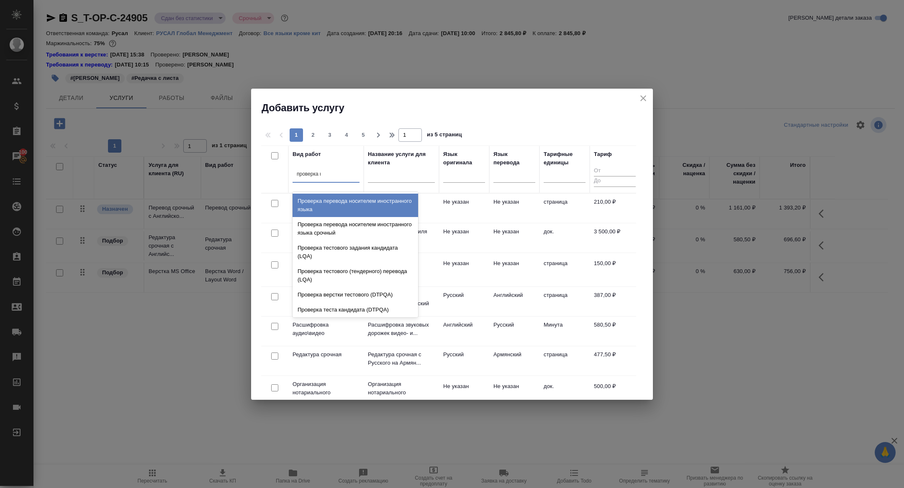
type input "проверка ка"
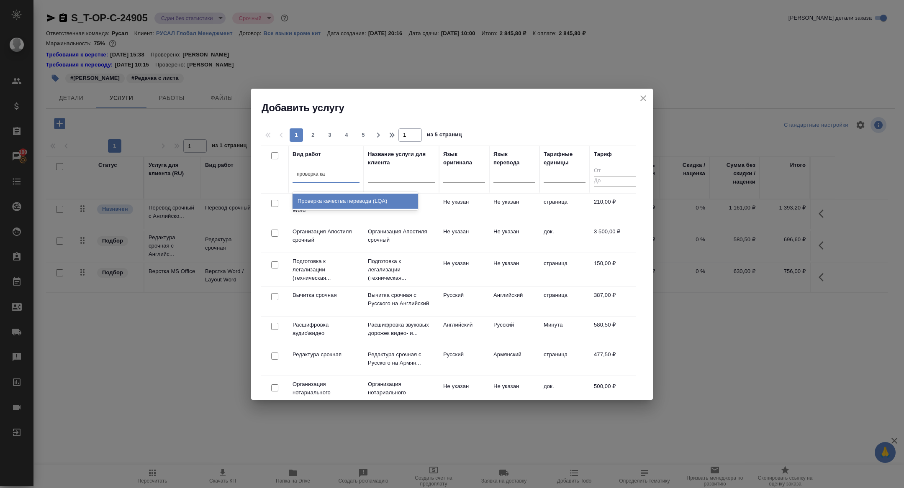
click at [353, 201] on div "Проверка качества перевода (LQA)" at bounding box center [354, 201] width 125 height 15
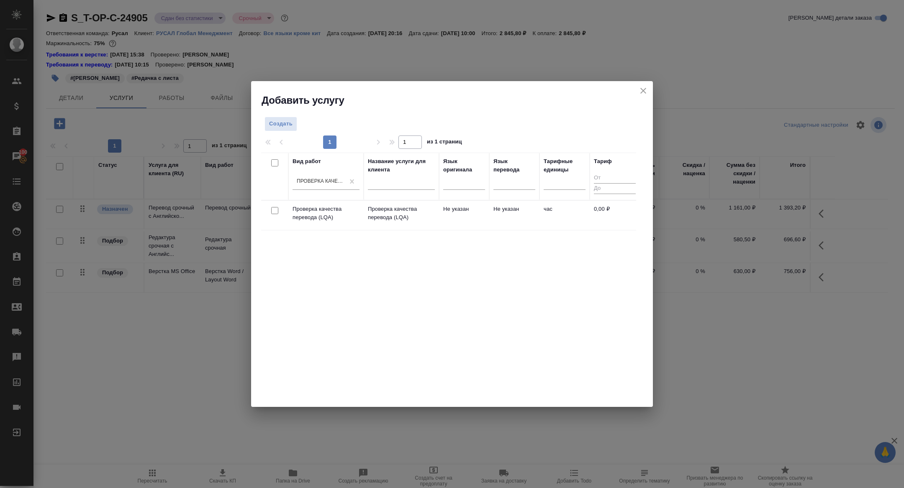
click at [353, 201] on td "Проверка качества перевода (LQA)" at bounding box center [325, 215] width 75 height 29
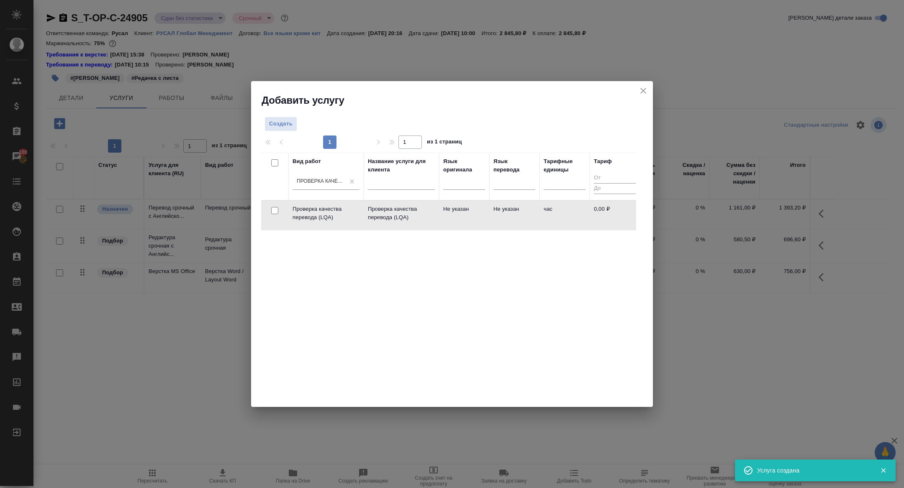
click at [334, 209] on body "🙏 .cls-1 fill:#fff; AWATERA Zhuravleva Alexandra Клиенты Спецификации Заказы 10…" at bounding box center [452, 244] width 904 height 488
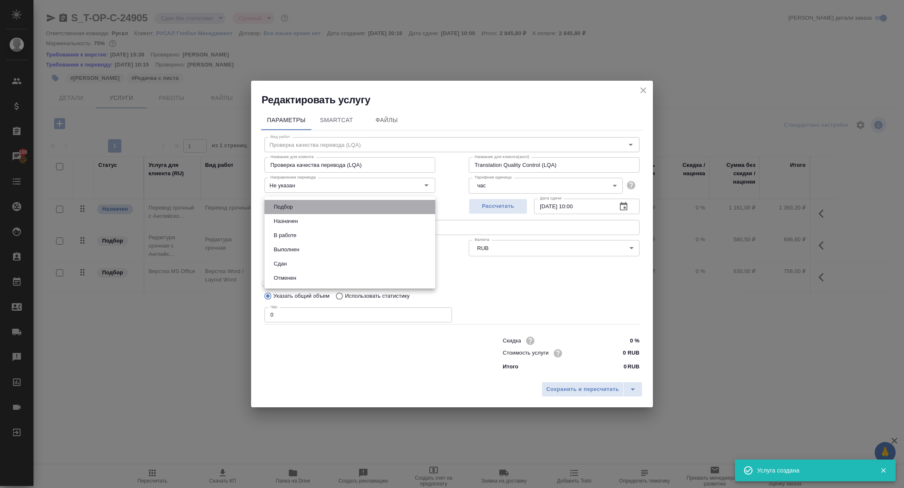
click at [334, 209] on li "Подбор" at bounding box center [349, 207] width 171 height 14
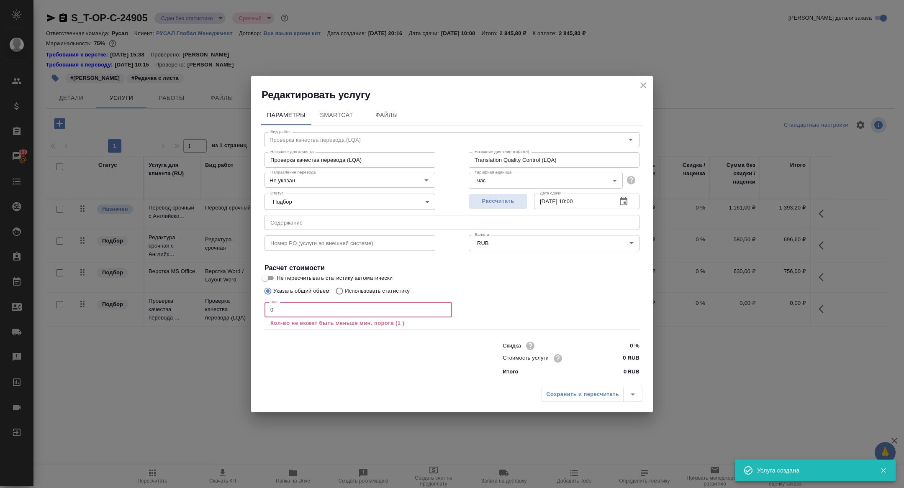
drag, startPoint x: 293, startPoint y: 309, endPoint x: 249, endPoint y: 309, distance: 43.5
click at [249, 309] on div "Редактировать услугу Параметры SmartCat Файлы Вид работ Проверка качества перев…" at bounding box center [452, 244] width 904 height 488
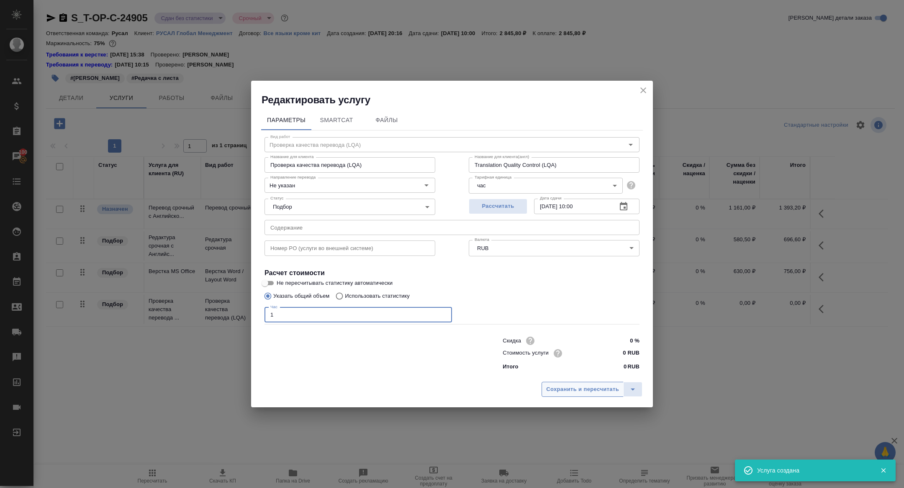
type input "1"
click at [561, 394] on button "Сохранить и пересчитать" at bounding box center [582, 389] width 82 height 15
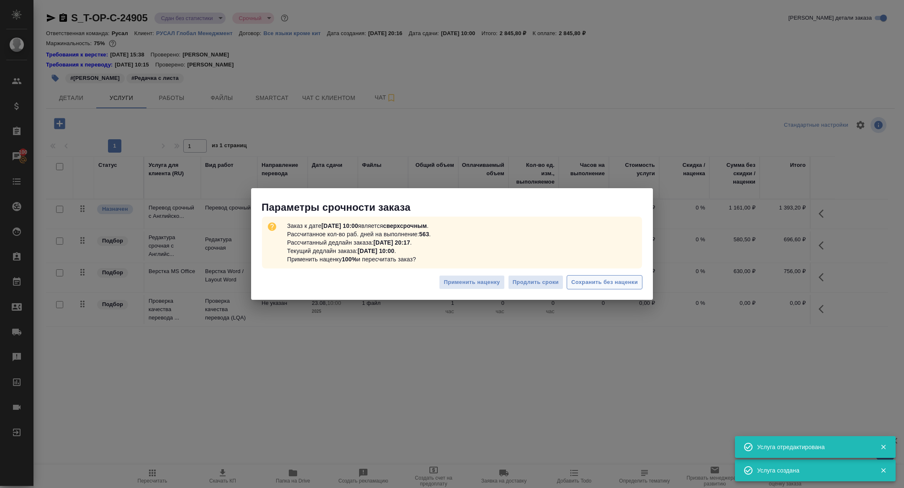
click at [622, 280] on span "Сохранить без наценки" at bounding box center [604, 283] width 67 height 10
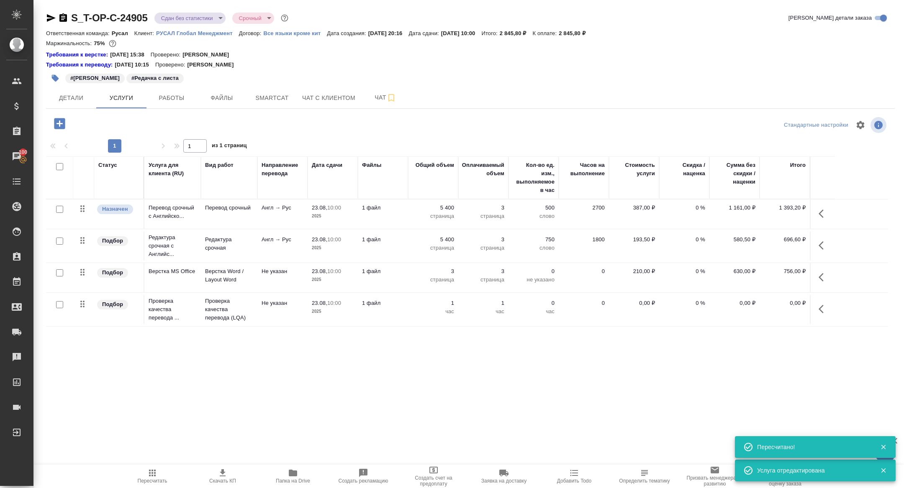
drag, startPoint x: 835, startPoint y: 313, endPoint x: 819, endPoint y: 310, distance: 17.1
click at [819, 310] on icon "button" at bounding box center [823, 309] width 10 height 10
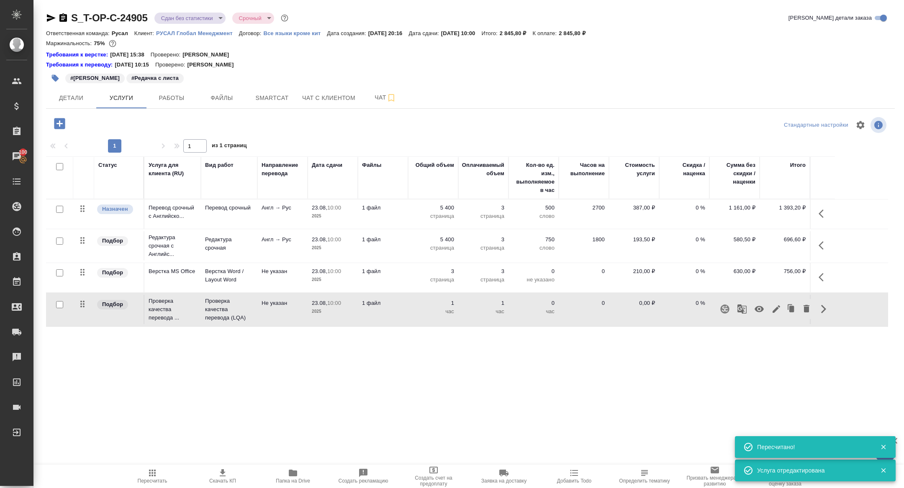
click at [759, 309] on icon "button" at bounding box center [758, 309] width 9 height 6
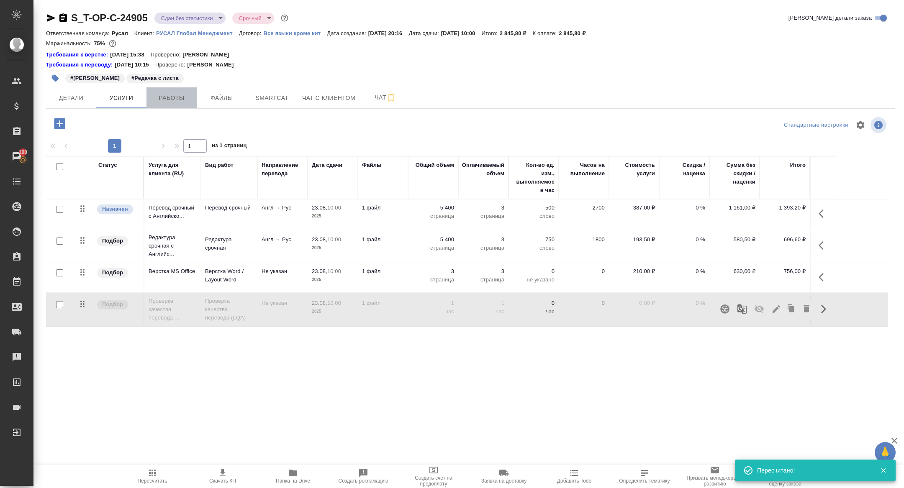
click at [179, 98] on span "Работы" at bounding box center [171, 98] width 40 height 10
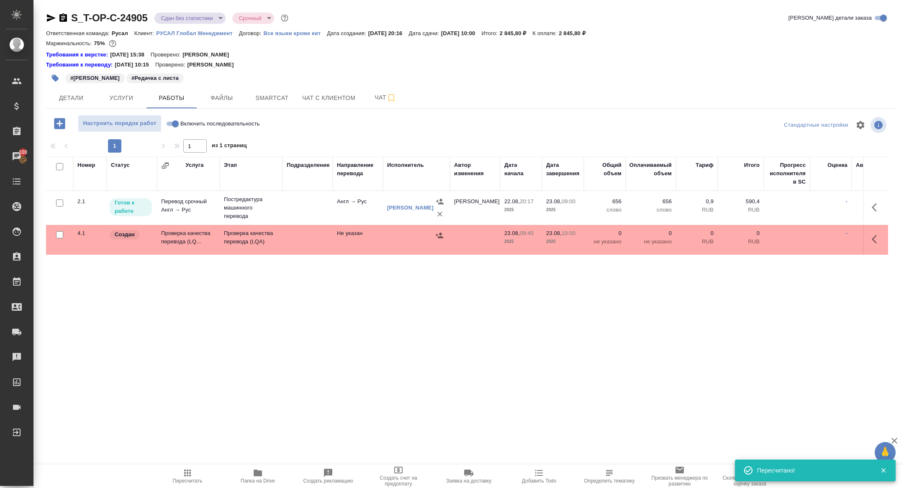
click at [875, 235] on icon "button" at bounding box center [873, 239] width 5 height 8
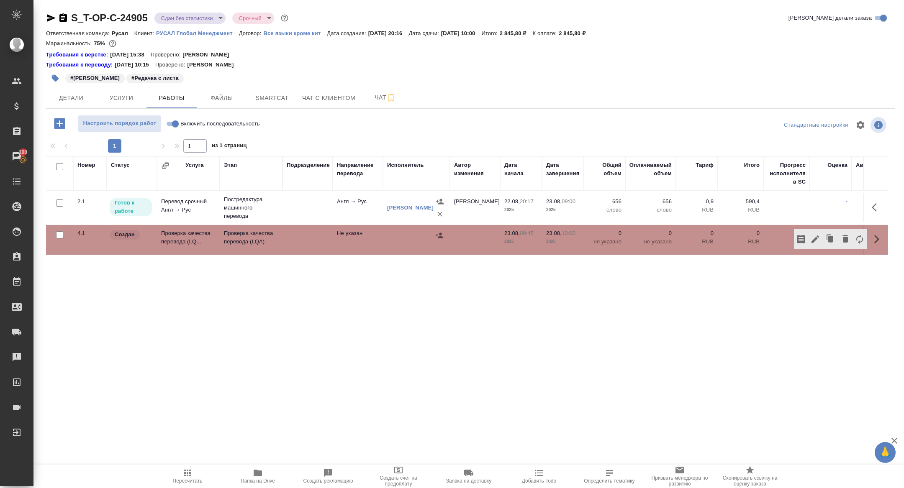
click at [814, 238] on icon "button" at bounding box center [815, 239] width 10 height 10
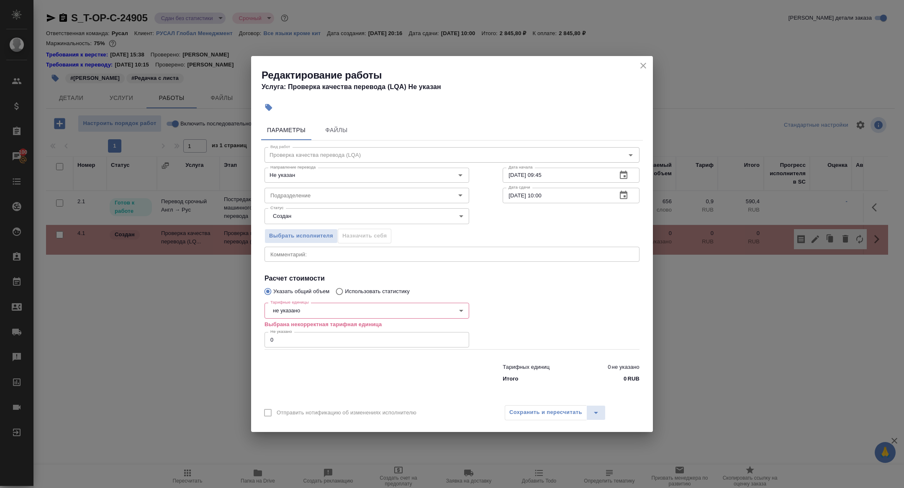
click at [303, 308] on body "🙏 .cls-1 fill:#fff; AWATERA Zhuravleva Alexandra Клиенты Спецификации Заказы 10…" at bounding box center [452, 244] width 904 height 488
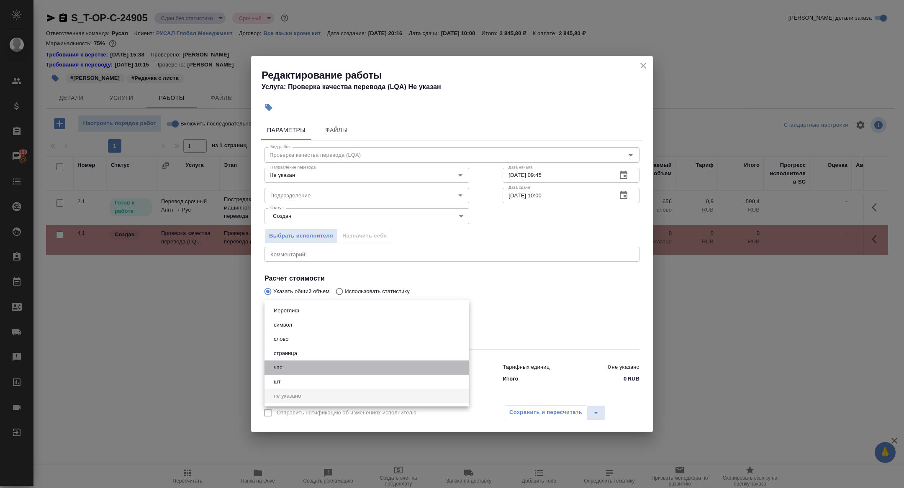
click at [285, 370] on li "час" at bounding box center [366, 368] width 205 height 14
type input "5a8b1489cc6b4906c91bfd93"
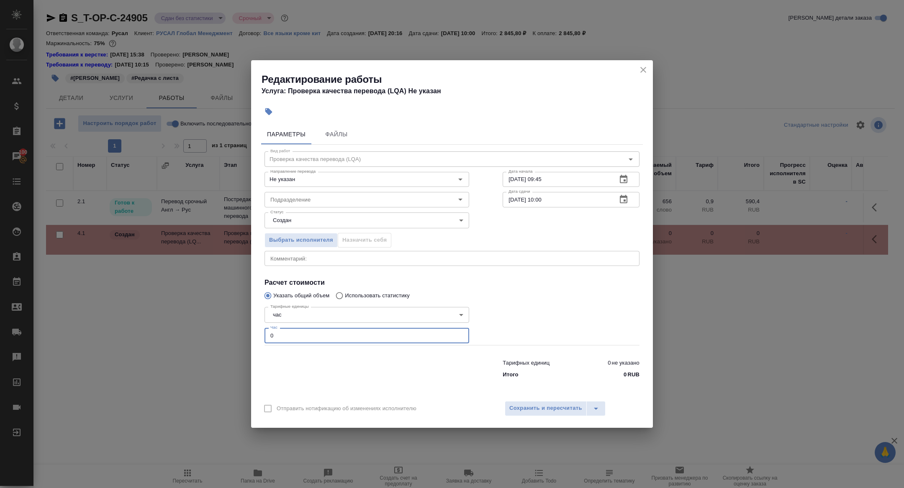
drag, startPoint x: 306, startPoint y: 336, endPoint x: 236, endPoint y: 336, distance: 69.9
click at [236, 336] on div "Редактирование работы Услуга: Проверка качества перевода (LQA) Не указан Параме…" at bounding box center [452, 244] width 904 height 488
type input "1"
click at [542, 413] on span "Сохранить и пересчитать" at bounding box center [545, 409] width 73 height 10
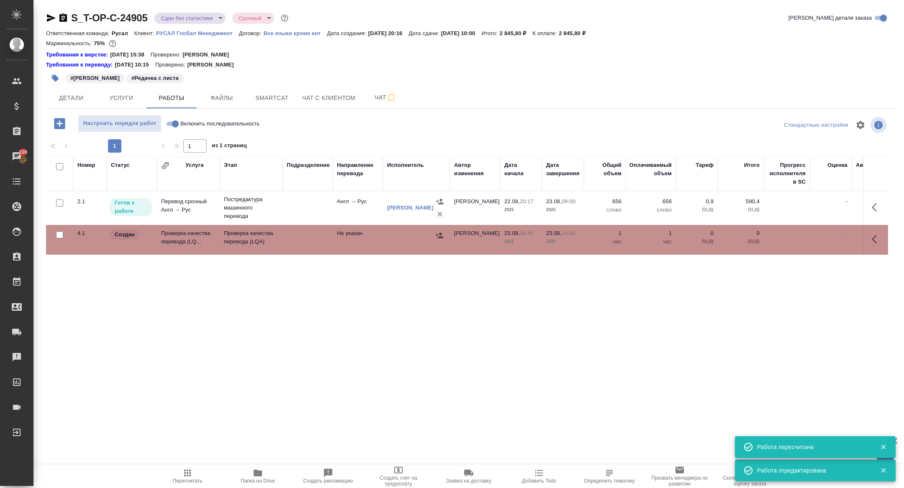
click at [179, 223] on td "Проверка качества перевода (LQ..." at bounding box center [188, 207] width 63 height 29
click at [279, 95] on span "Smartcat" at bounding box center [272, 98] width 40 height 10
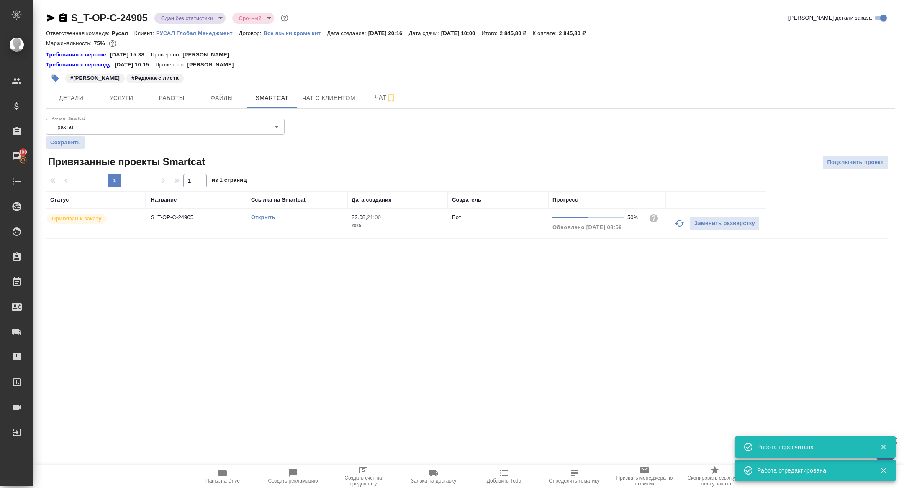
click at [179, 225] on td "S_T-OP-C-24905" at bounding box center [196, 223] width 100 height 29
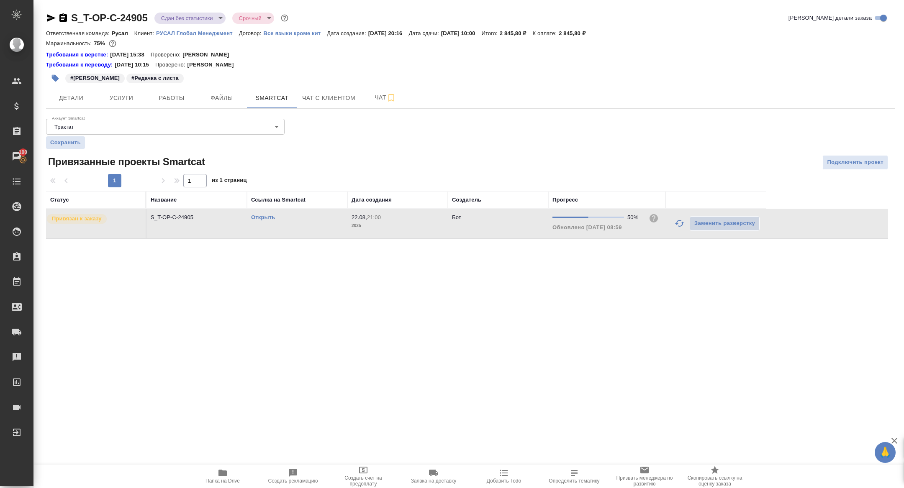
click at [179, 225] on td "S_T-OP-C-24905" at bounding box center [196, 223] width 100 height 29
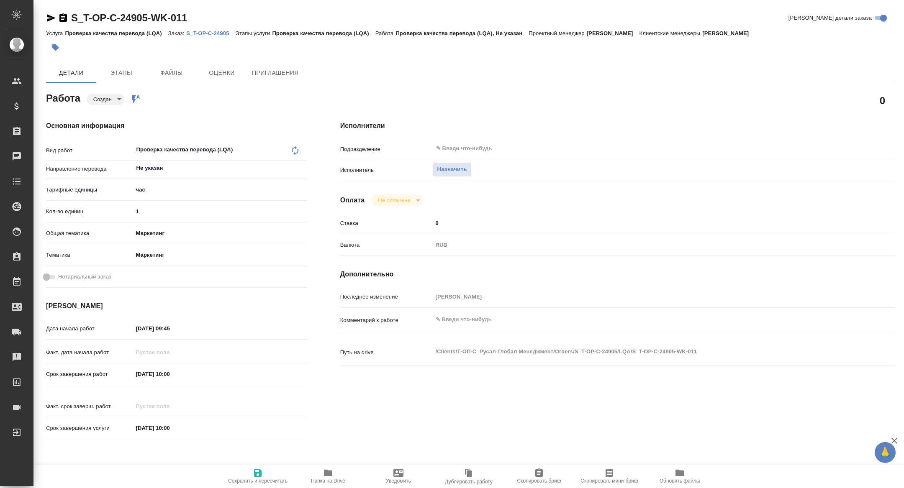
type textarea "x"
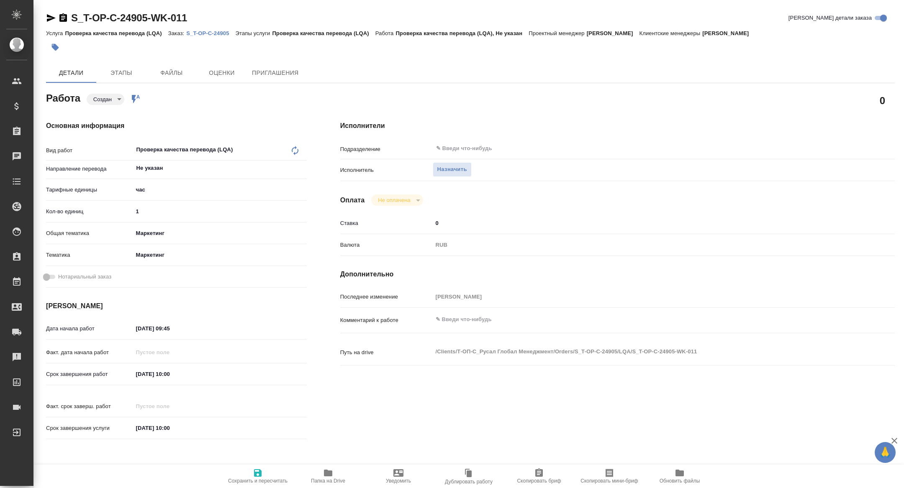
type textarea "x"
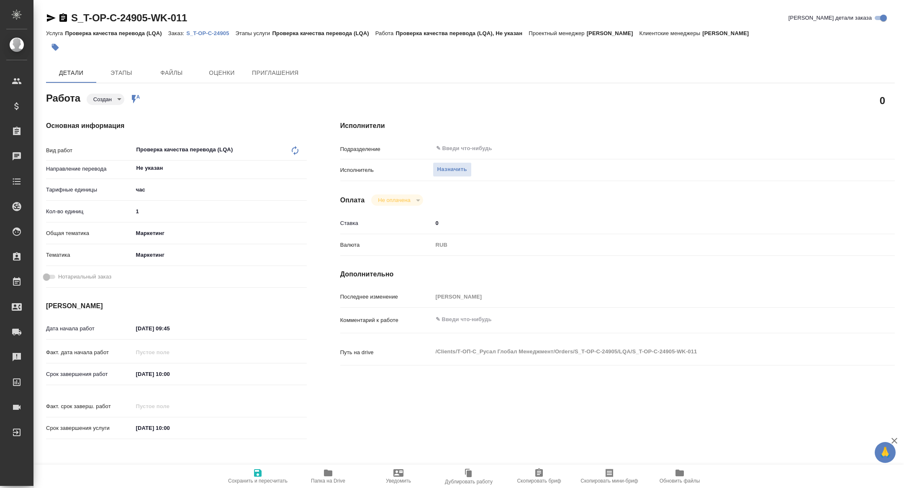
type textarea "x"
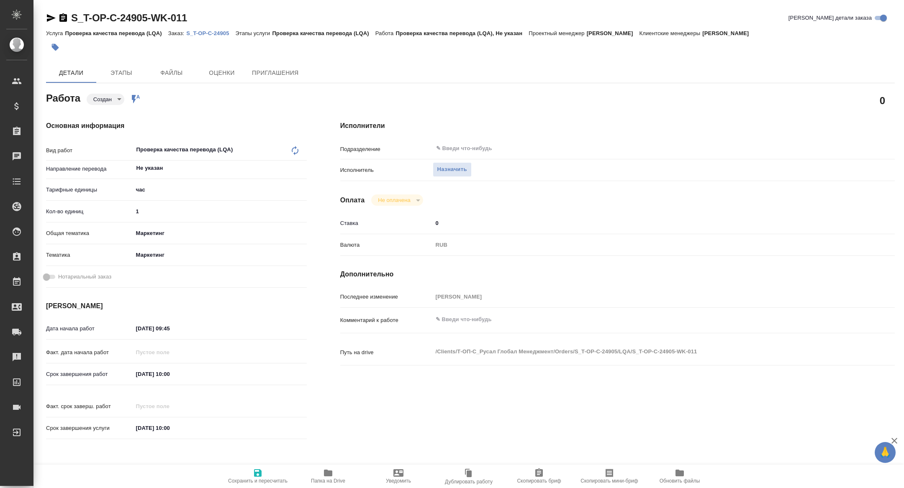
type textarea "x"
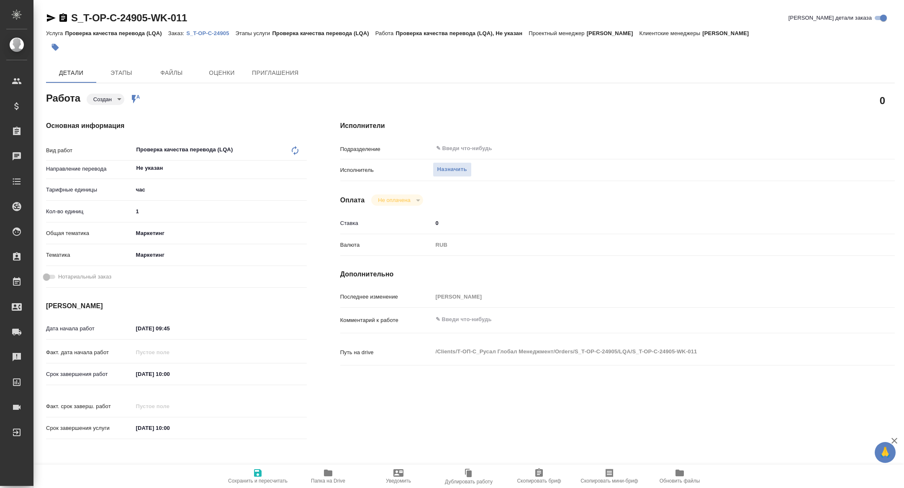
click at [51, 17] on icon "button" at bounding box center [51, 18] width 9 height 8
type textarea "x"
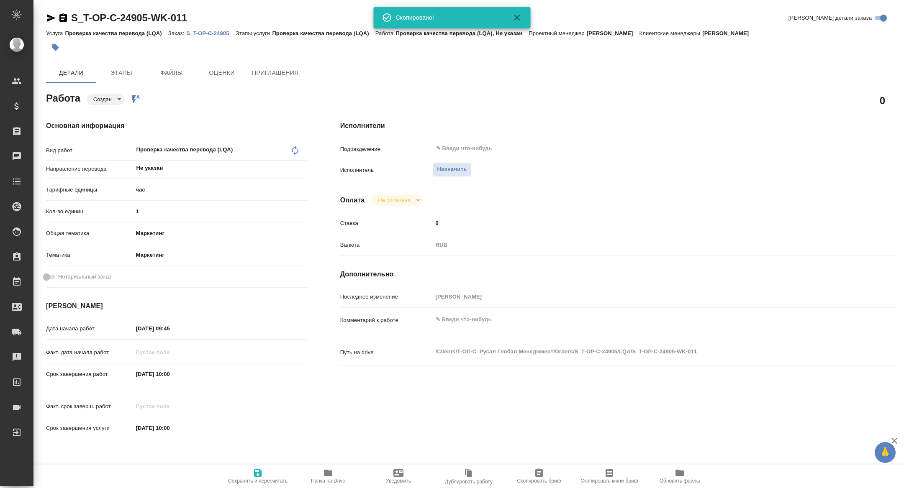
type textarea "x"
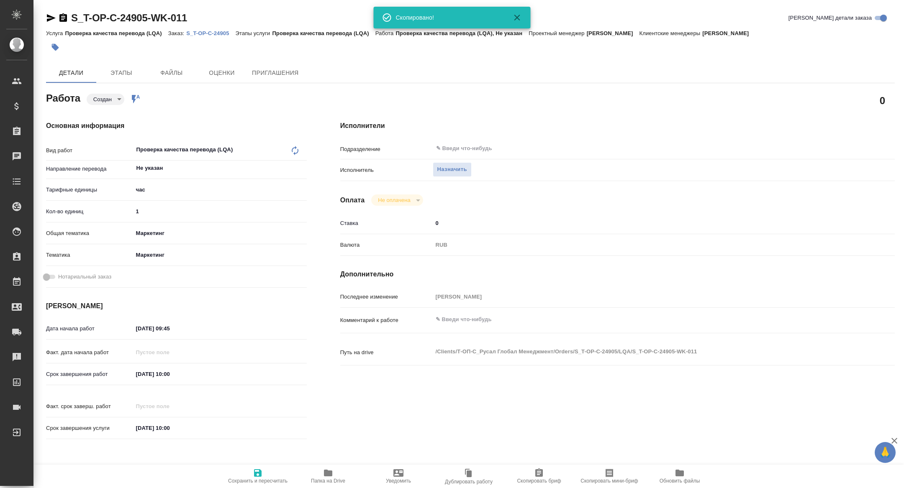
type textarea "x"
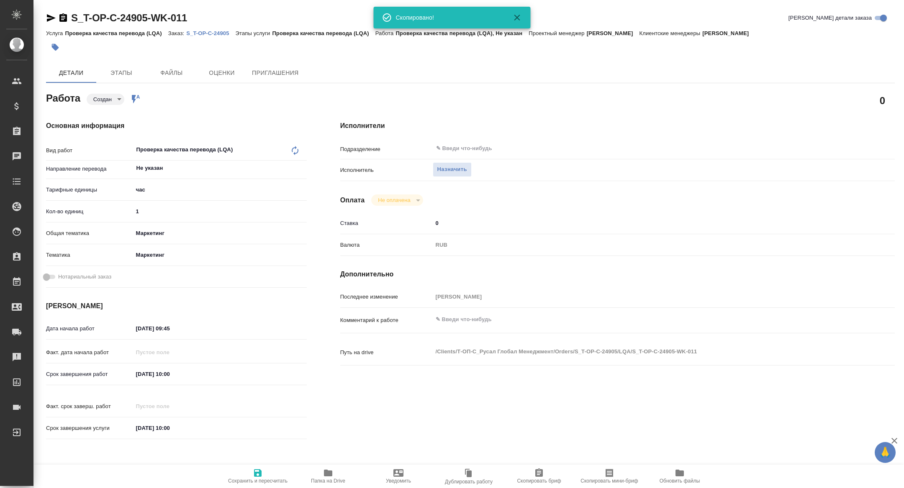
type textarea "x"
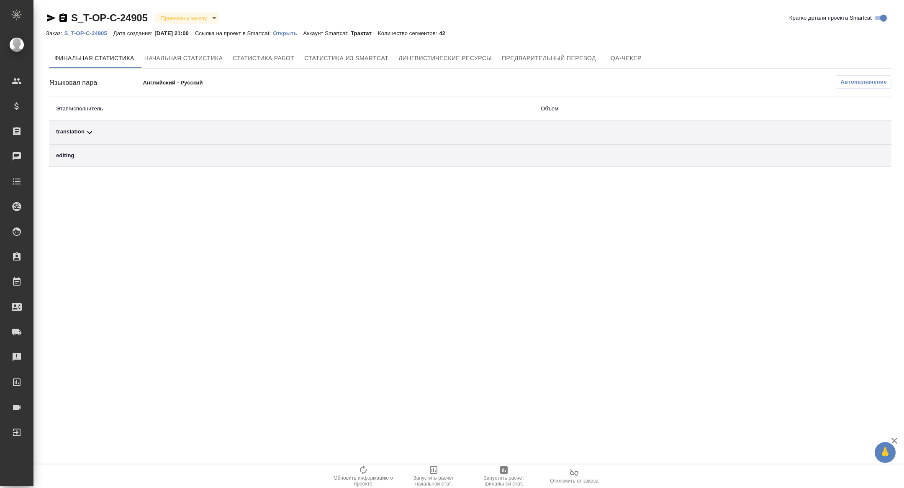
click at [848, 82] on span "Автоназначение" at bounding box center [863, 82] width 46 height 8
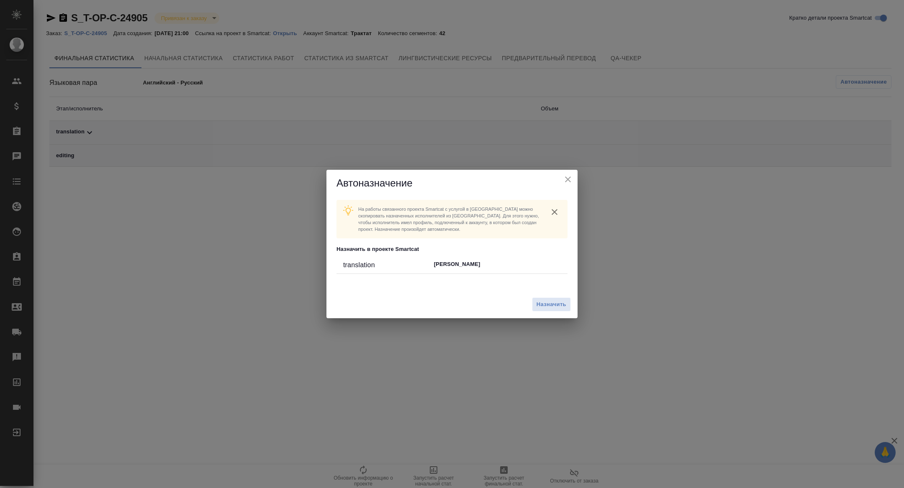
click at [545, 291] on div "Назначить" at bounding box center [451, 305] width 251 height 28
click at [546, 300] on span "Назначить" at bounding box center [551, 305] width 30 height 10
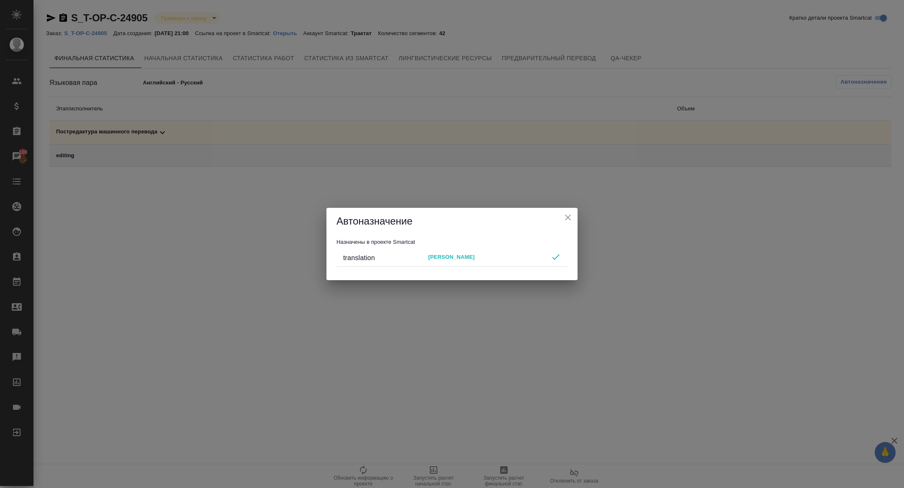
click at [562, 219] on button "close" at bounding box center [567, 217] width 13 height 13
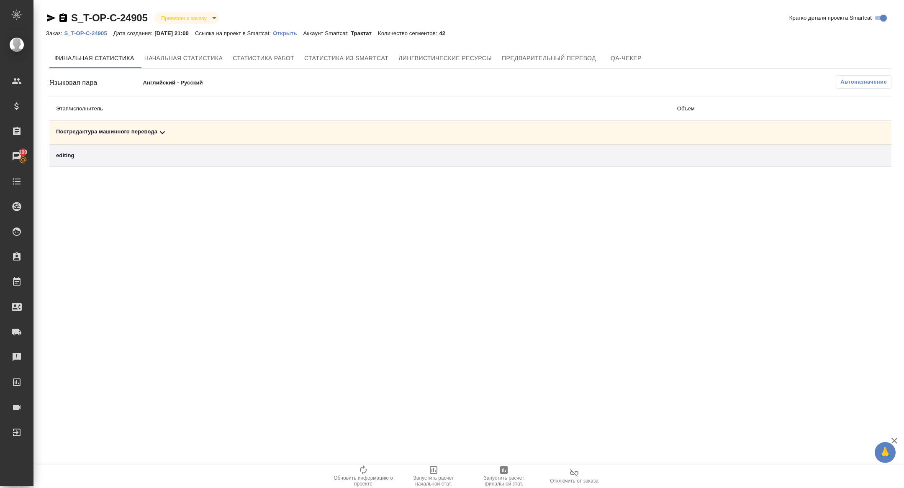
click at [456, 134] on div "Постредактура машинного перевода" at bounding box center [359, 133] width 607 height 10
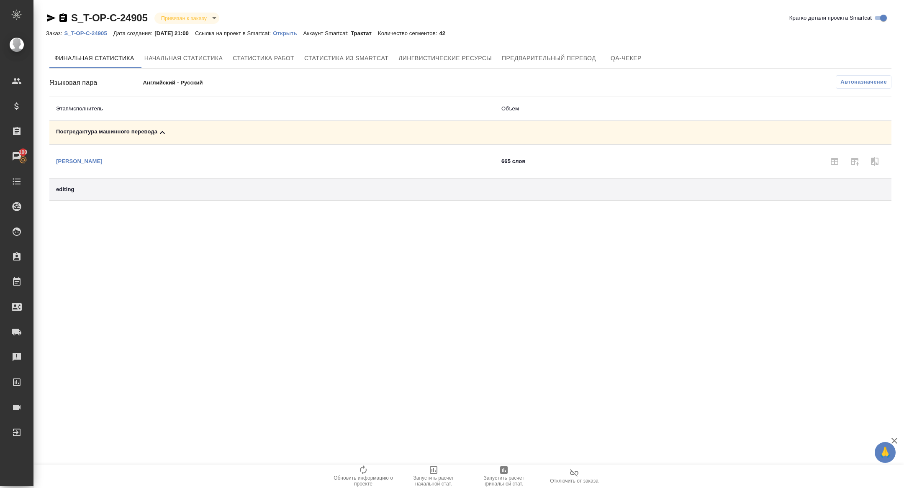
click at [499, 479] on span "Запустить расчет финальной стат." at bounding box center [504, 481] width 60 height 12
